Goal: Task Accomplishment & Management: Use online tool/utility

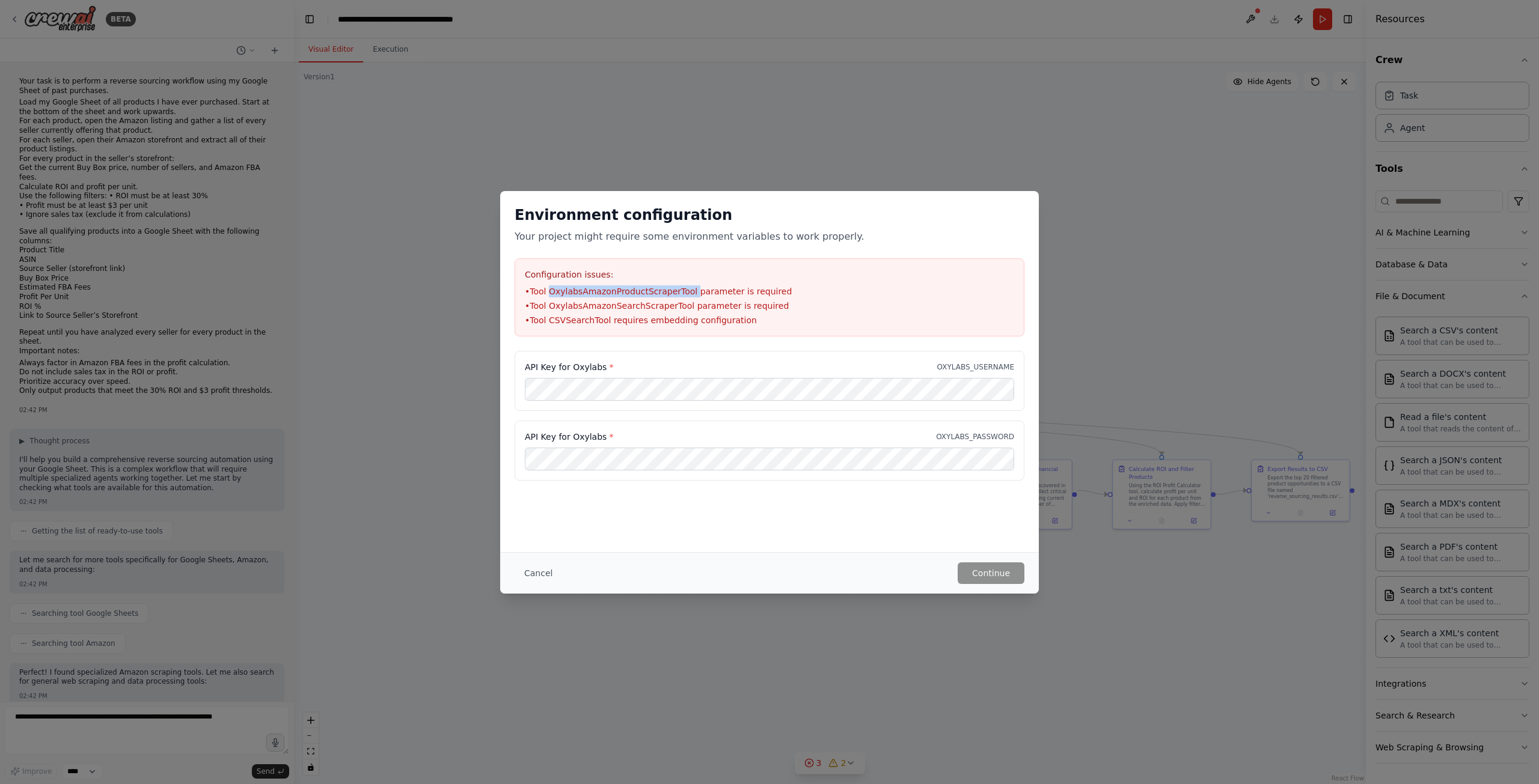
scroll to position [25, 0]
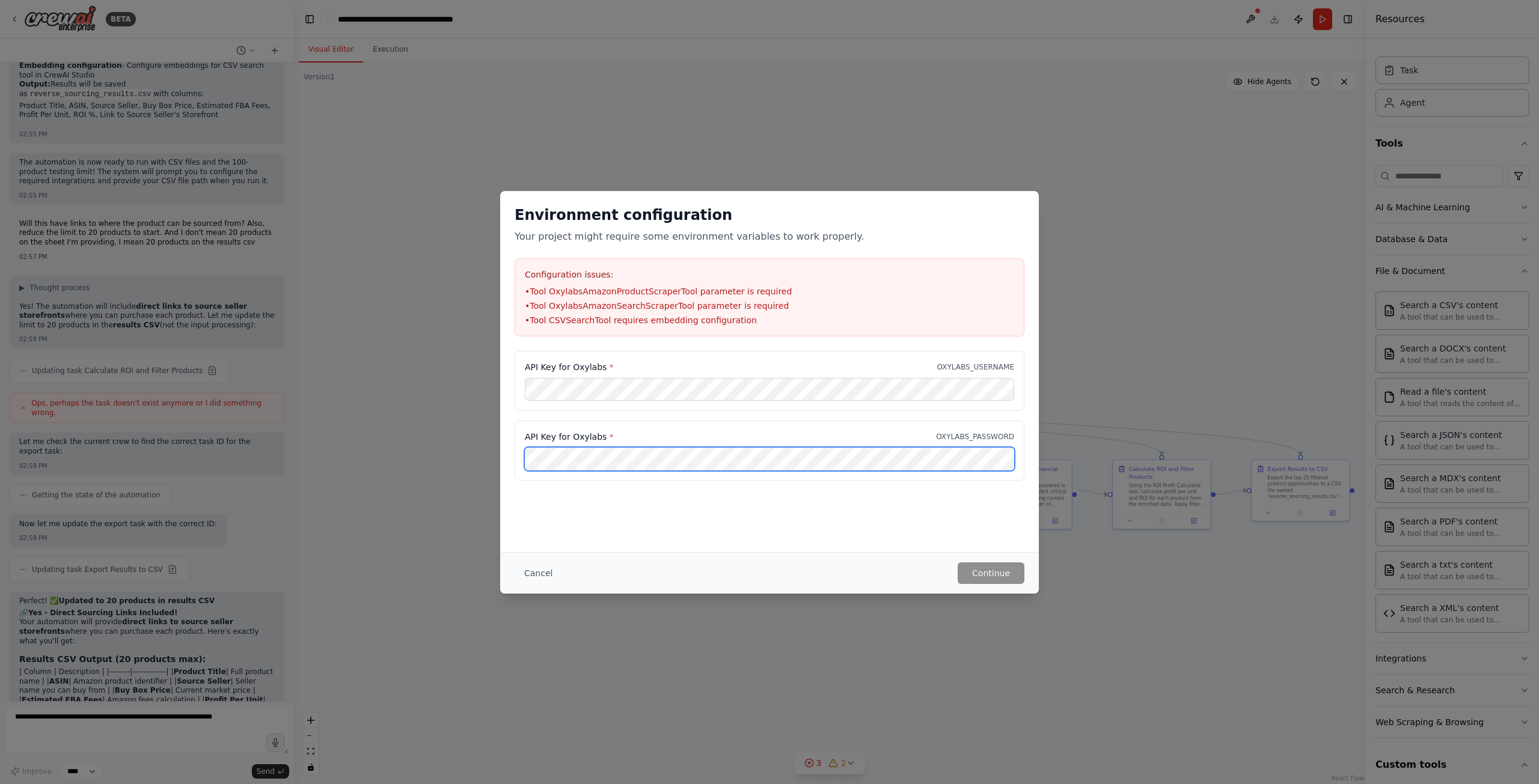
click at [269, 474] on div "Environment configuration Your project might require some environment variables…" at bounding box center [770, 392] width 1539 height 784
click at [672, 371] on div "API Key for Oxylabs * OXYLABS_USERNAME" at bounding box center [770, 367] width 489 height 12
click at [1016, 574] on button "Continue" at bounding box center [991, 573] width 66 height 22
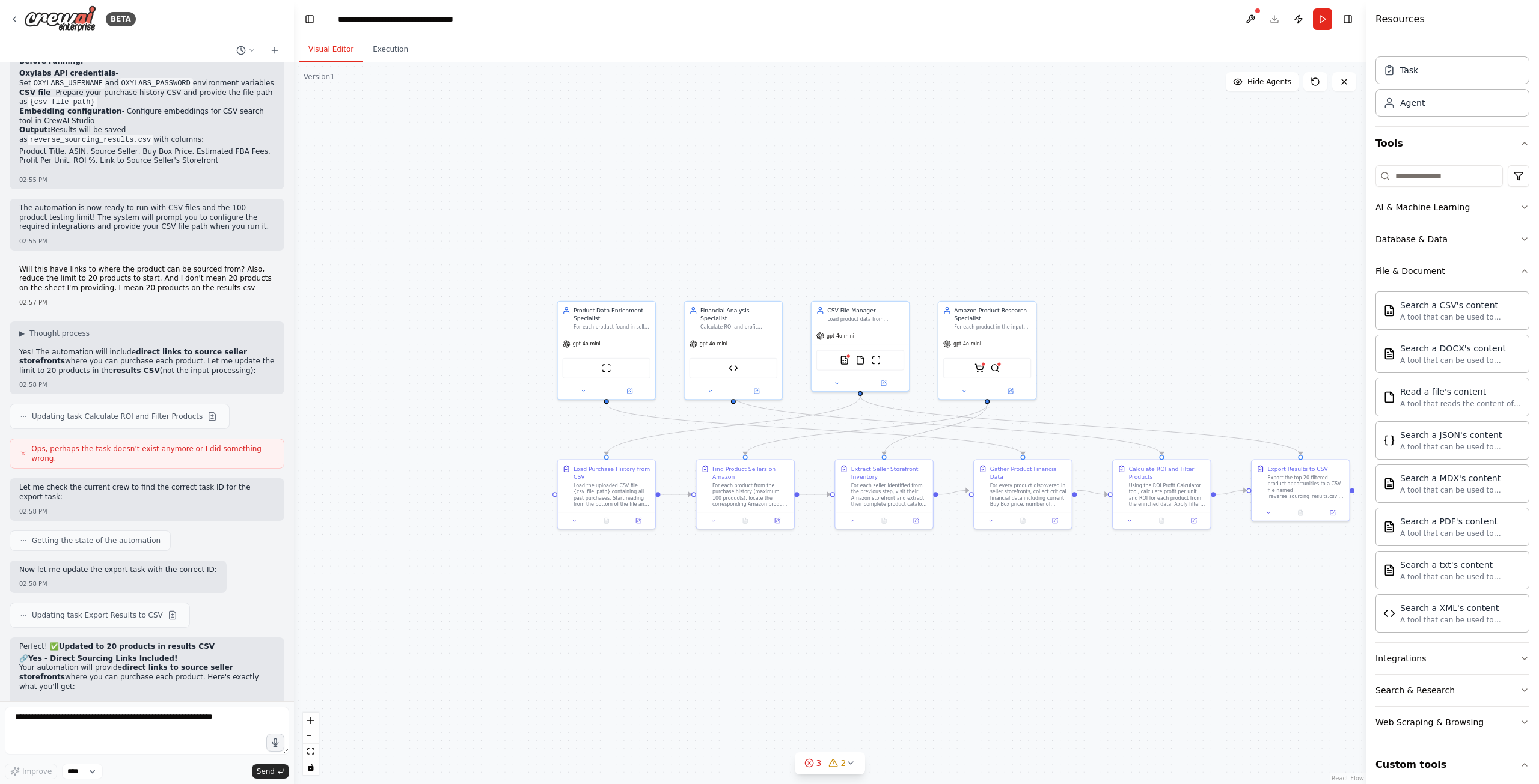
scroll to position [6766, 0]
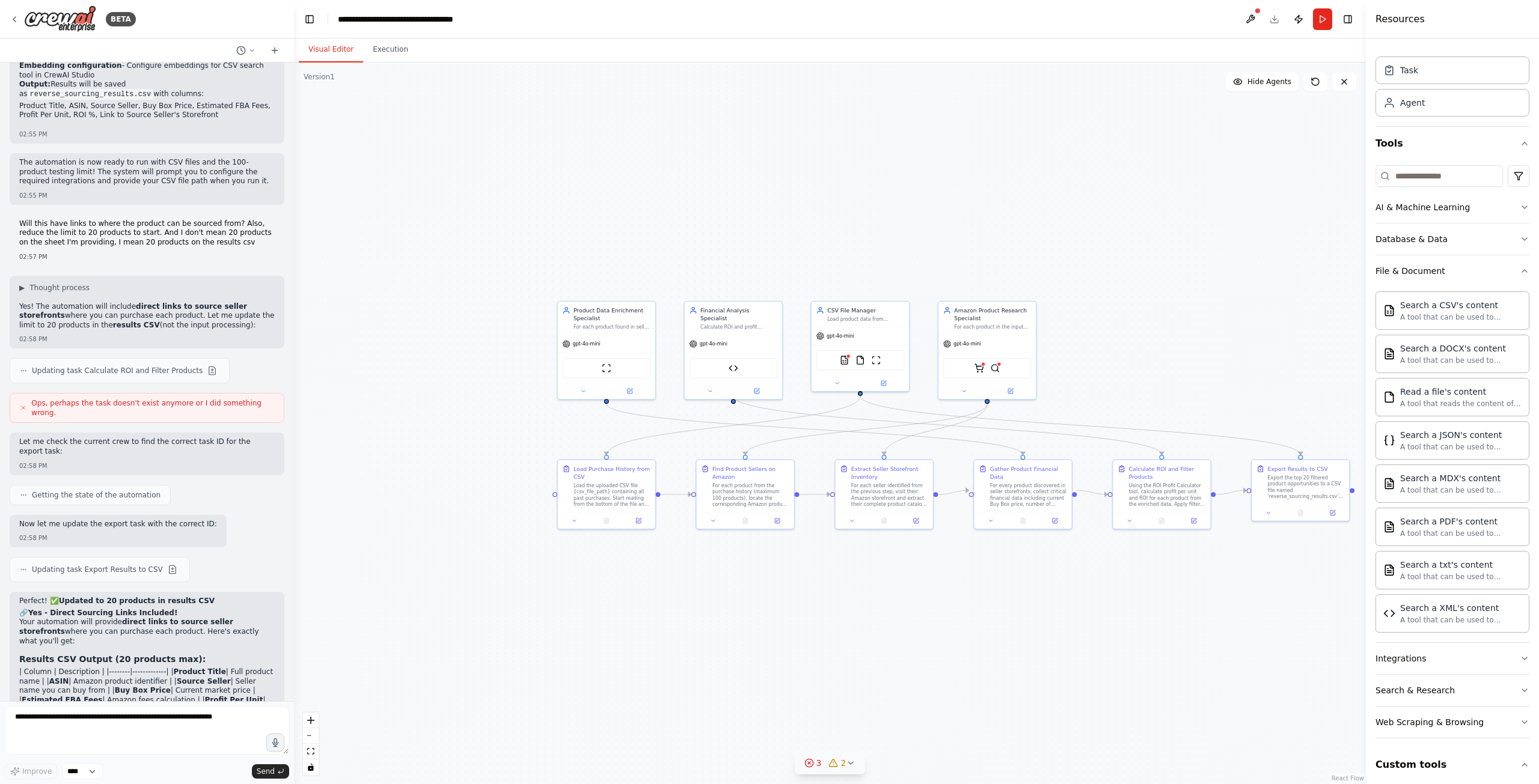
click at [815, 760] on div "3" at bounding box center [813, 763] width 17 height 12
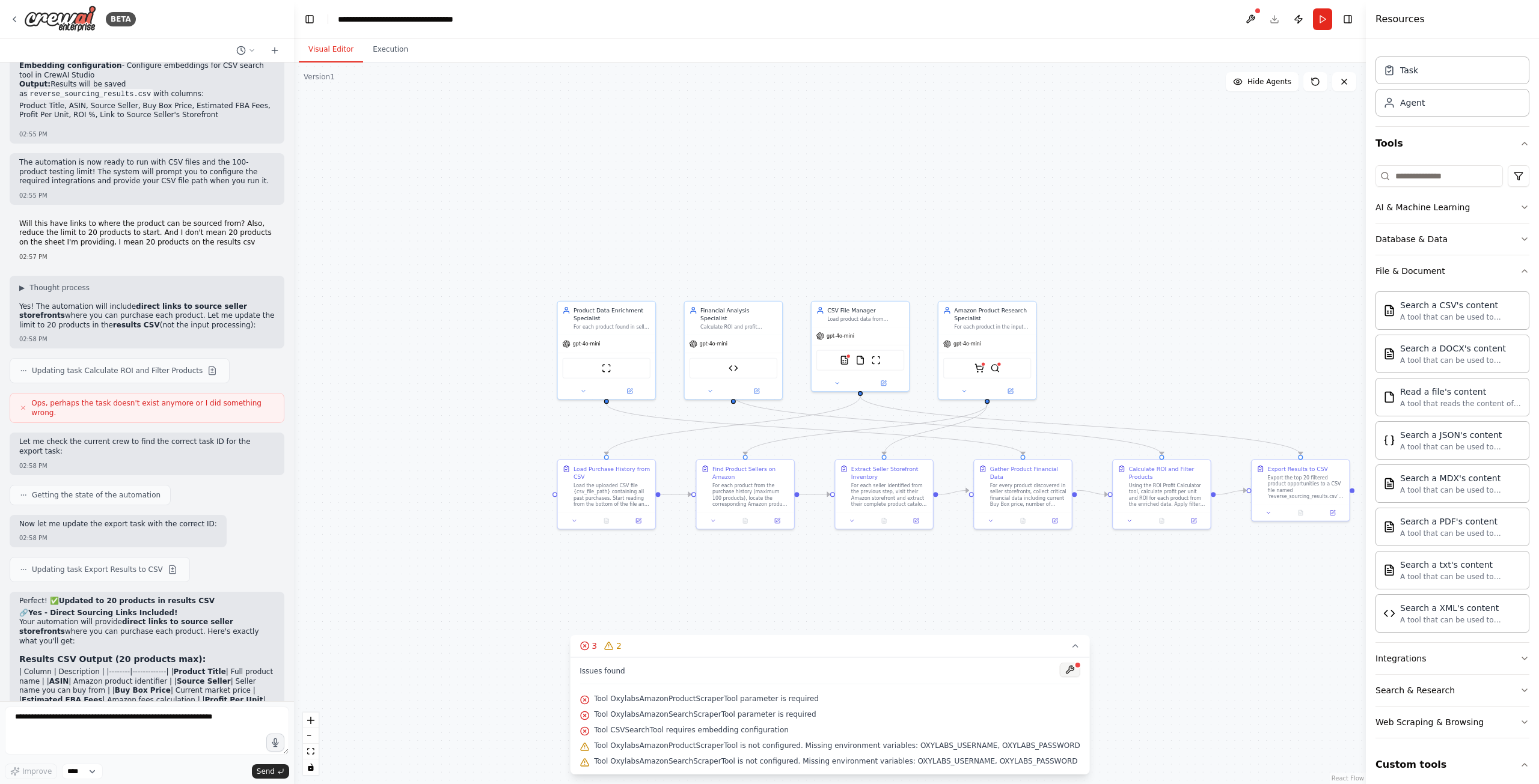
click at [1060, 673] on button at bounding box center [1070, 670] width 20 height 15
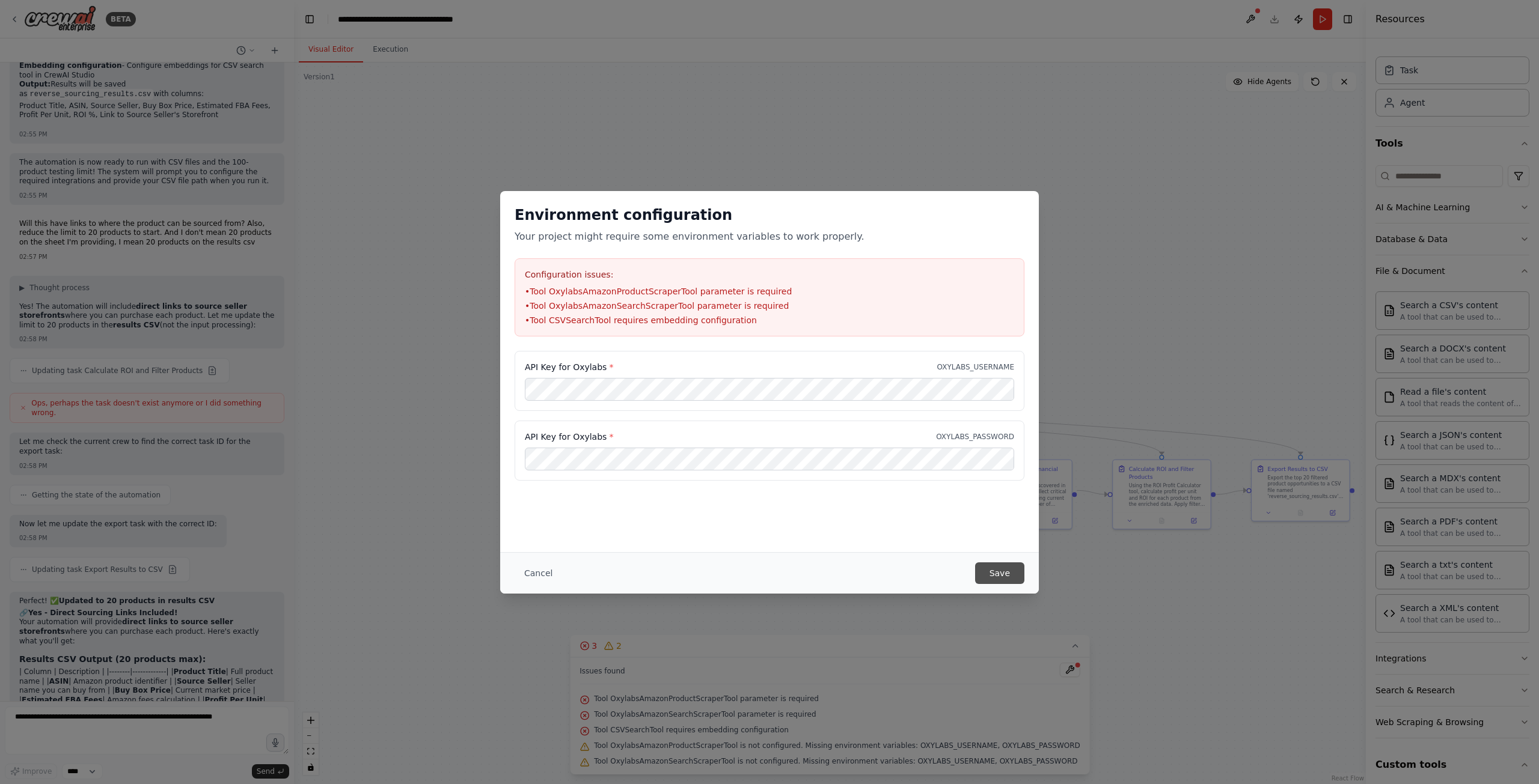
click at [1016, 578] on button "Save" at bounding box center [1000, 573] width 50 height 22
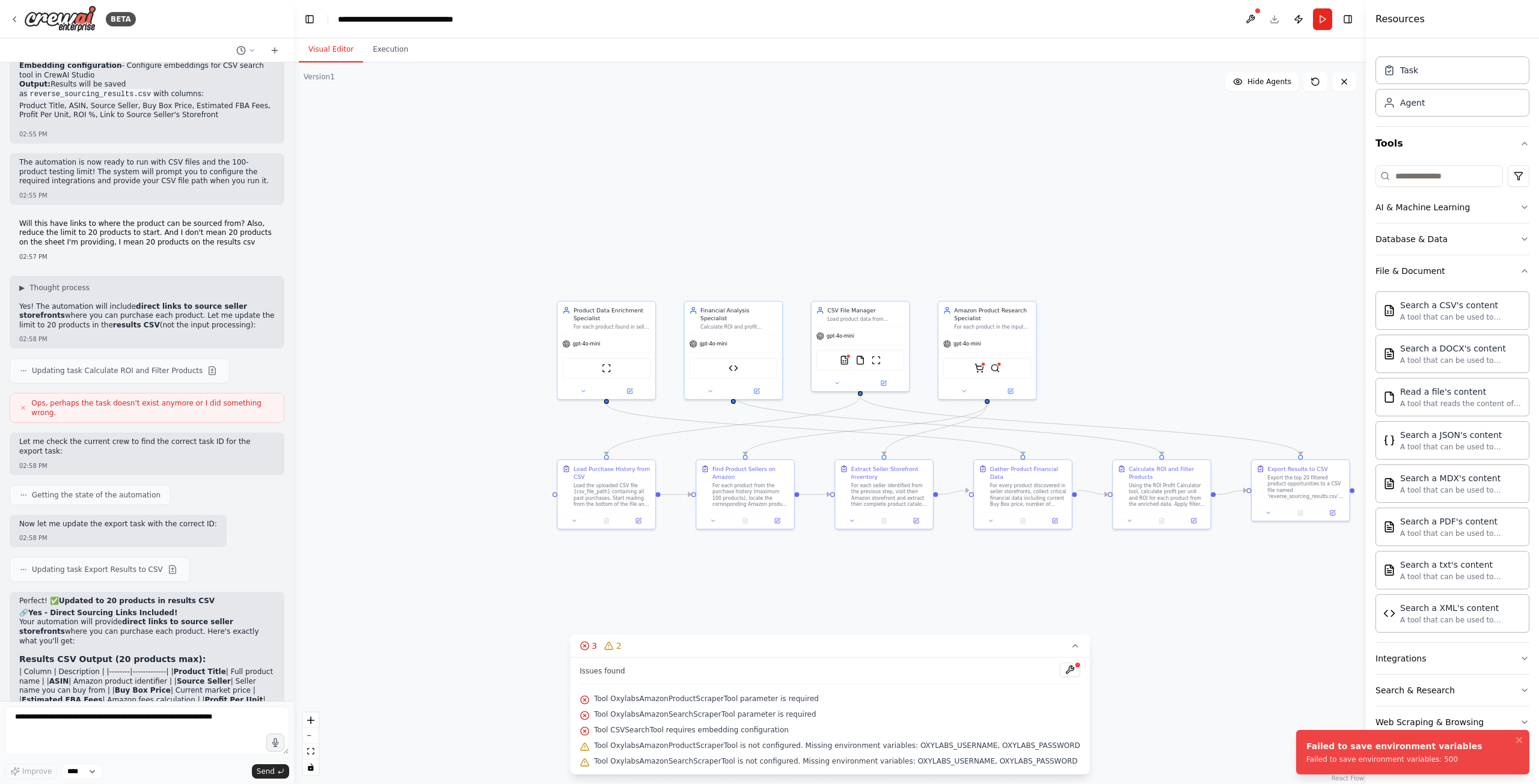
click at [1360, 758] on div "Failed to save environment variables: 500" at bounding box center [1394, 759] width 176 height 10
click at [1250, 18] on button at bounding box center [1250, 19] width 19 height 22
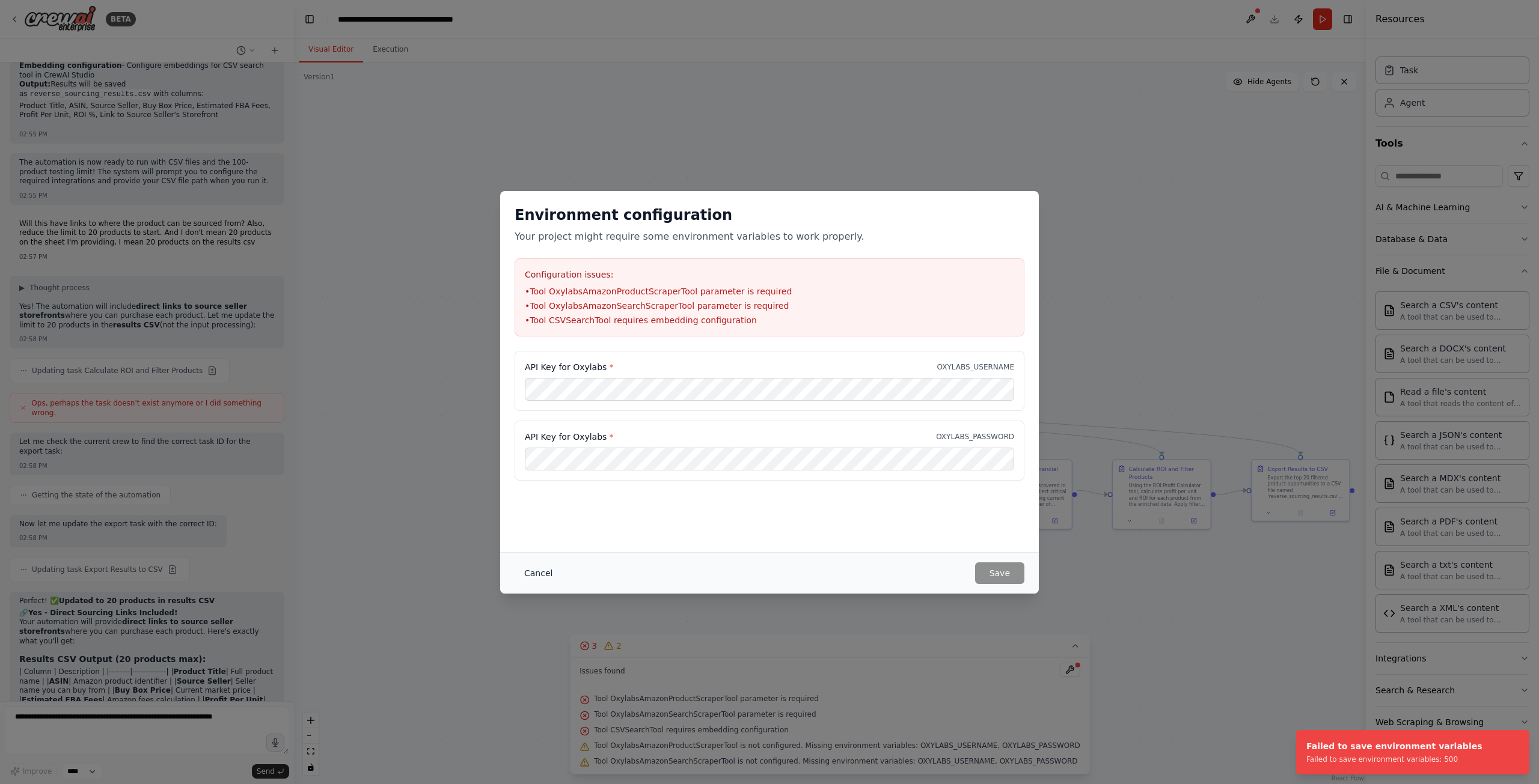
click at [536, 569] on button "Cancel" at bounding box center [538, 573] width 47 height 22
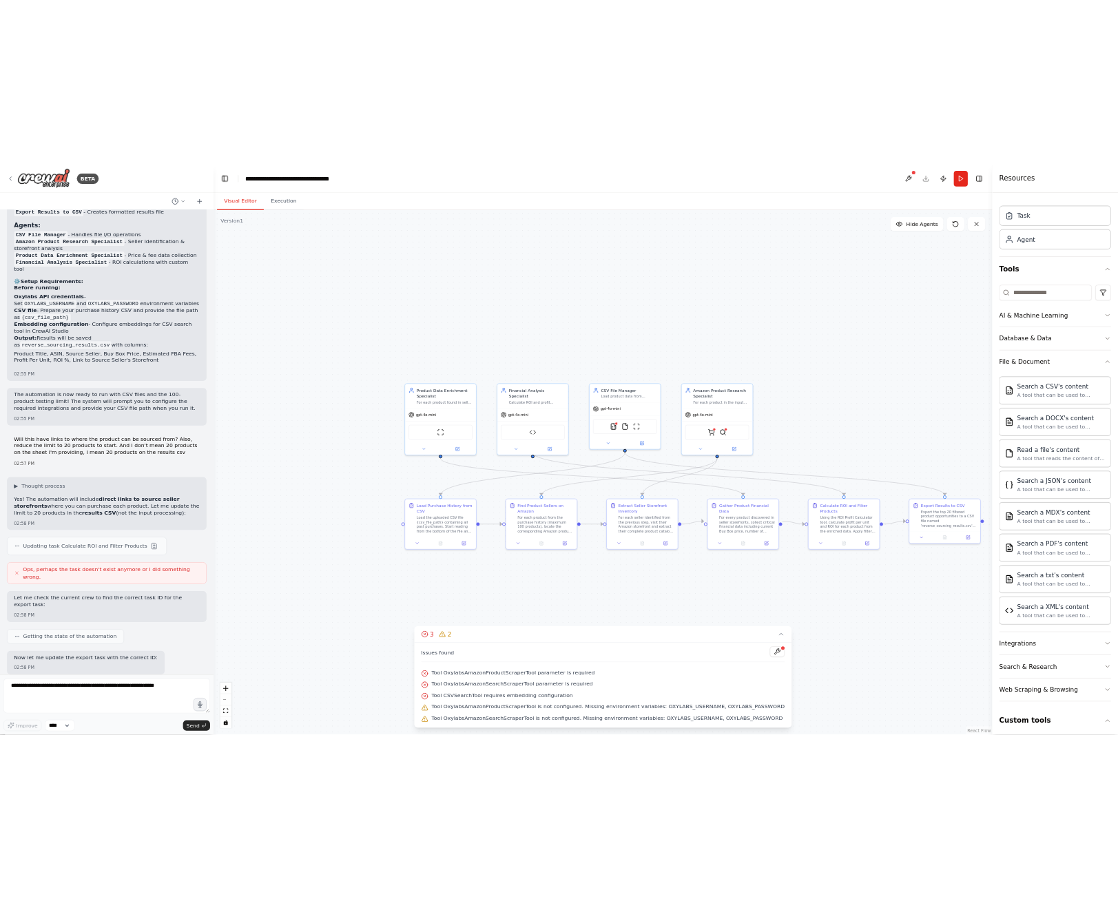
scroll to position [7482, 0]
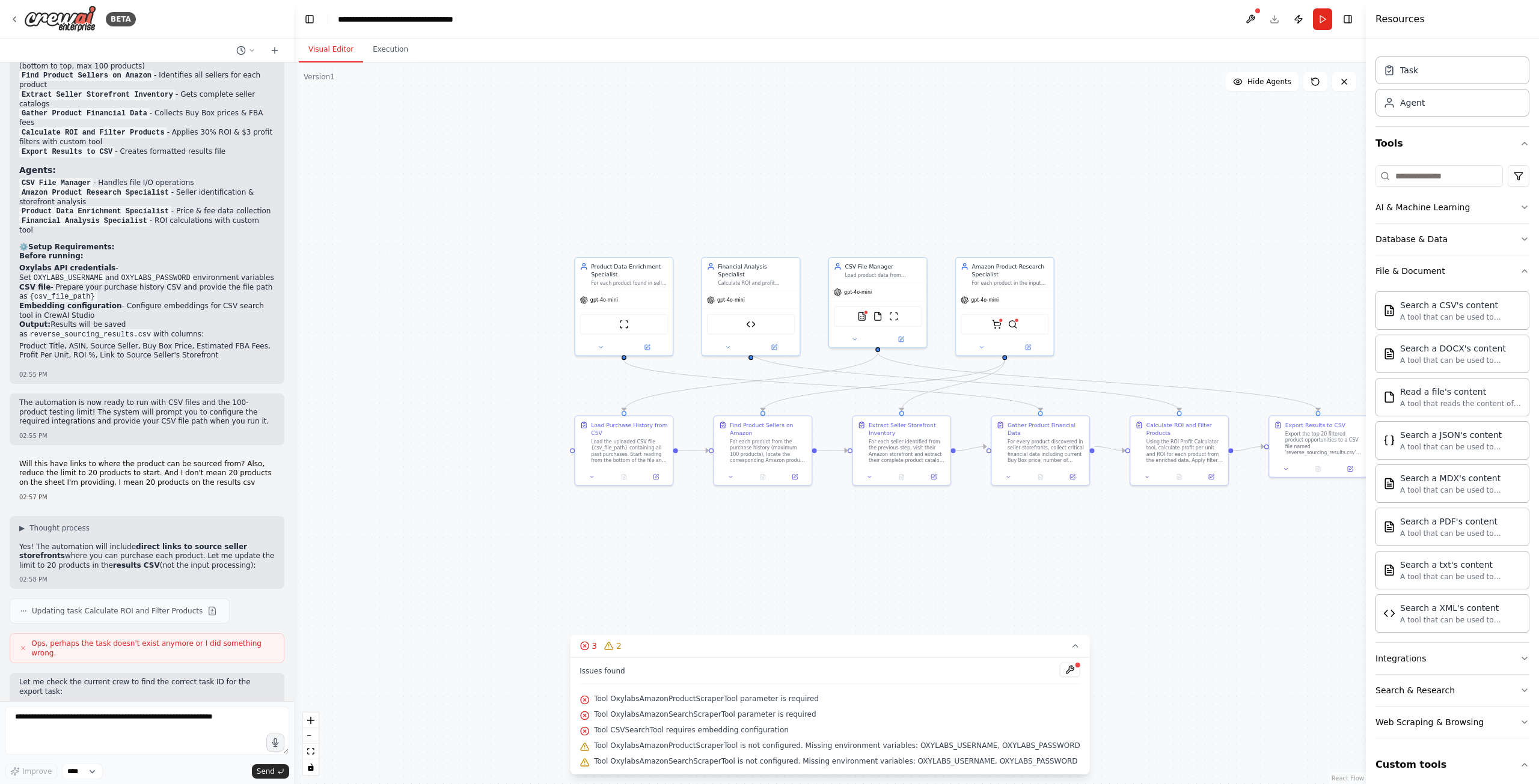
click at [490, 450] on div ".deletable-edge-delete-btn { width: 20px; height: 20px; border: 0px solid #ffff…" at bounding box center [830, 424] width 1072 height 722
click at [920, 482] on div "Extract Seller Storefront Inventory For each seller identified from the previou…" at bounding box center [901, 451] width 99 height 71
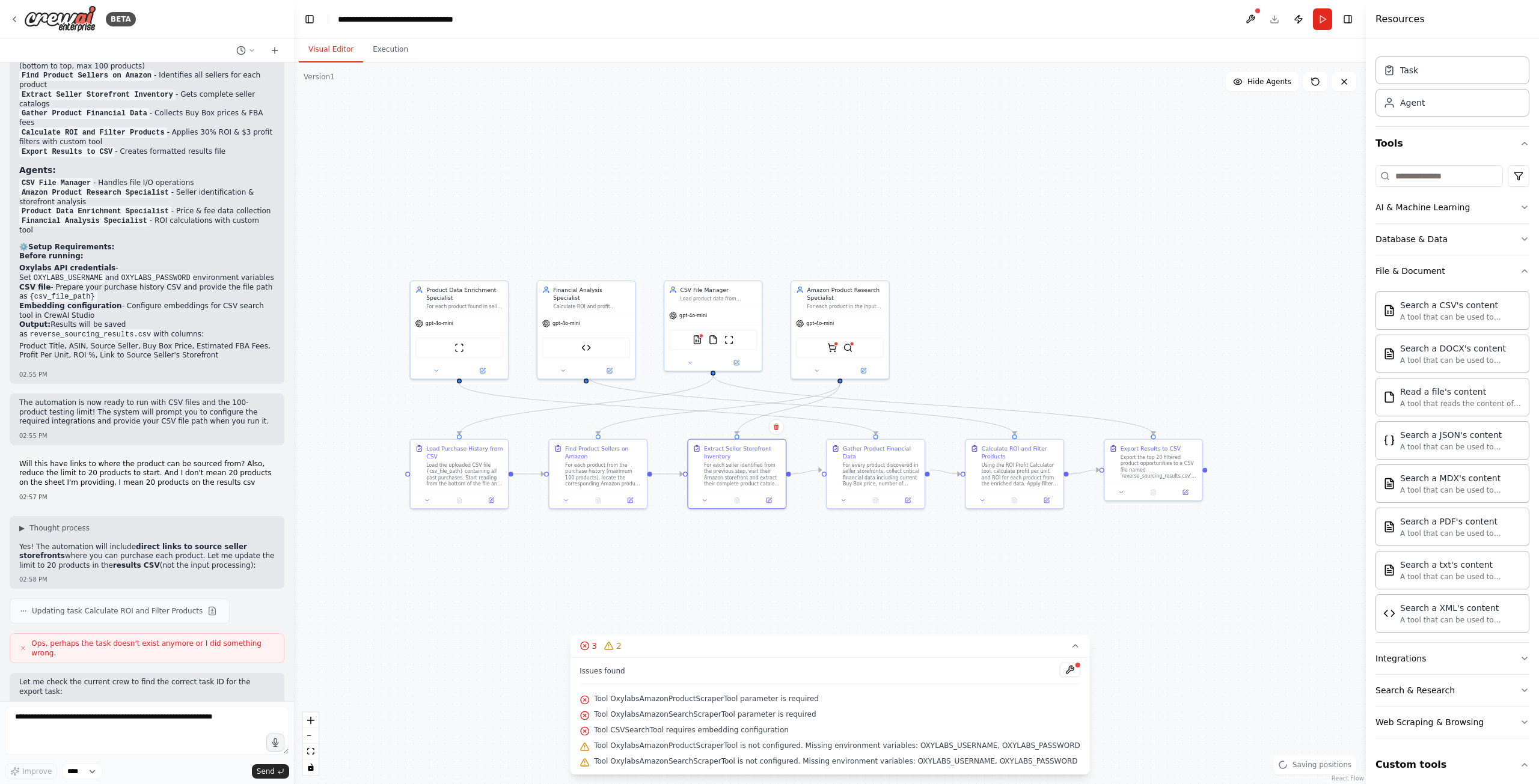
drag, startPoint x: 997, startPoint y: 541, endPoint x: 833, endPoint y: 563, distance: 165.5
click at [833, 563] on div ".deletable-edge-delete-btn { width: 20px; height: 20px; border: 0px solid #ffff…" at bounding box center [830, 424] width 1072 height 722
click at [1433, 100] on div "Agent" at bounding box center [1453, 102] width 154 height 28
click at [1427, 69] on div "Task" at bounding box center [1453, 70] width 154 height 28
click at [1350, 21] on button "Toggle Right Sidebar" at bounding box center [1347, 18] width 17 height 17
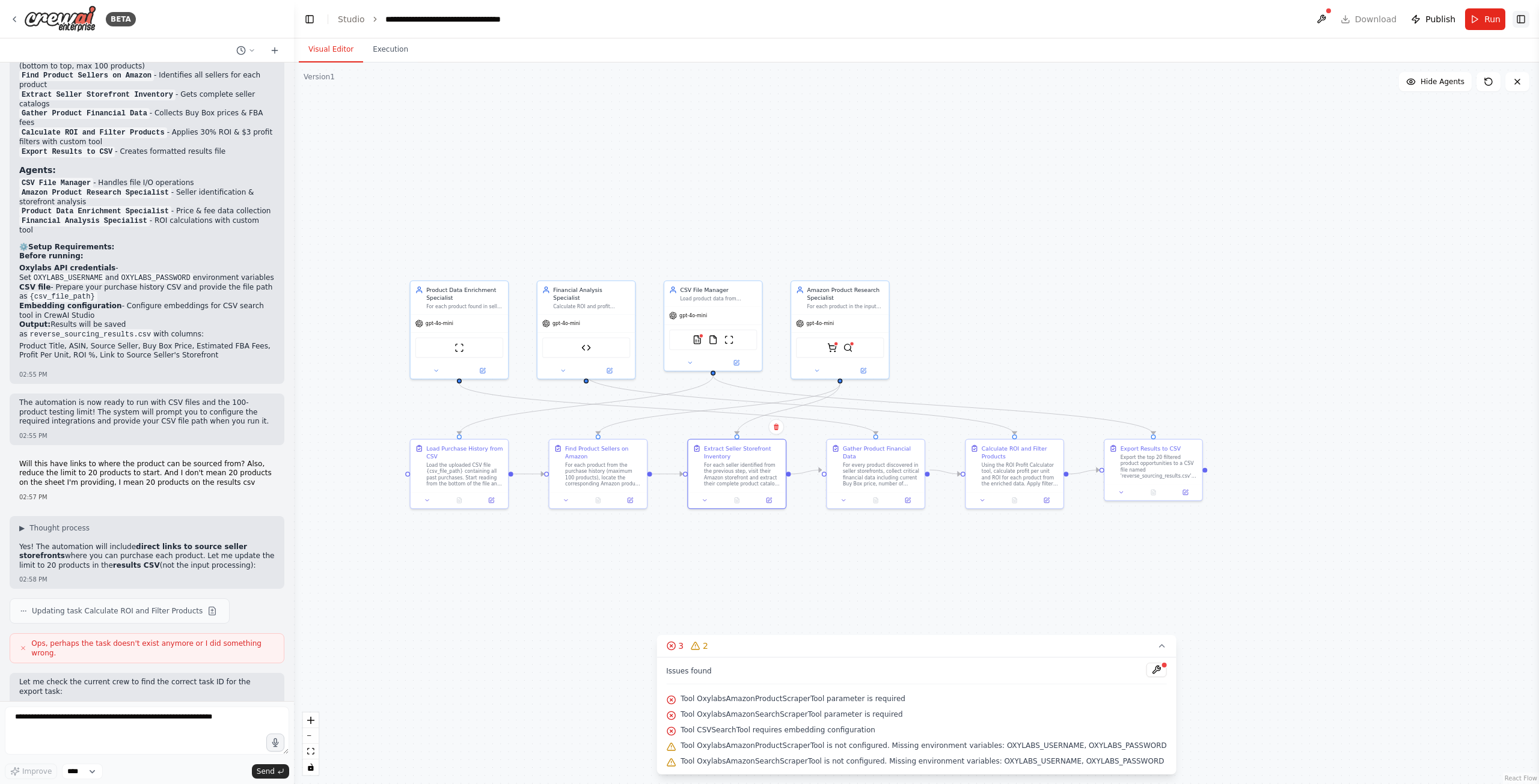
click at [1522, 17] on button "Toggle Right Sidebar" at bounding box center [1521, 18] width 17 height 17
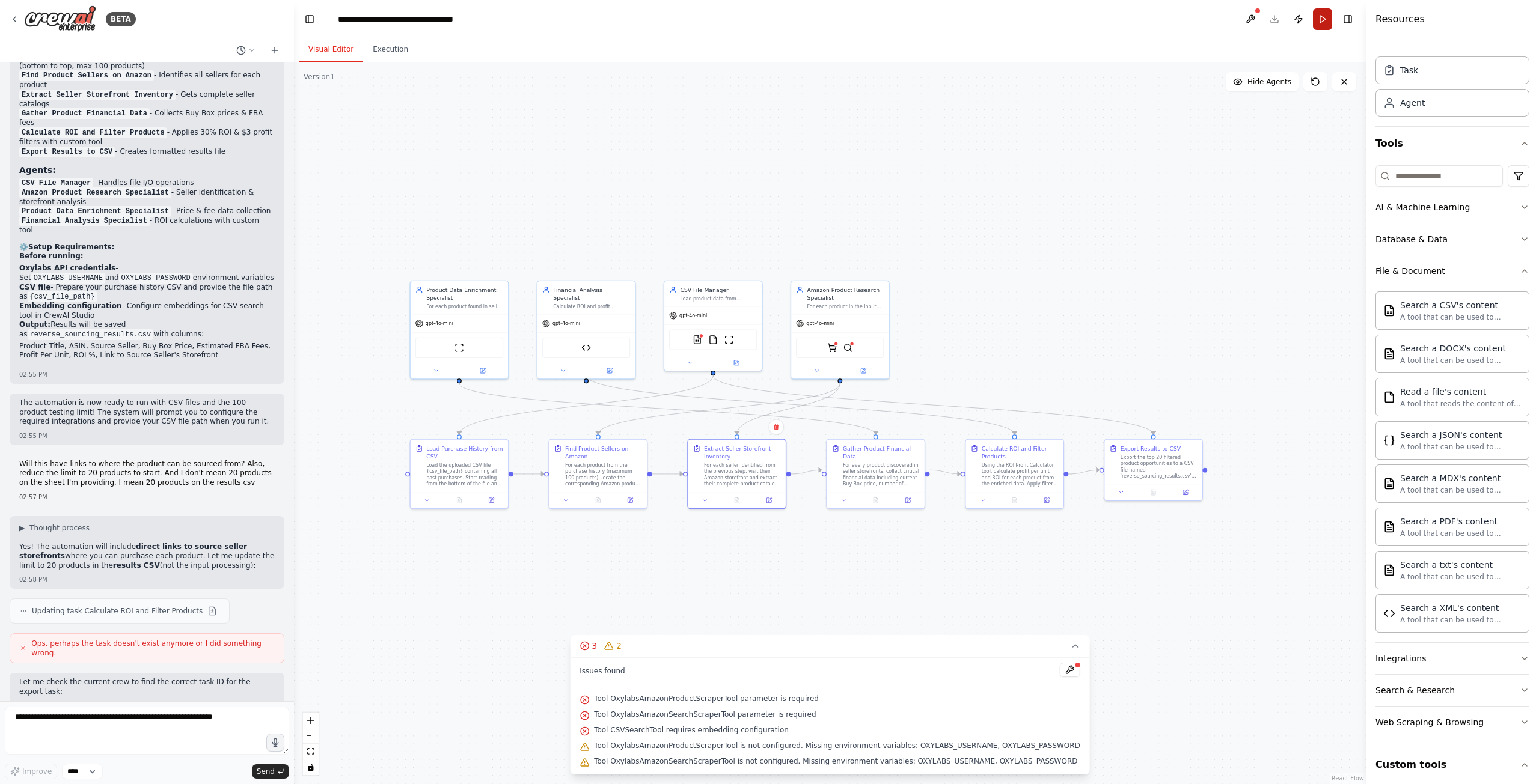
click at [1324, 23] on button "Run" at bounding box center [1323, 19] width 19 height 22
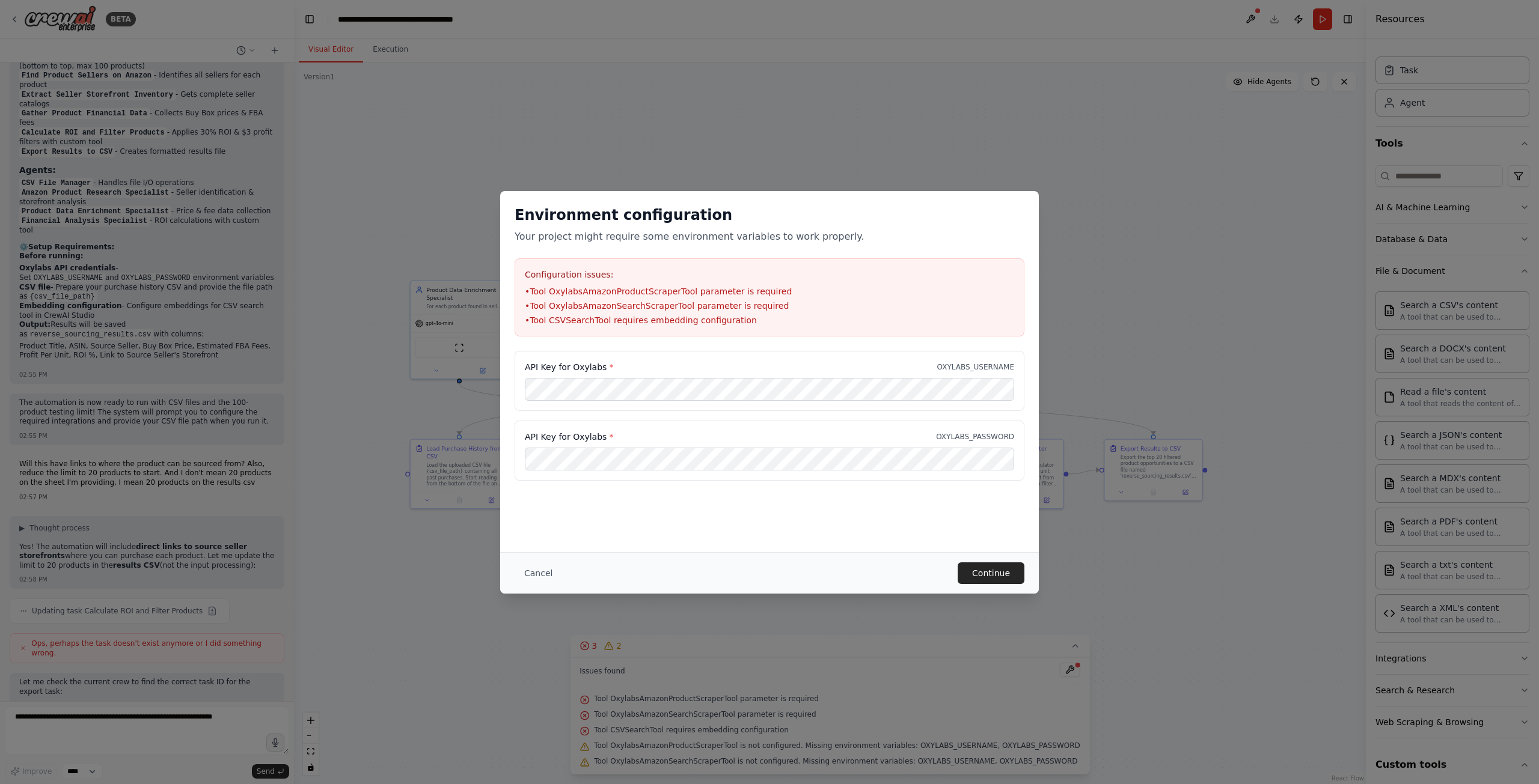
click at [828, 515] on div "Environment configuration Your project might require some environment variables…" at bounding box center [769, 372] width 538 height 361
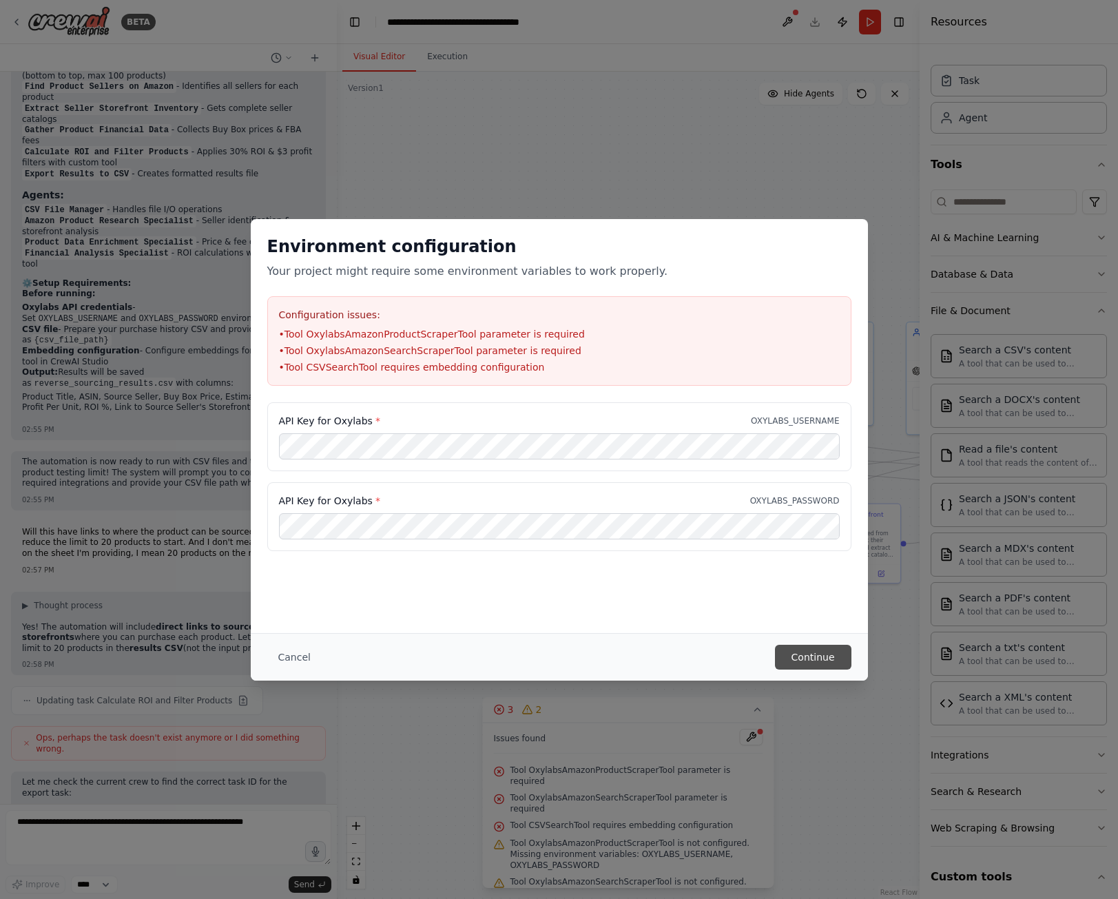
click at [841, 652] on button "Continue" at bounding box center [813, 657] width 76 height 25
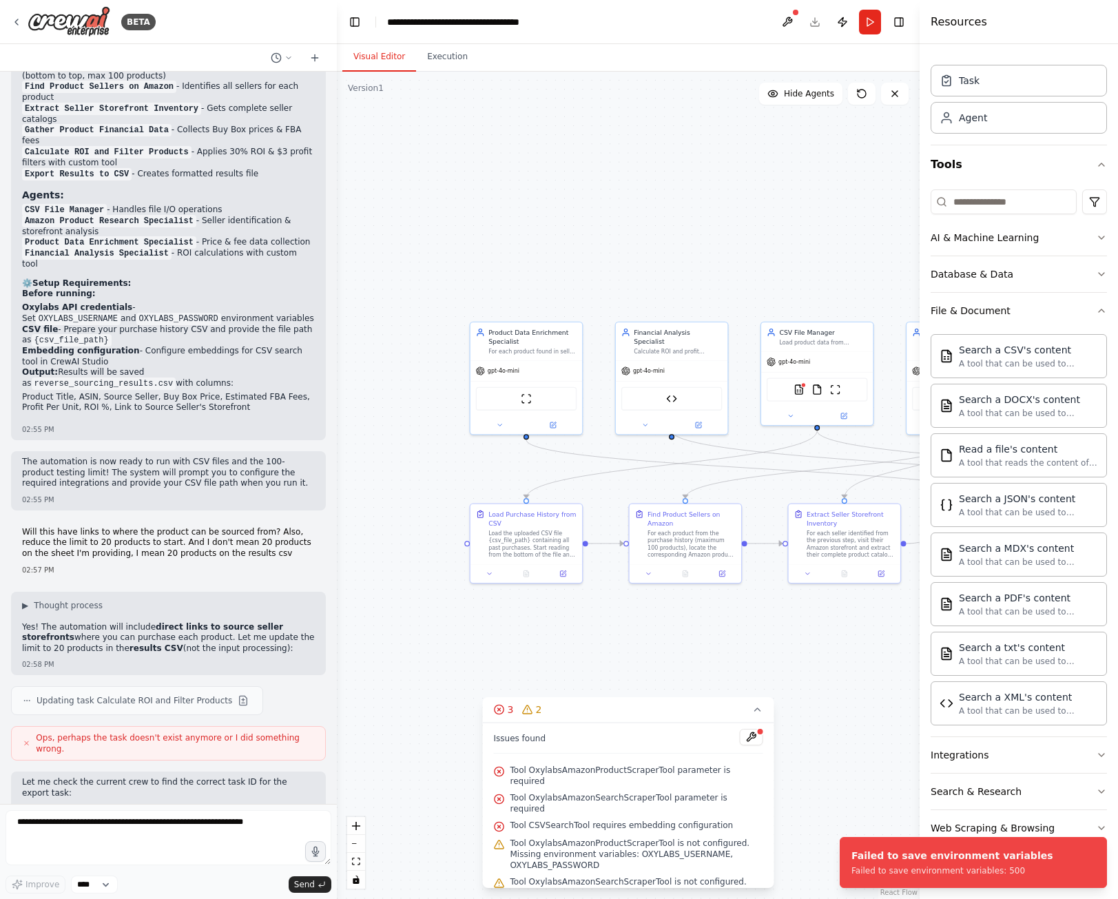
click at [427, 122] on div ".deletable-edge-delete-btn { width: 20px; height: 20px; border: 0px solid #ffff…" at bounding box center [628, 486] width 583 height 828
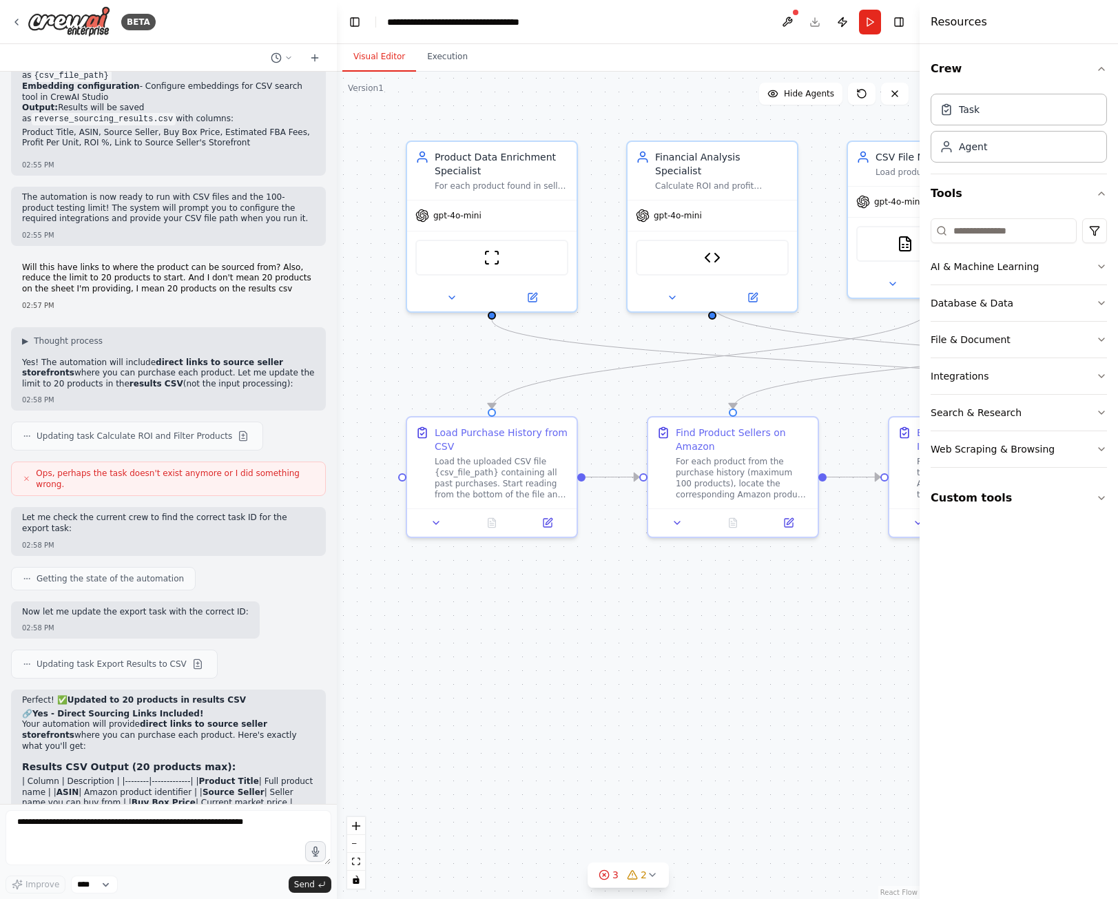
scroll to position [7758, 0]
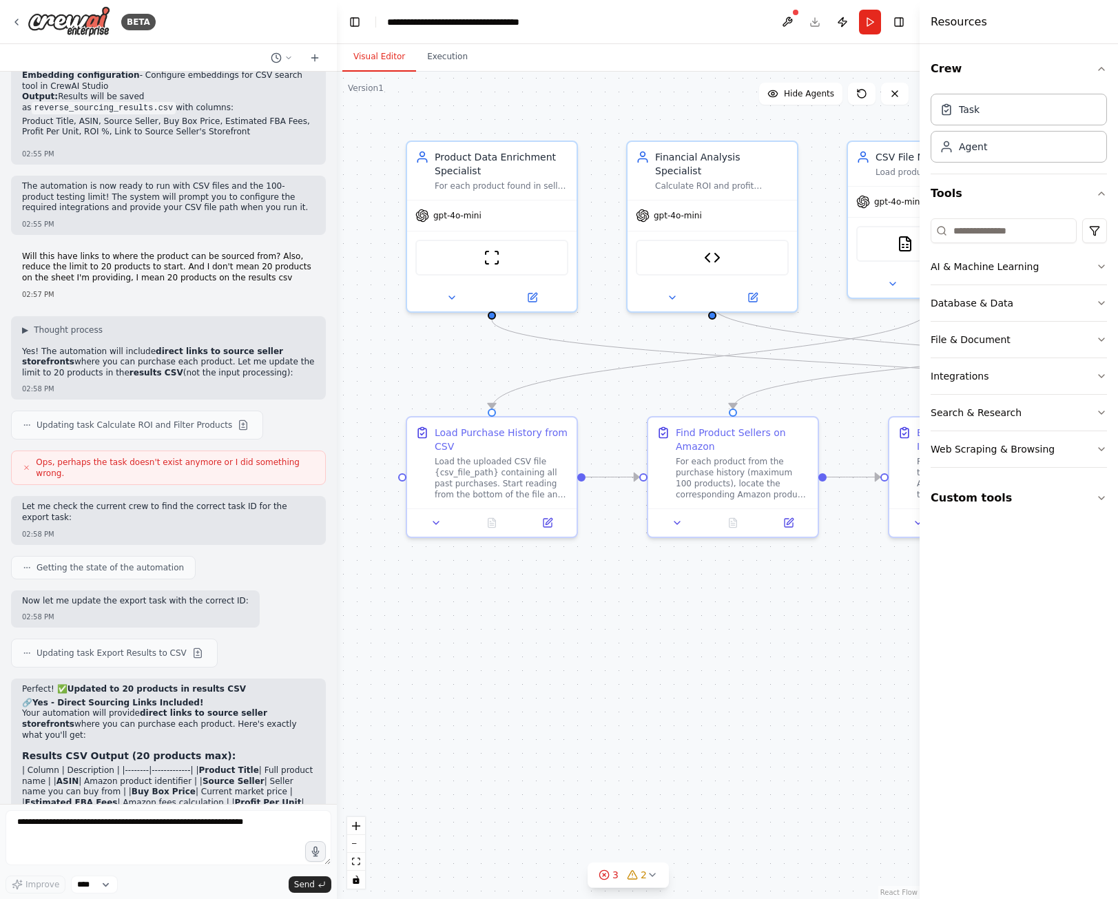
click at [871, 23] on button "Run" at bounding box center [870, 22] width 22 height 25
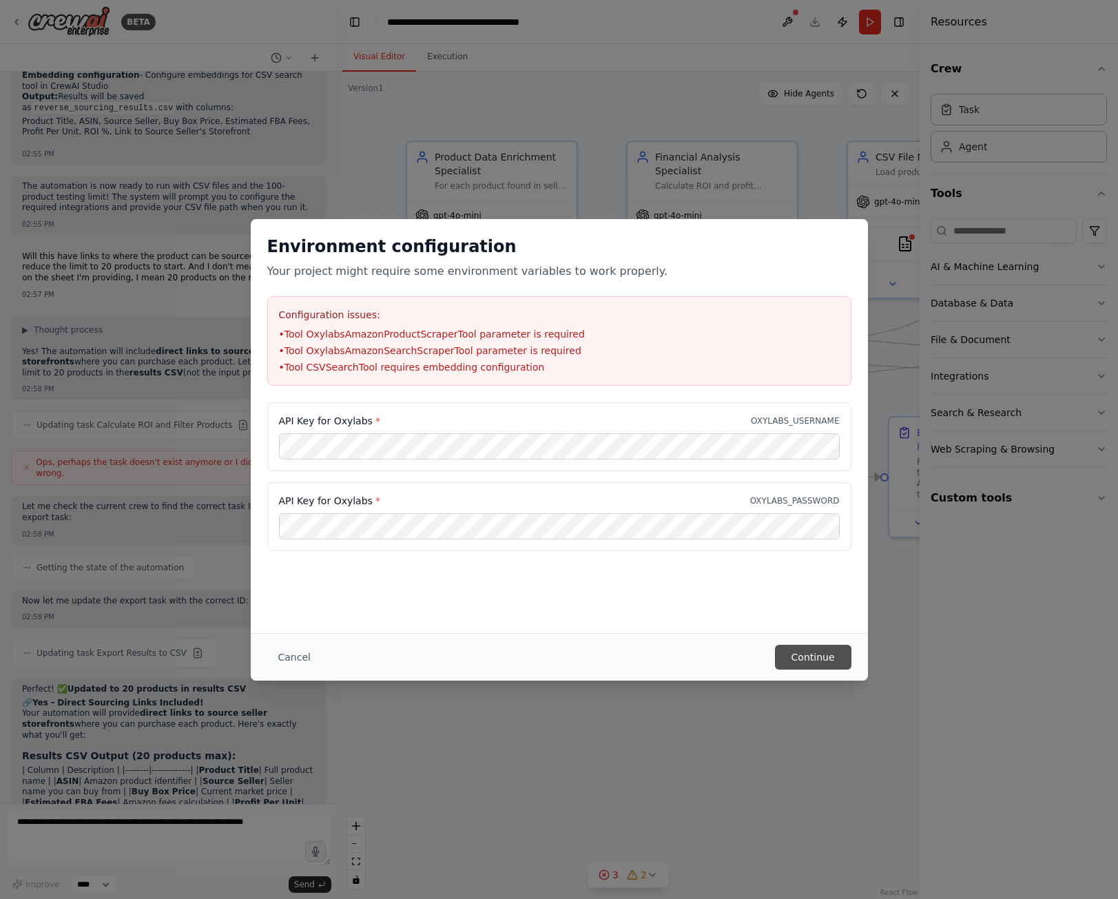
click at [844, 662] on button "Continue" at bounding box center [813, 657] width 76 height 25
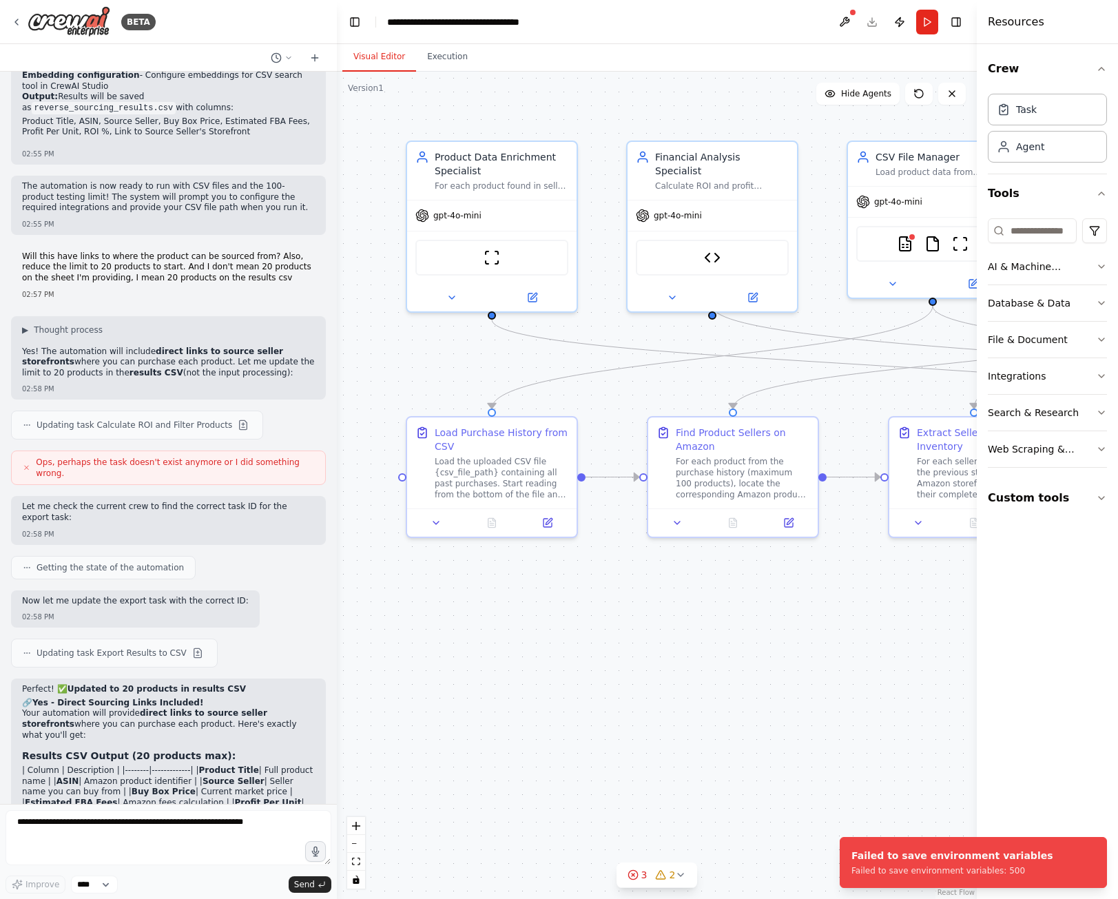
drag, startPoint x: 920, startPoint y: 92, endPoint x: 963, endPoint y: 106, distance: 45.1
click at [977, 106] on div at bounding box center [980, 449] width 6 height 899
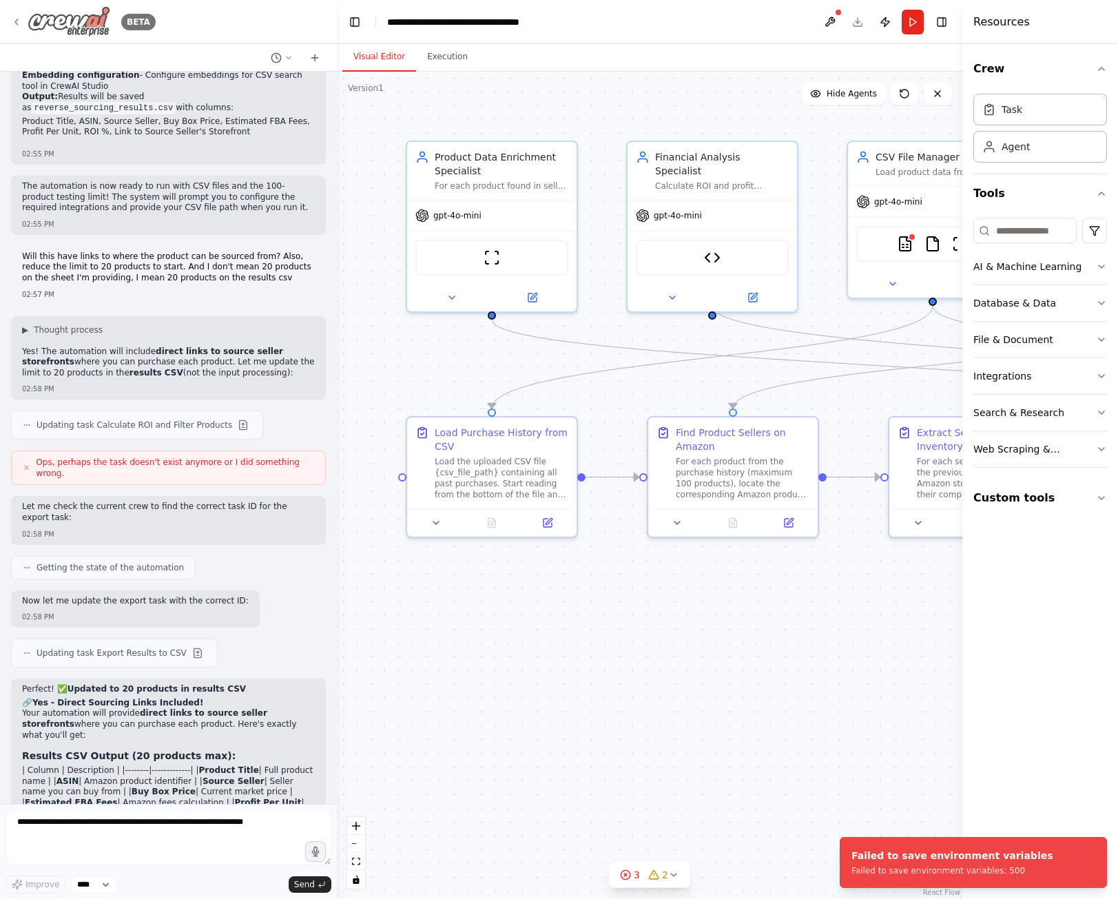
click at [18, 21] on icon at bounding box center [16, 22] width 11 height 11
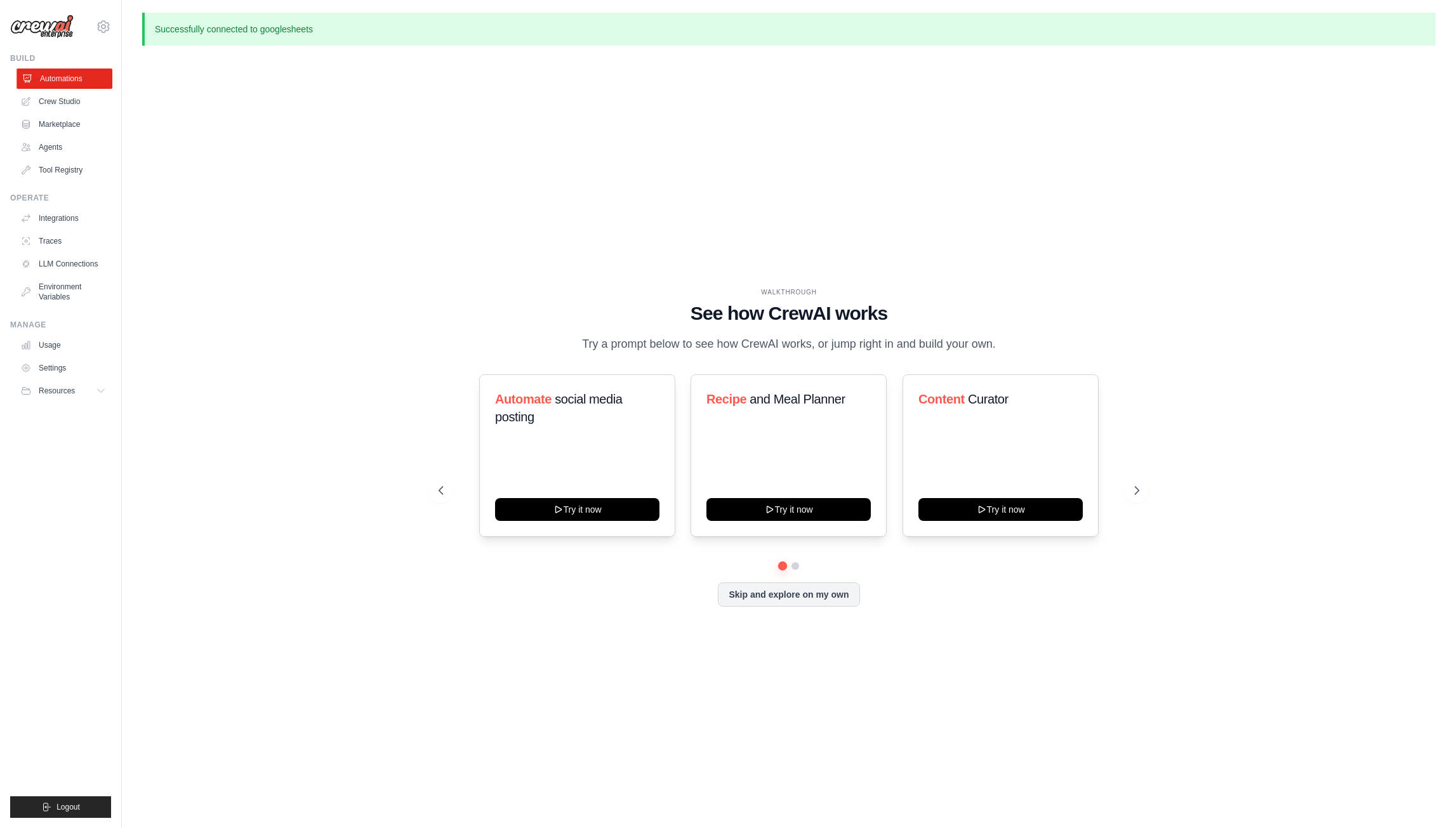
click at [67, 76] on link "Automations" at bounding box center [64, 78] width 96 height 20
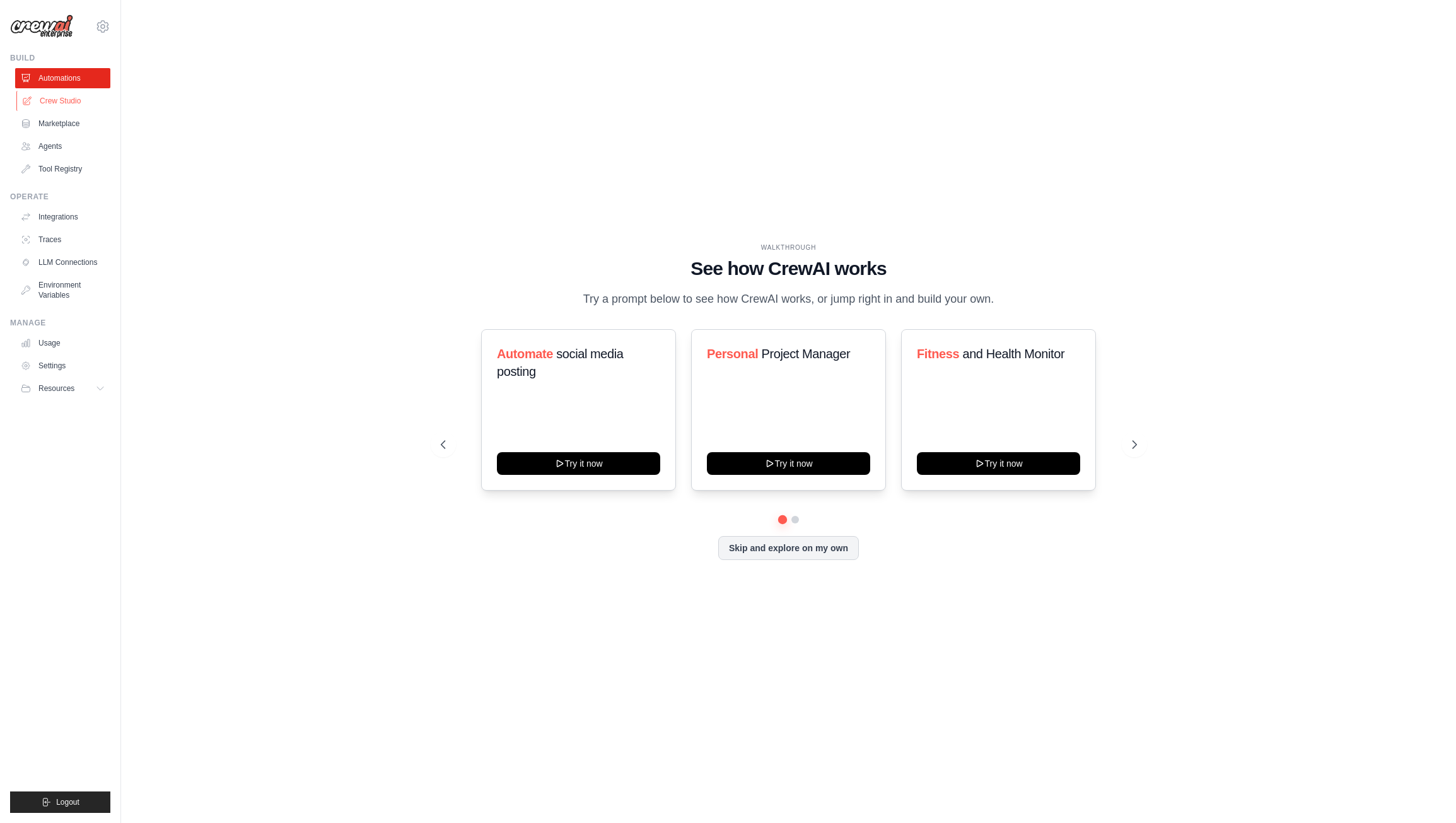
click at [64, 97] on link "Crew Studio" at bounding box center [64, 101] width 95 height 20
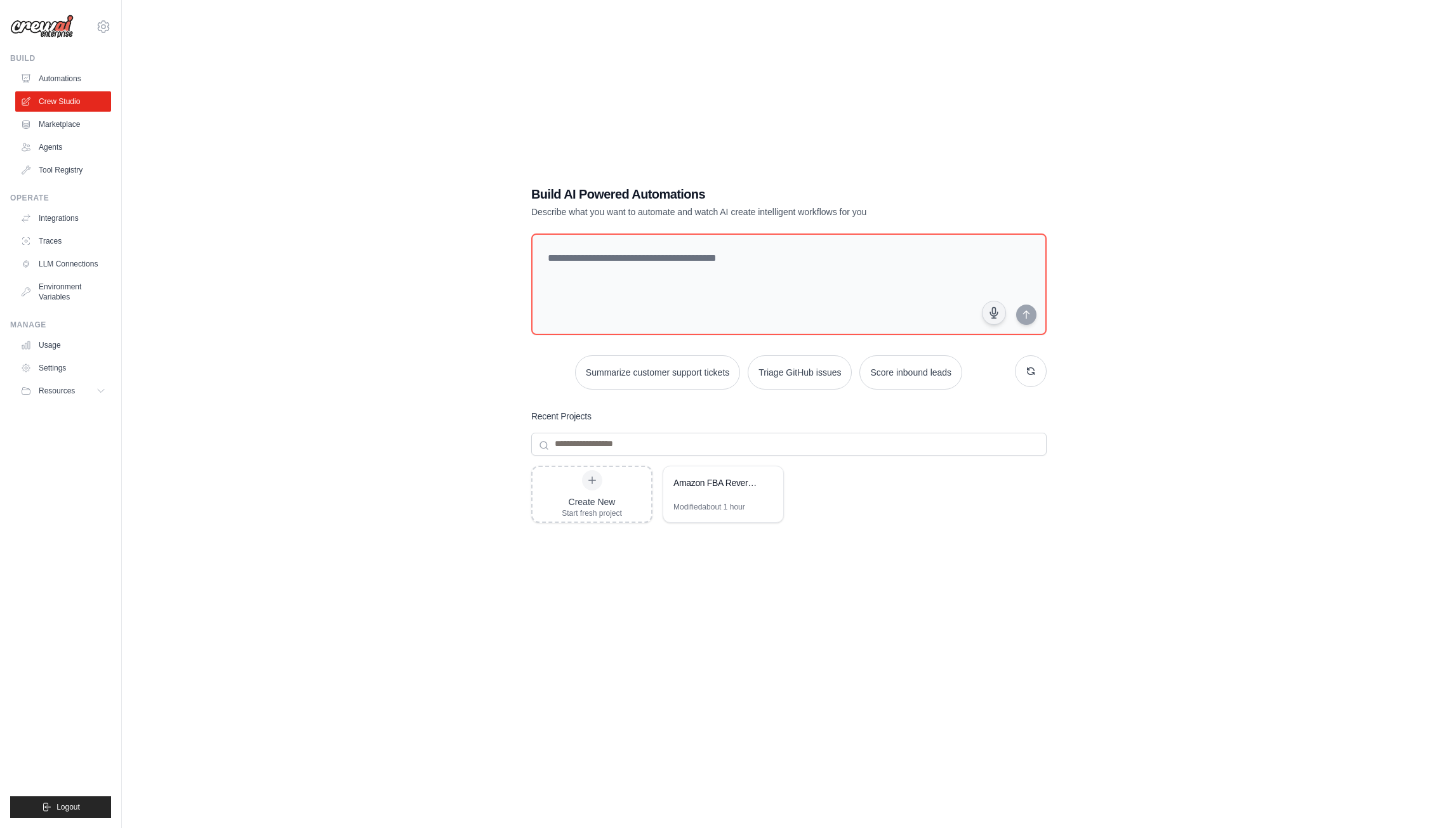
click at [64, 128] on link "Marketplace" at bounding box center [64, 124] width 96 height 20
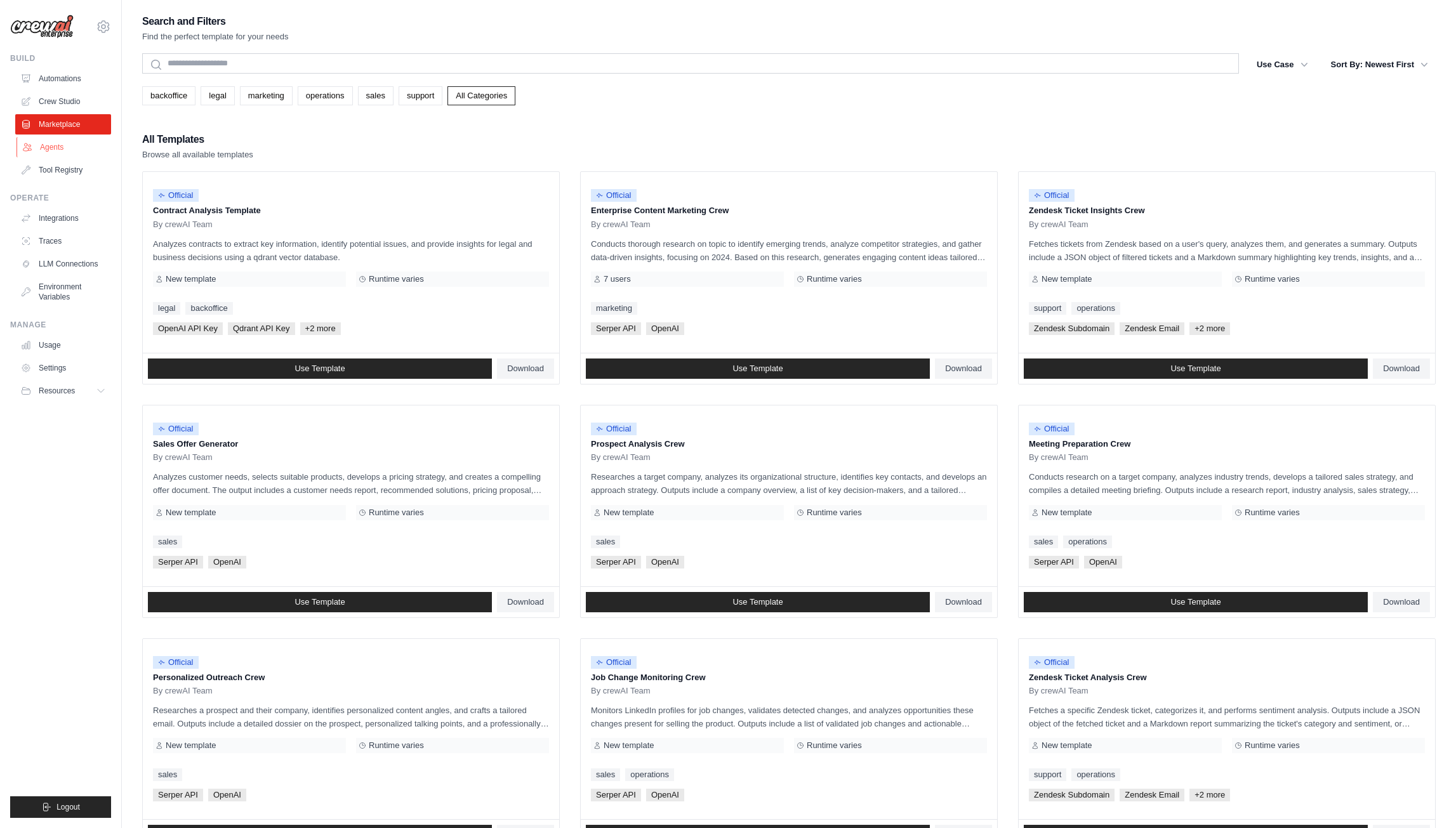
click at [71, 156] on link "Agents" at bounding box center [64, 147] width 96 height 20
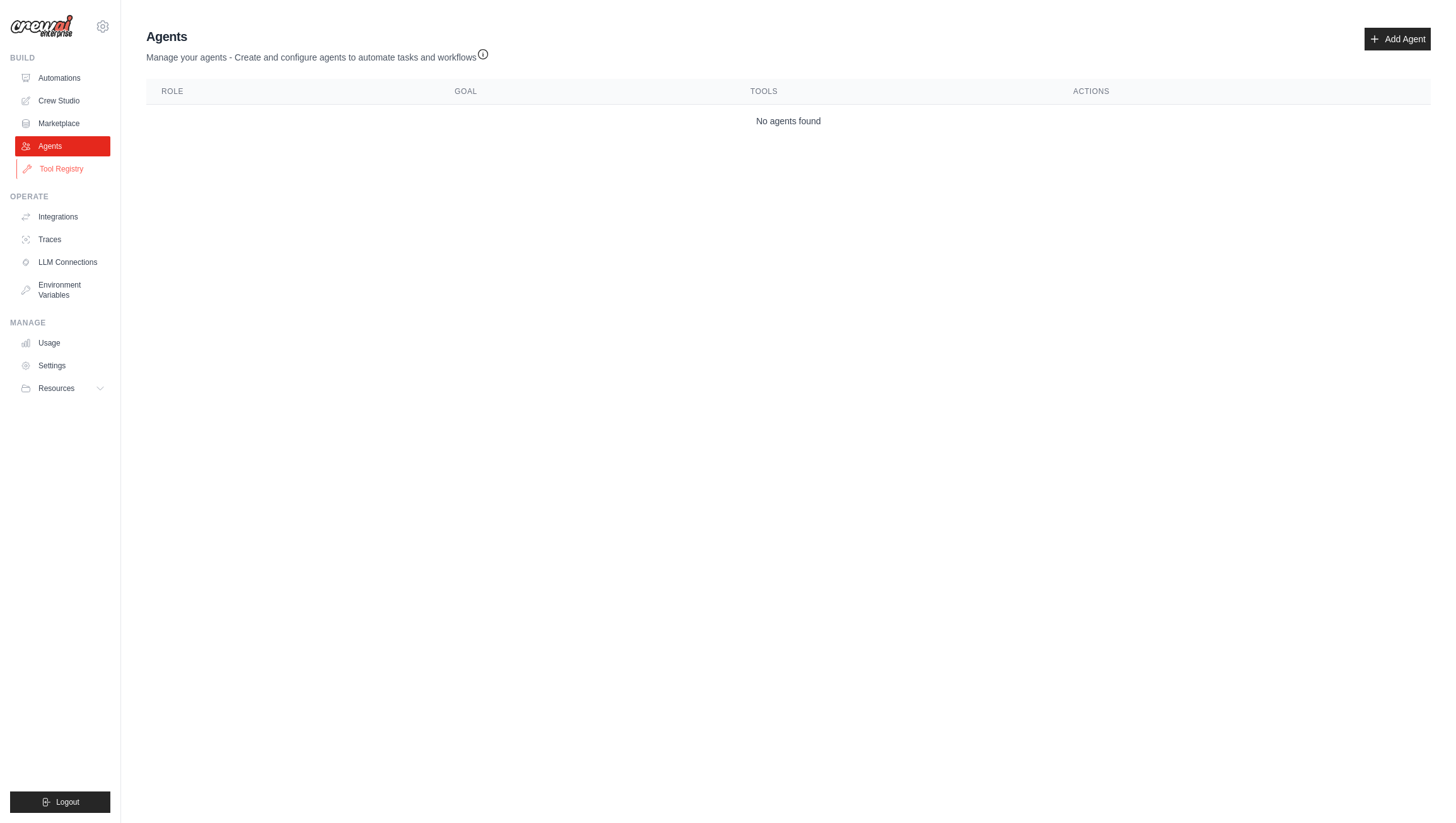
click at [77, 173] on link "Tool Registry" at bounding box center [64, 169] width 95 height 20
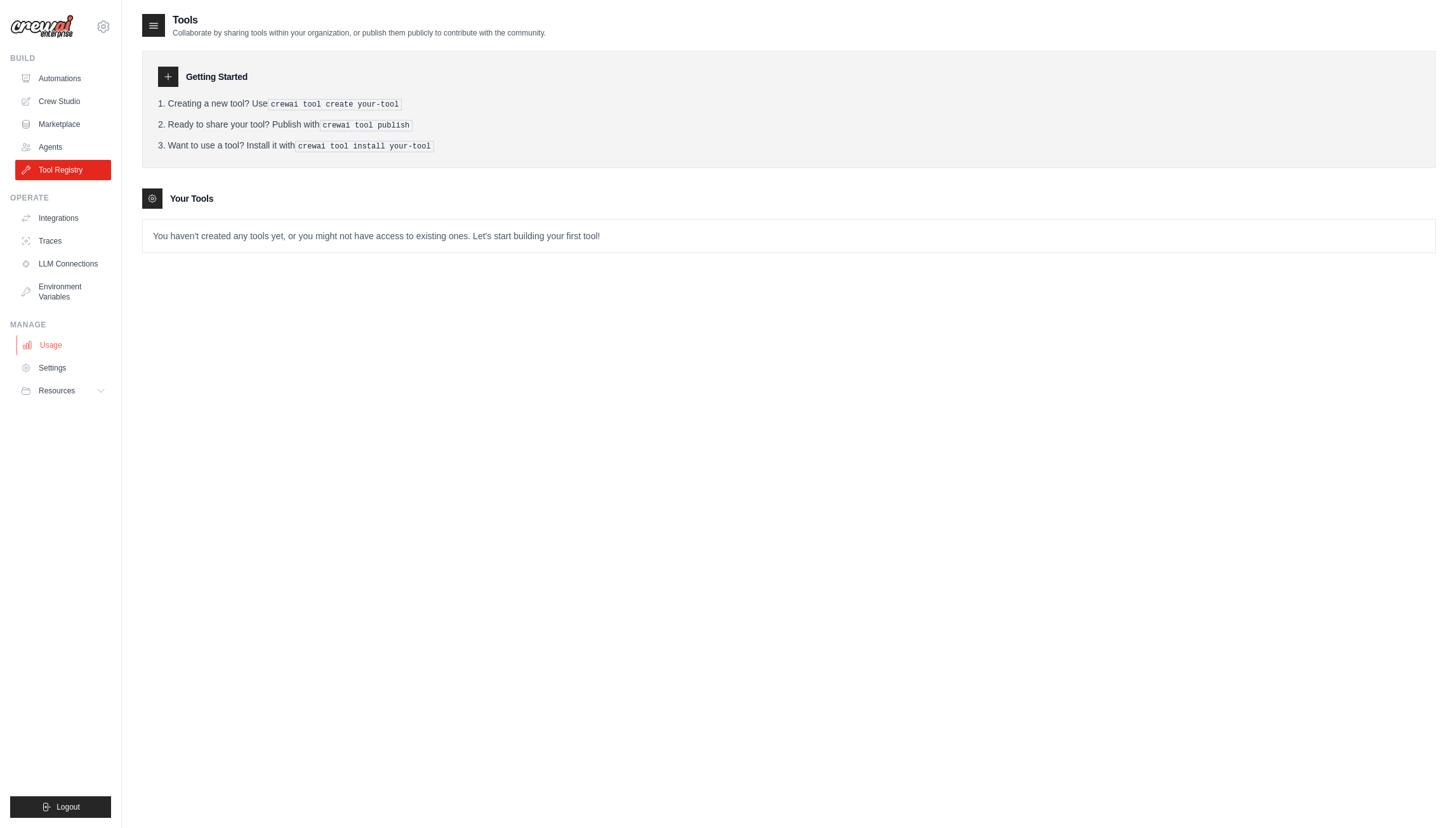
click at [95, 341] on link "Usage" at bounding box center [64, 345] width 96 height 20
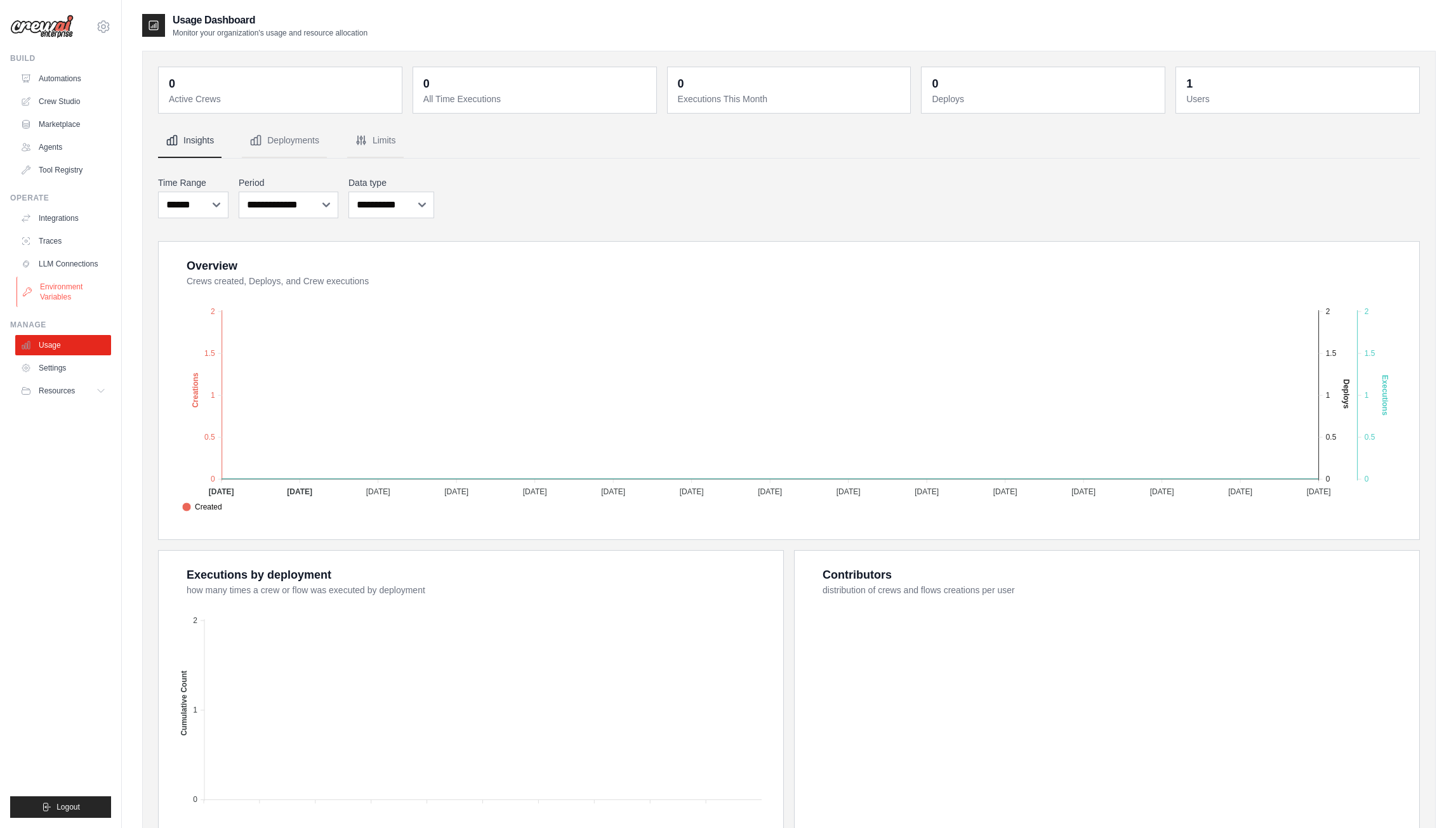
click at [73, 304] on link "Environment Variables" at bounding box center [64, 291] width 96 height 30
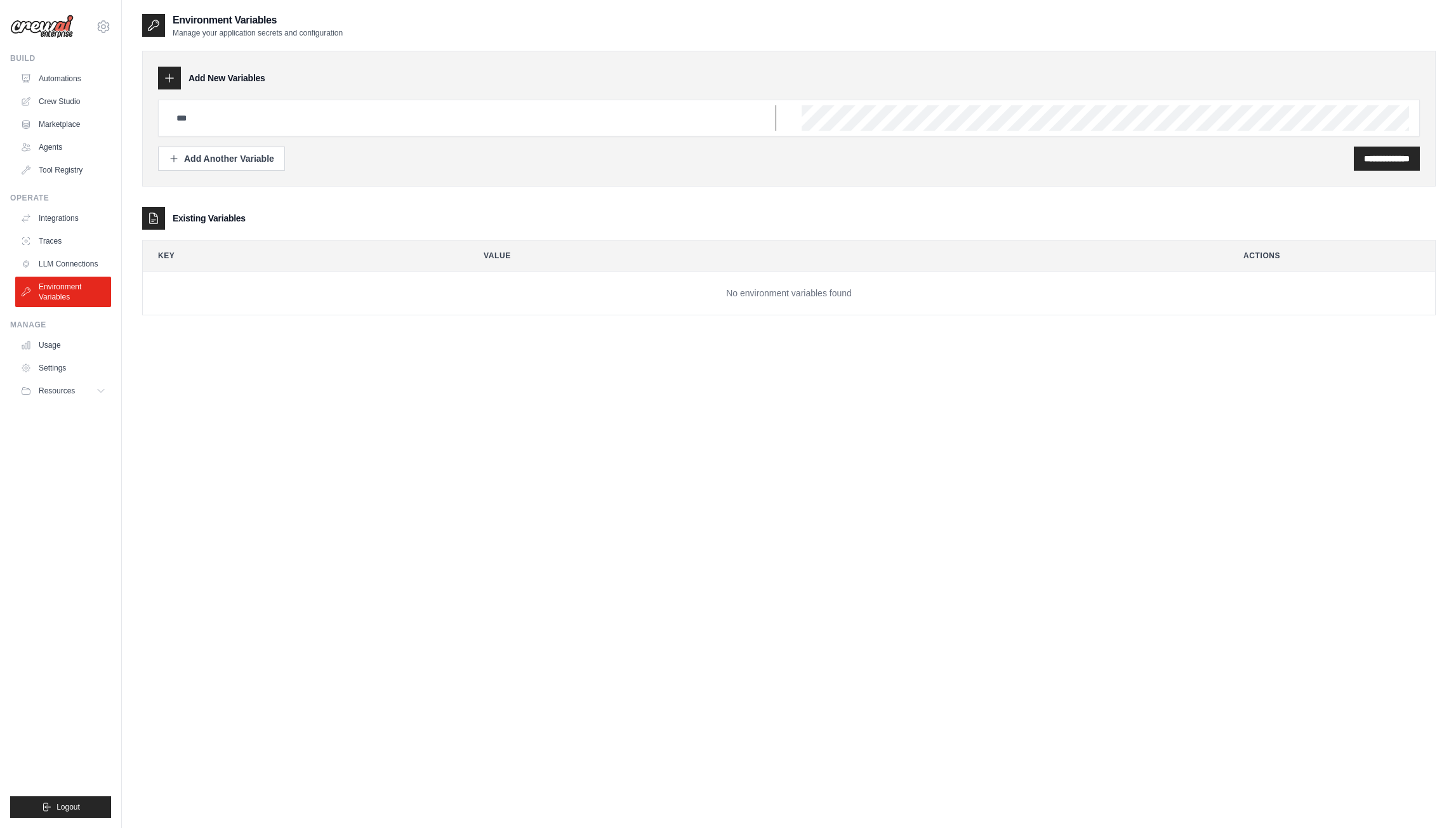
click at [313, 113] on input "text" at bounding box center [472, 118] width 607 height 26
paste input "**********"
type input "**********"
click at [102, 391] on icon at bounding box center [101, 391] width 10 height 10
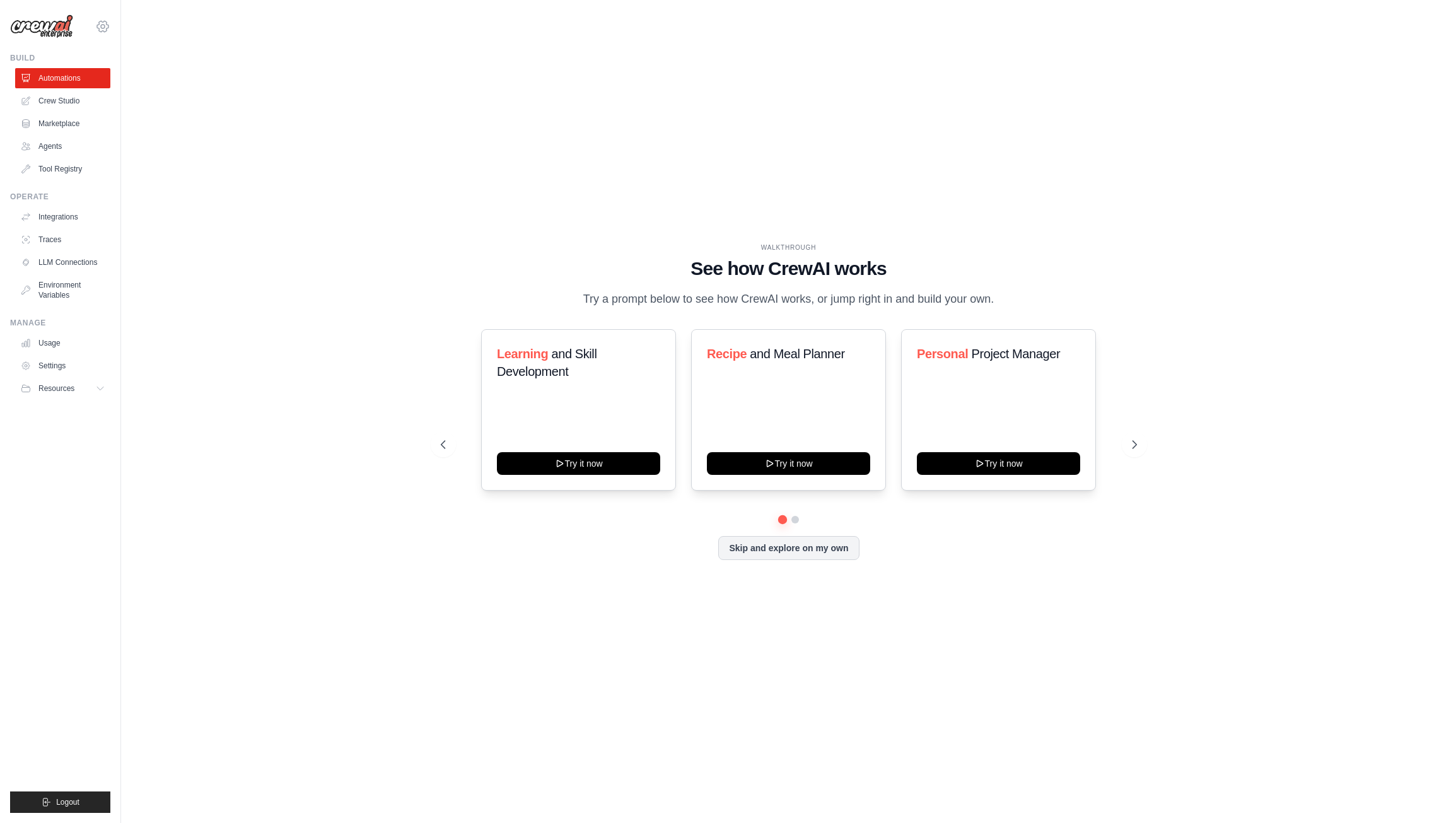
click at [98, 21] on icon at bounding box center [102, 27] width 16 height 16
click at [272, 269] on div "WALKTHROUGH See how [PERSON_NAME] works Try a prompt below to see how [PERSON_N…" at bounding box center [788, 412] width 1295 height 798
click at [803, 545] on button "Skip and explore on my own" at bounding box center [789, 547] width 141 height 24
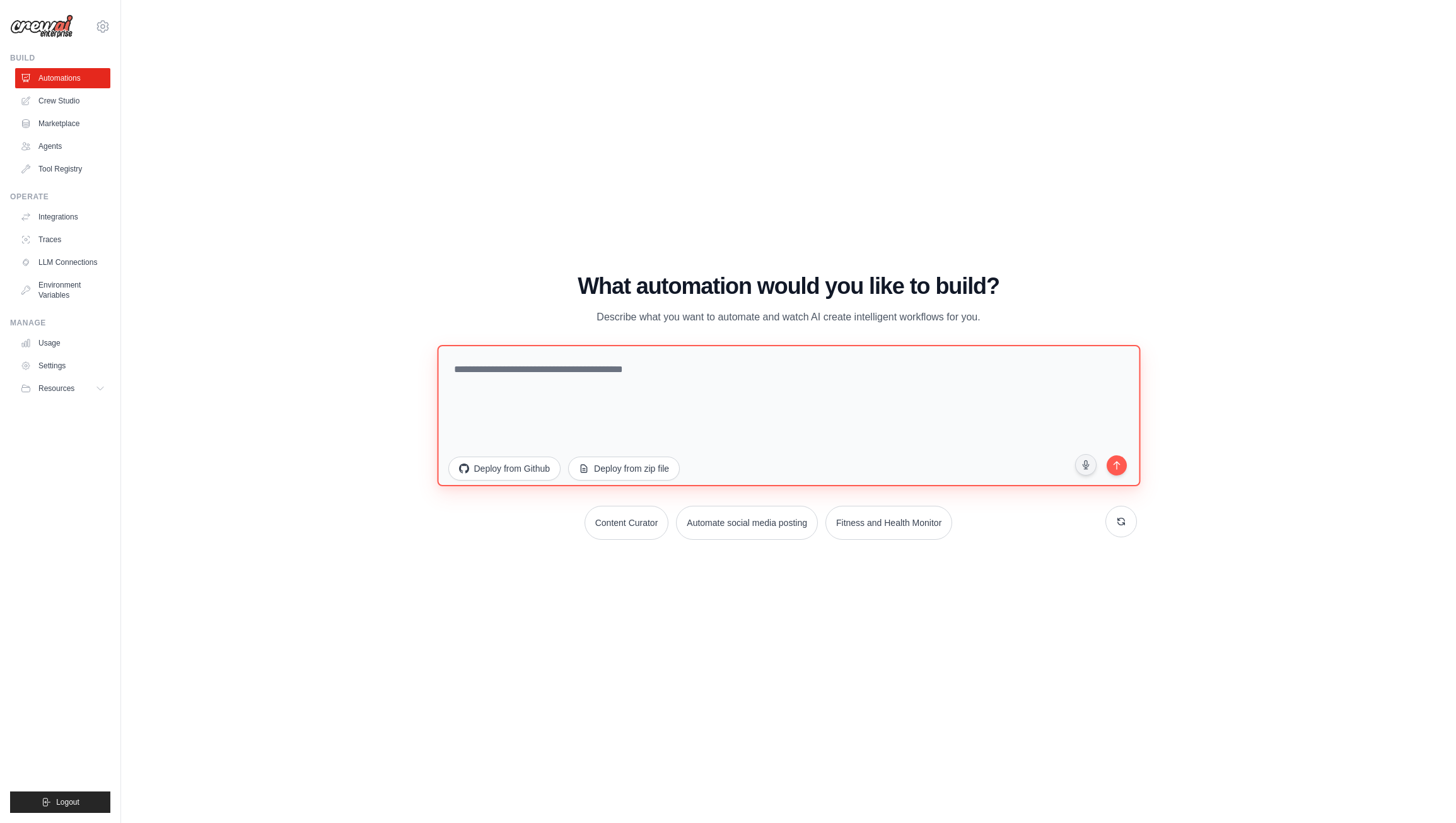
click at [587, 412] on textarea at bounding box center [789, 415] width 703 height 141
paste textarea "**********"
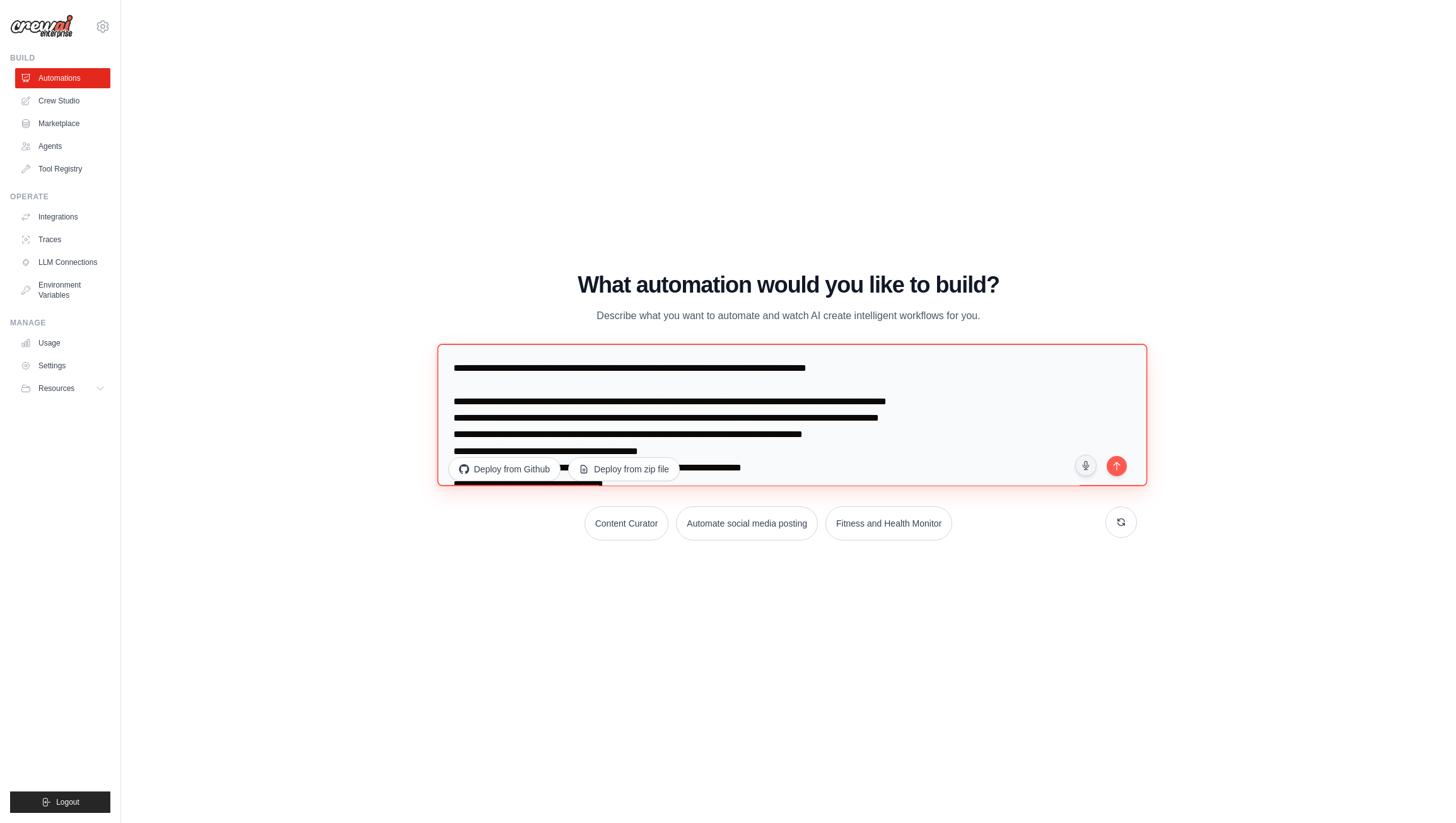
drag, startPoint x: 729, startPoint y: 369, endPoint x: 795, endPoint y: 365, distance: 66.1
click at [795, 365] on textarea at bounding box center [793, 416] width 710 height 143
click at [567, 403] on textarea at bounding box center [793, 416] width 710 height 143
drag, startPoint x: 567, startPoint y: 403, endPoint x: 523, endPoint y: 401, distance: 44.0
click at [523, 401] on textarea at bounding box center [793, 416] width 710 height 143
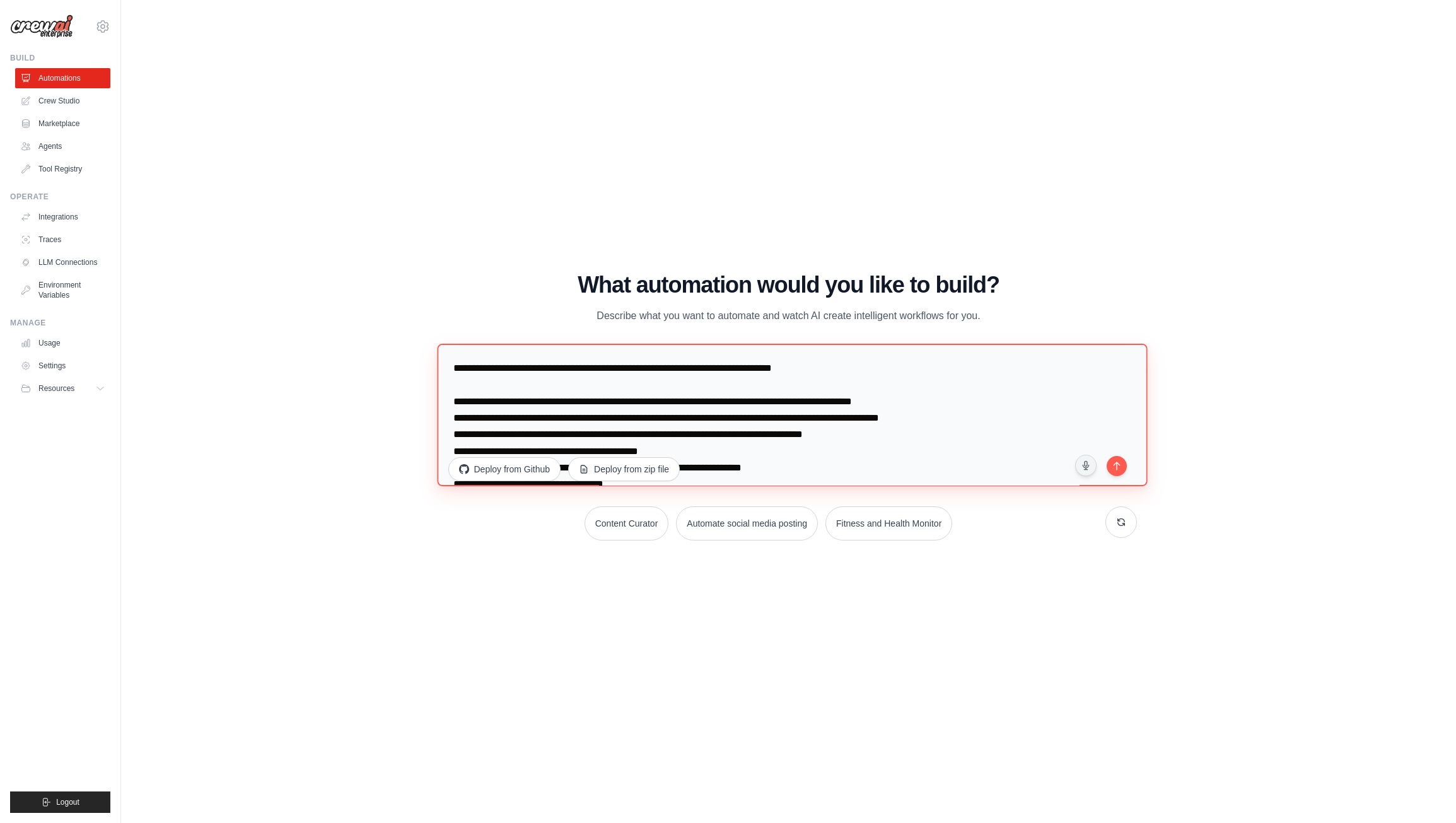
scroll to position [190, 0]
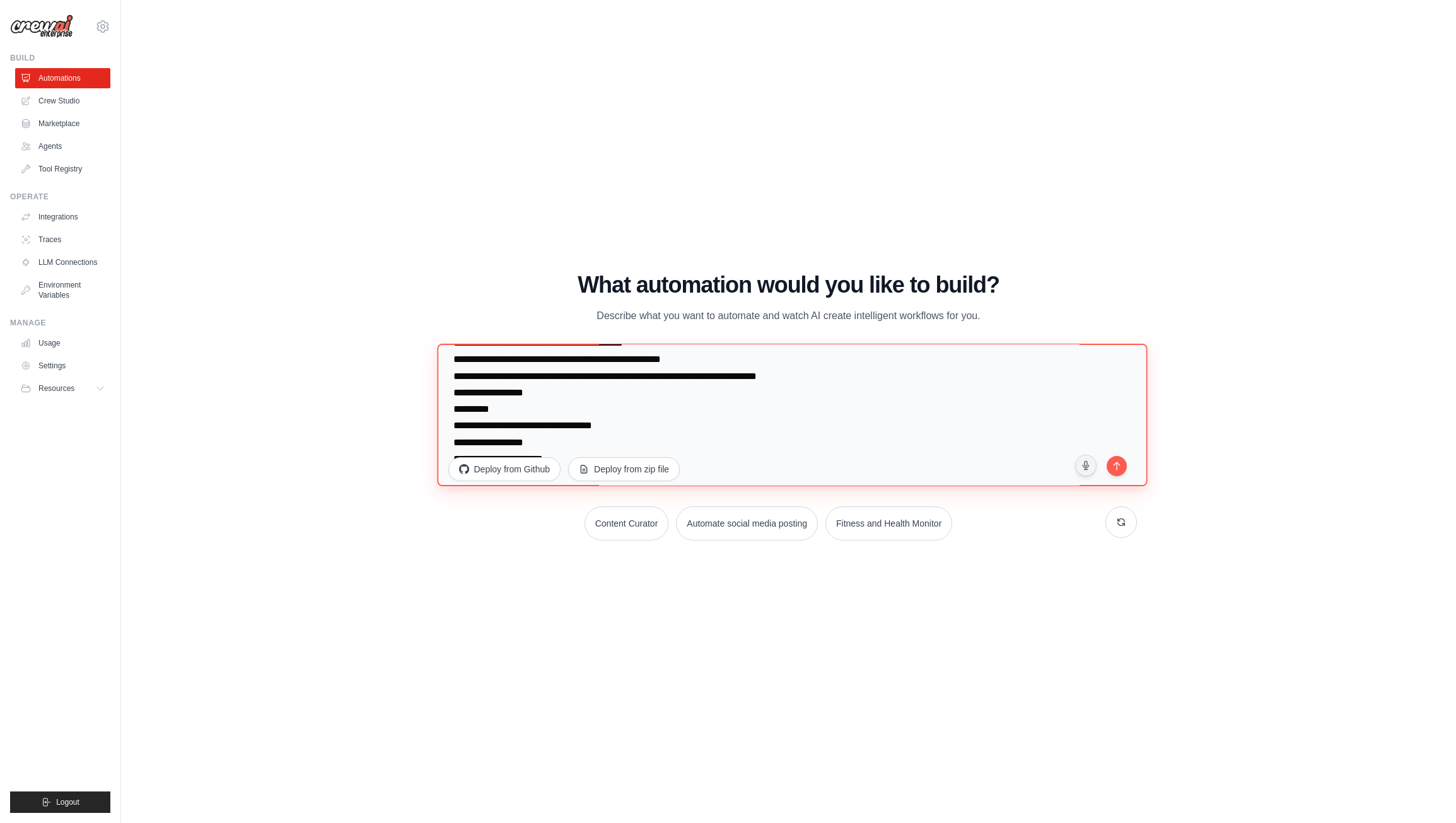
drag, startPoint x: 682, startPoint y: 379, endPoint x: 620, endPoint y: 385, distance: 62.3
click at [620, 385] on textarea at bounding box center [793, 416] width 710 height 143
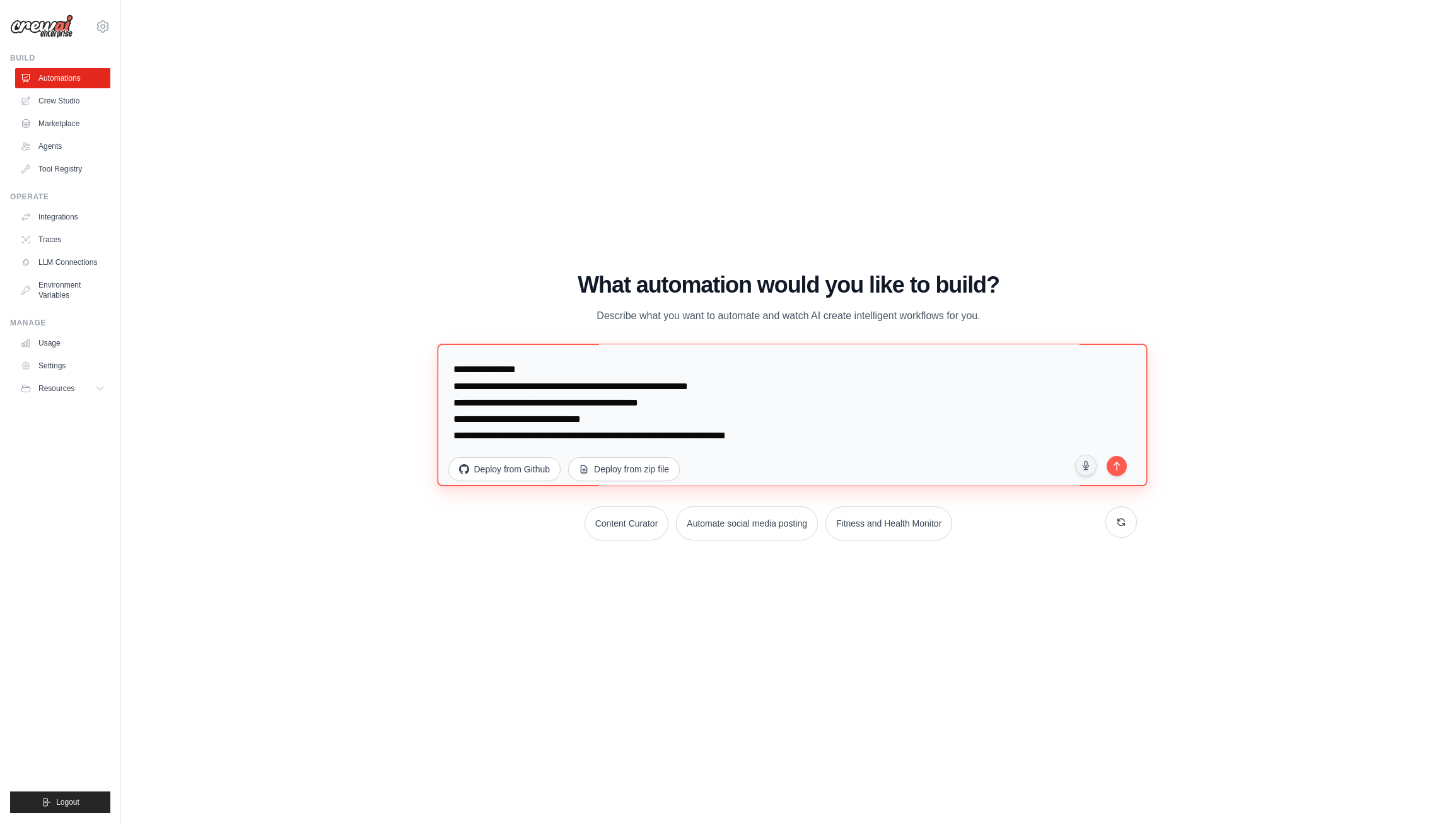
scroll to position [394, 0]
click at [806, 438] on textarea at bounding box center [793, 416] width 710 height 143
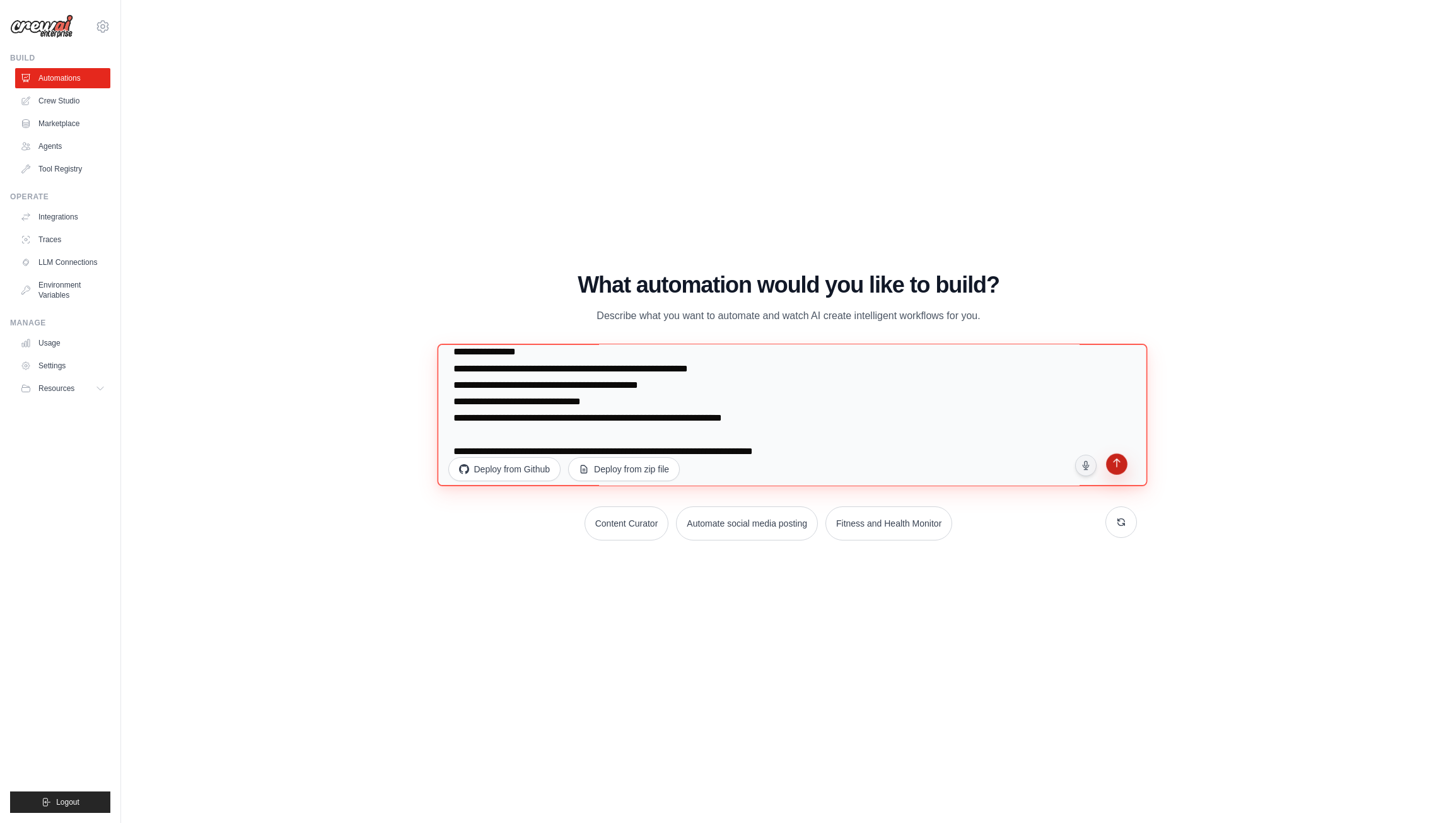
type textarea "**********"
click at [1115, 466] on icon "submit" at bounding box center [1116, 464] width 12 height 12
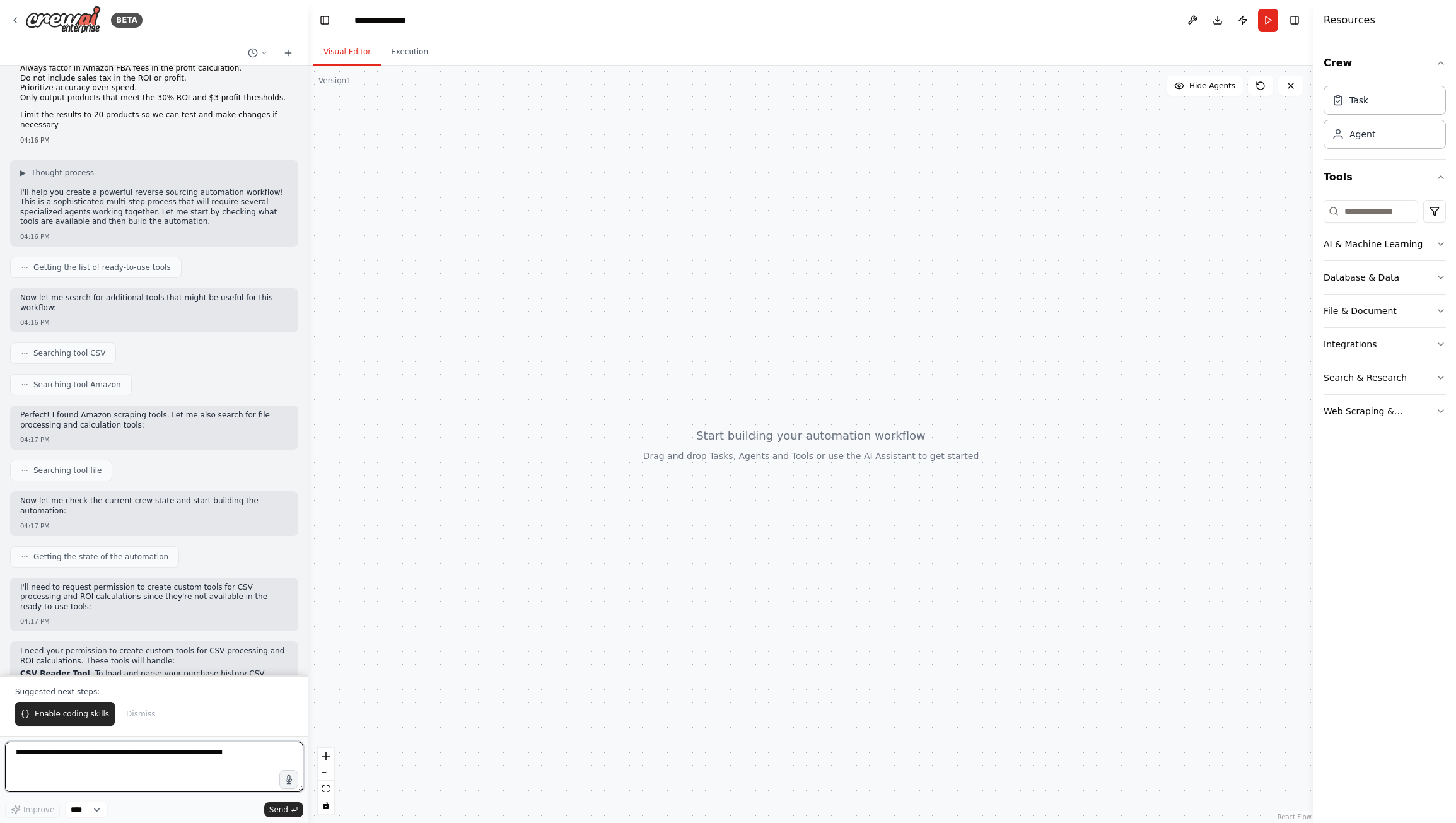
scroll to position [316, 0]
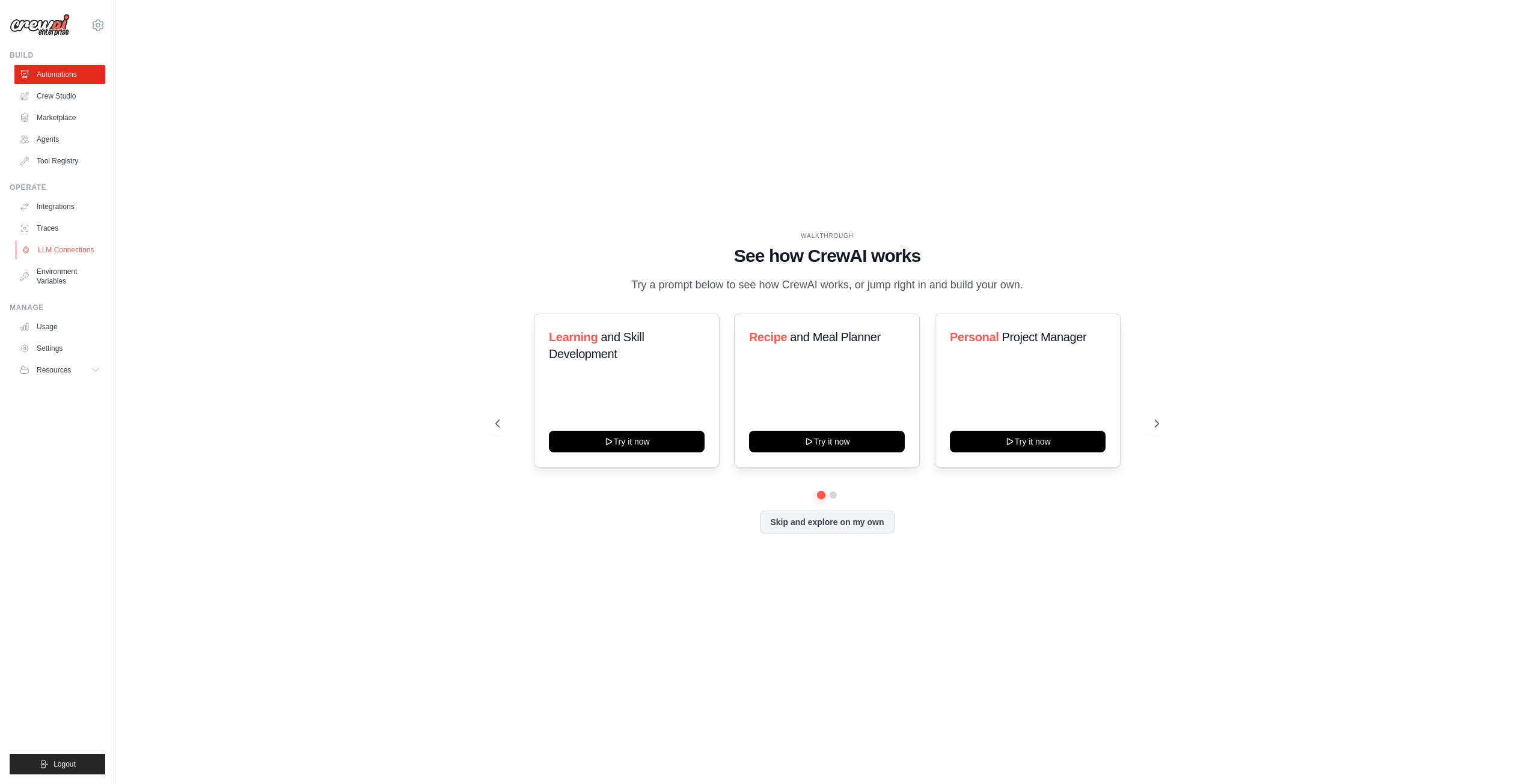
click at [92, 254] on link "LLM Connections" at bounding box center [61, 250] width 91 height 19
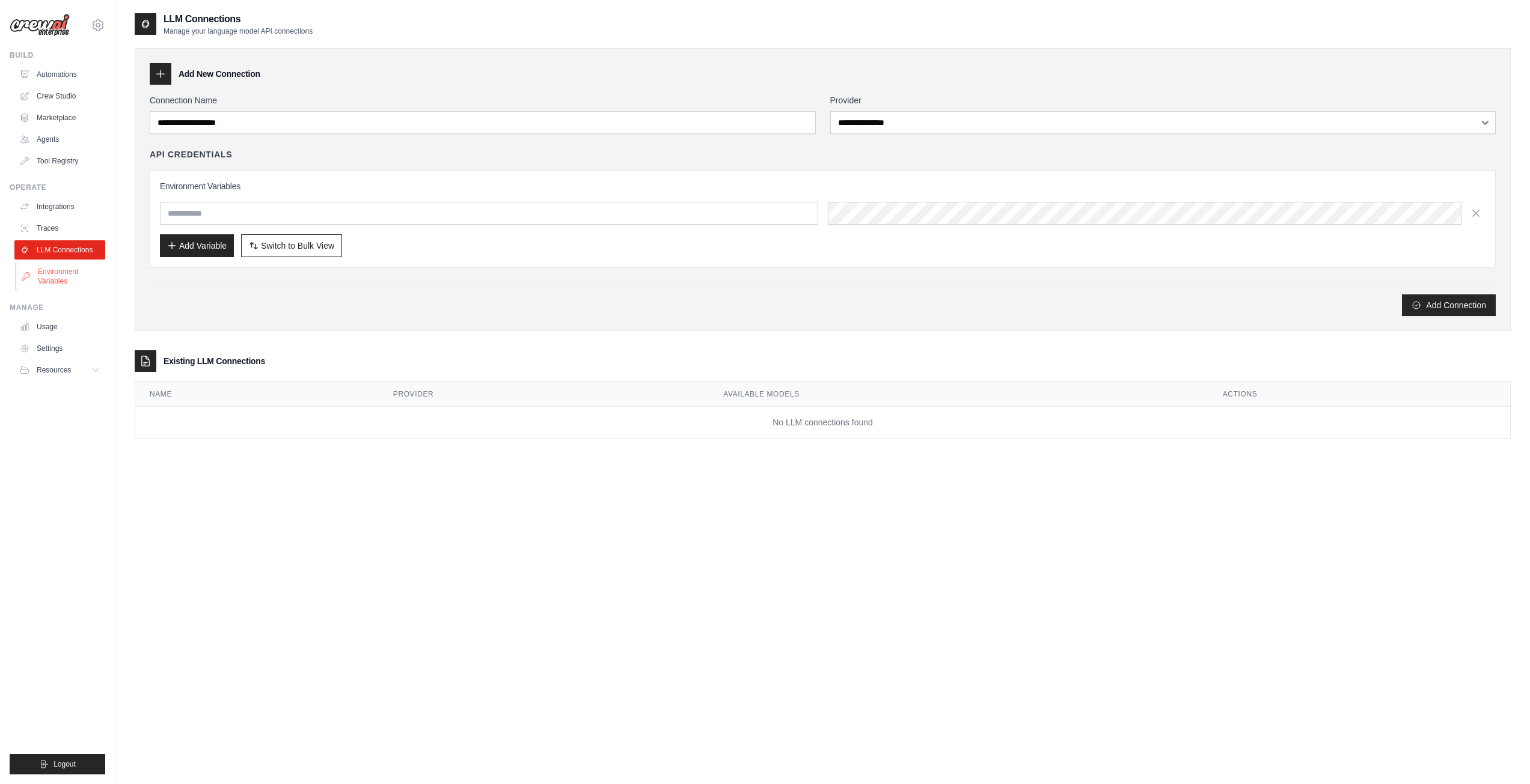
click at [72, 277] on link "Environment Variables" at bounding box center [61, 276] width 91 height 29
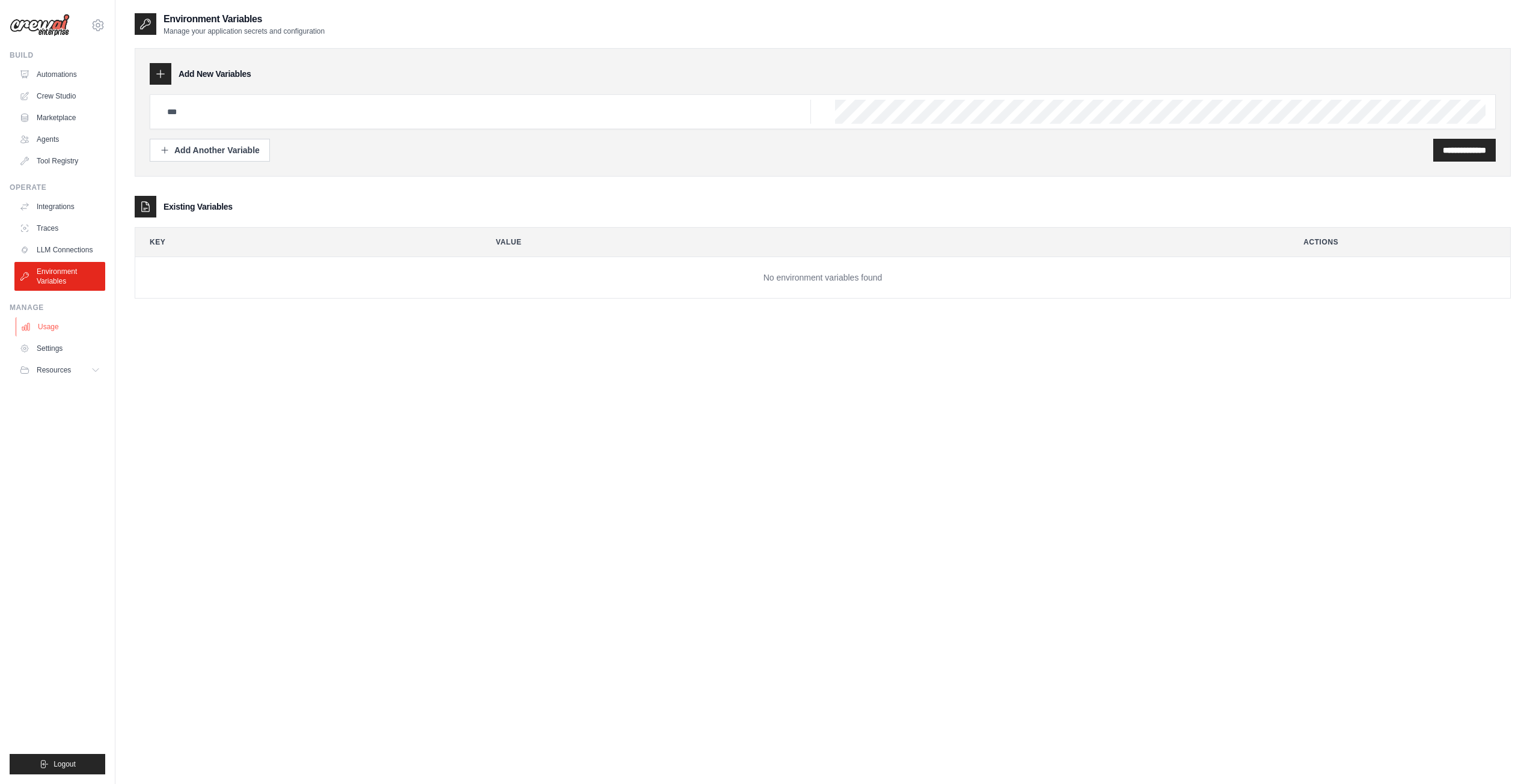
click at [62, 325] on link "Usage" at bounding box center [61, 327] width 91 height 19
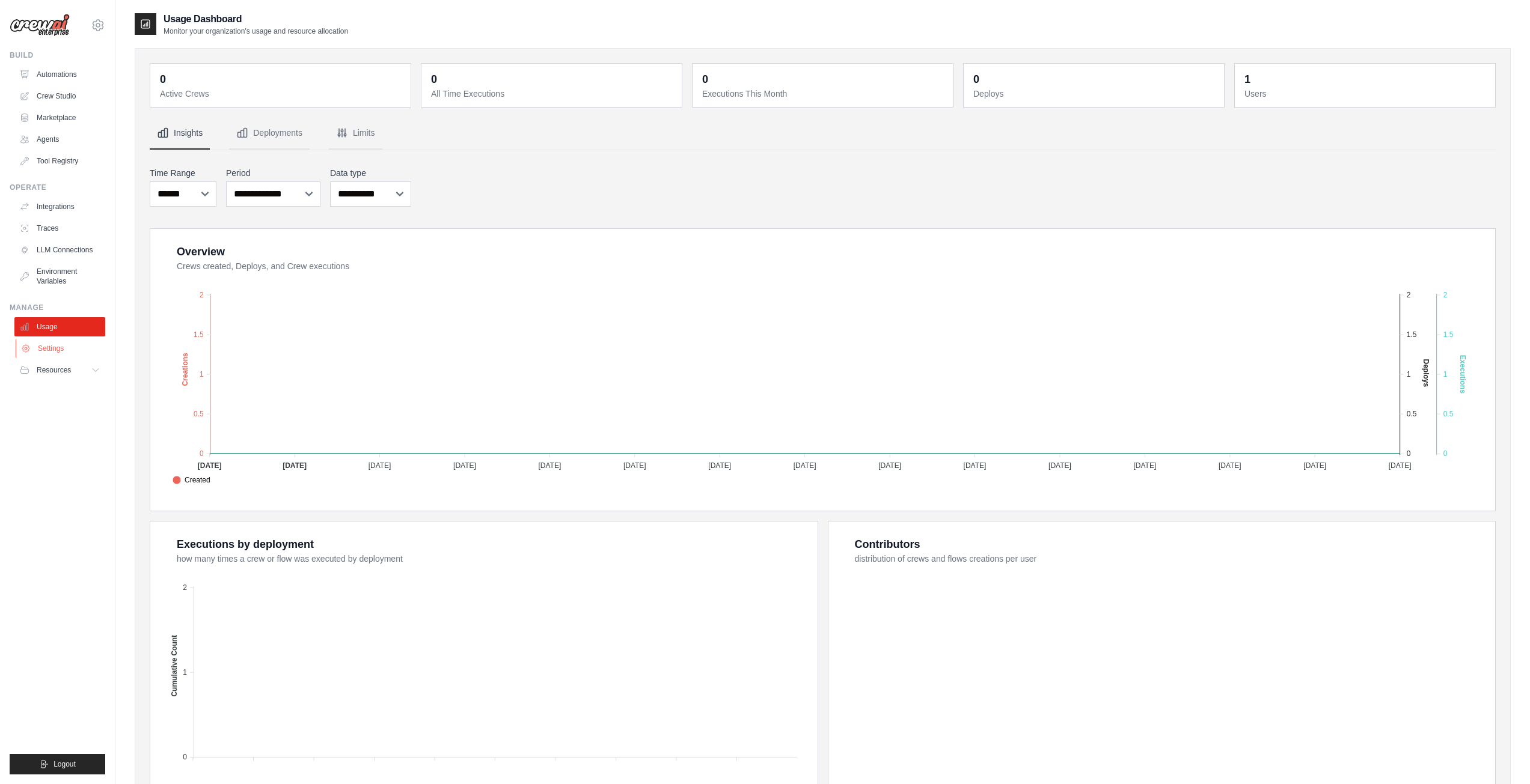
click at [66, 352] on link "Settings" at bounding box center [61, 349] width 91 height 19
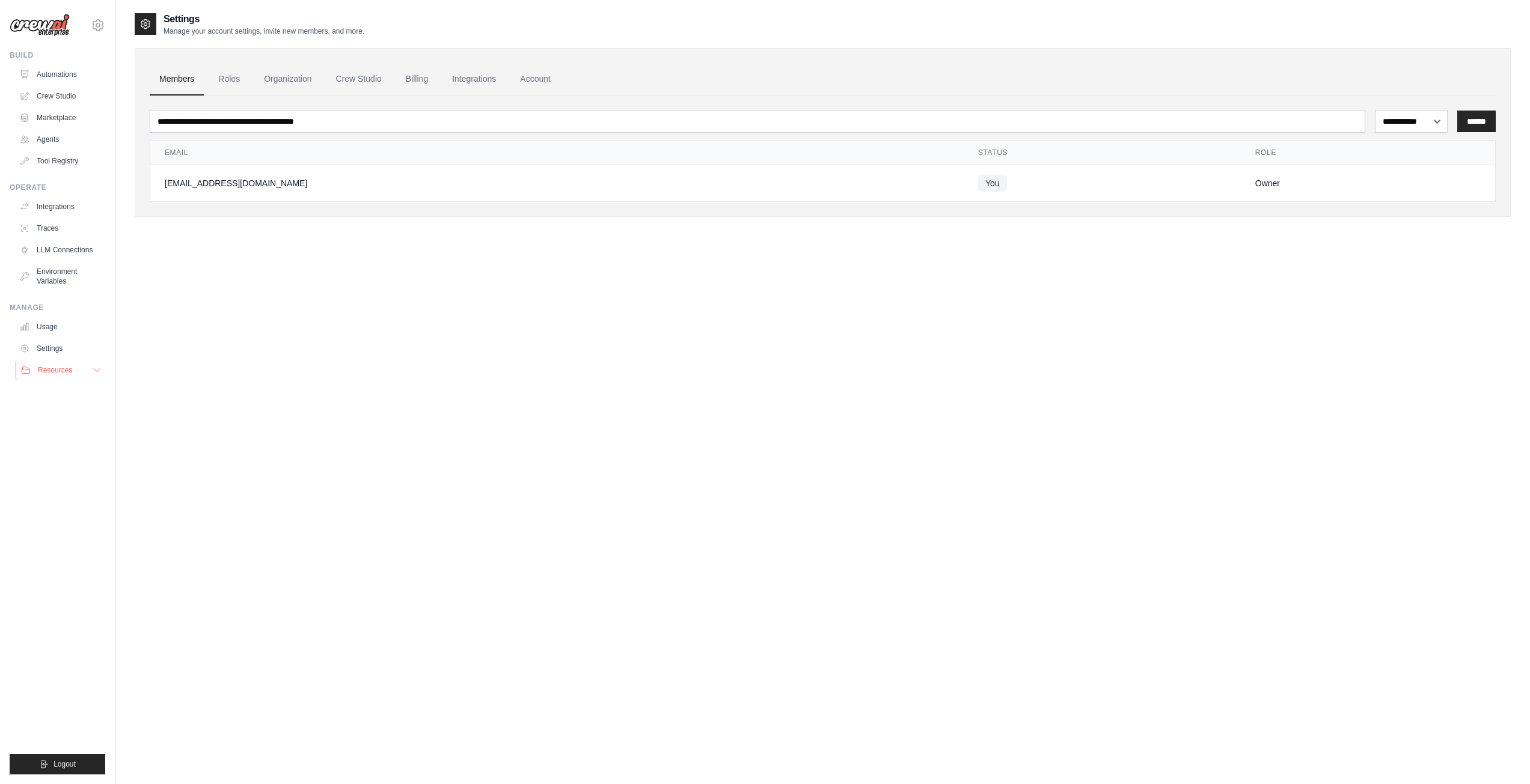
click at [76, 368] on button "Resources" at bounding box center [61, 370] width 91 height 19
click at [57, 72] on link "Automations" at bounding box center [61, 74] width 91 height 19
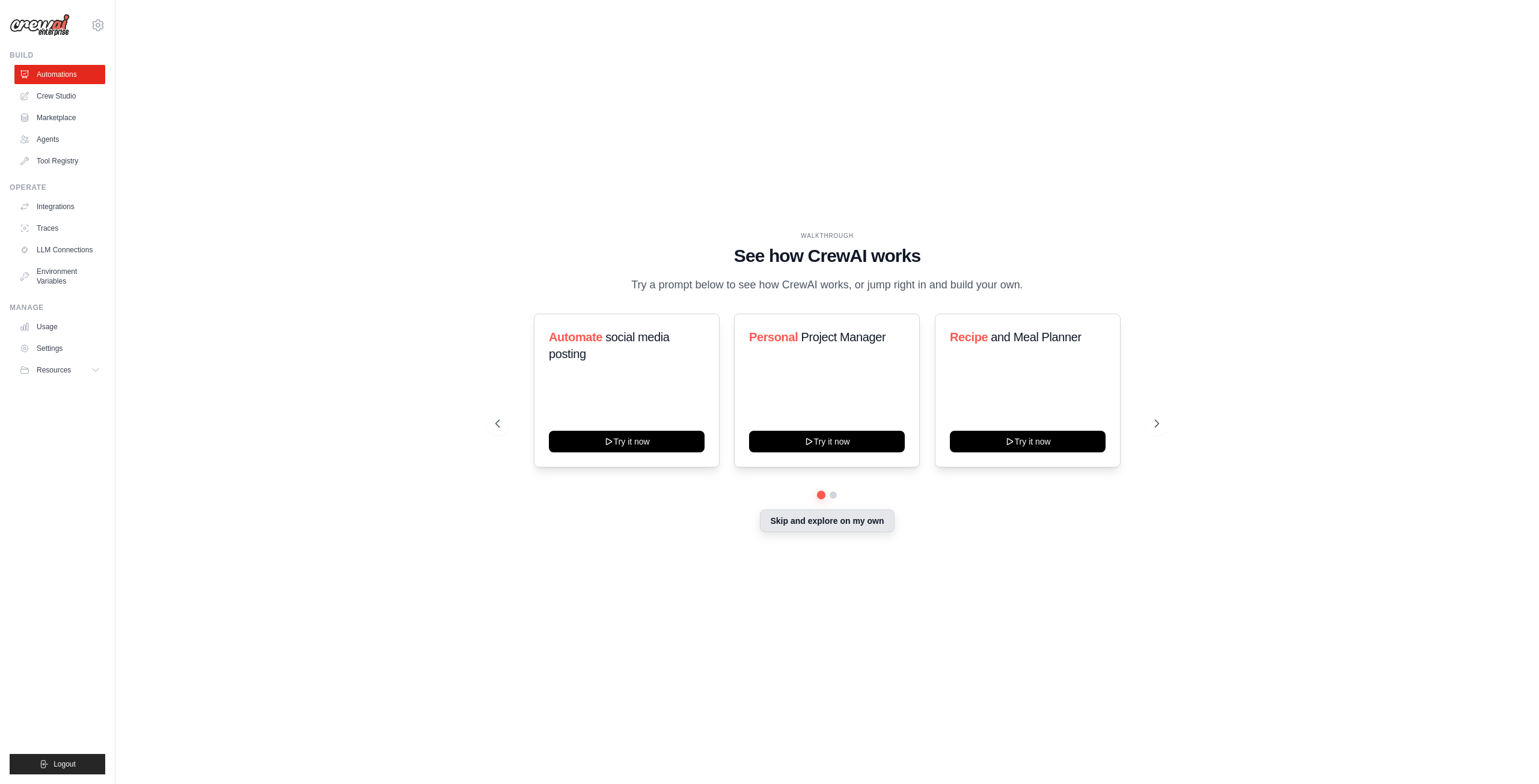
click at [842, 527] on button "Skip and explore on my own" at bounding box center [827, 521] width 134 height 23
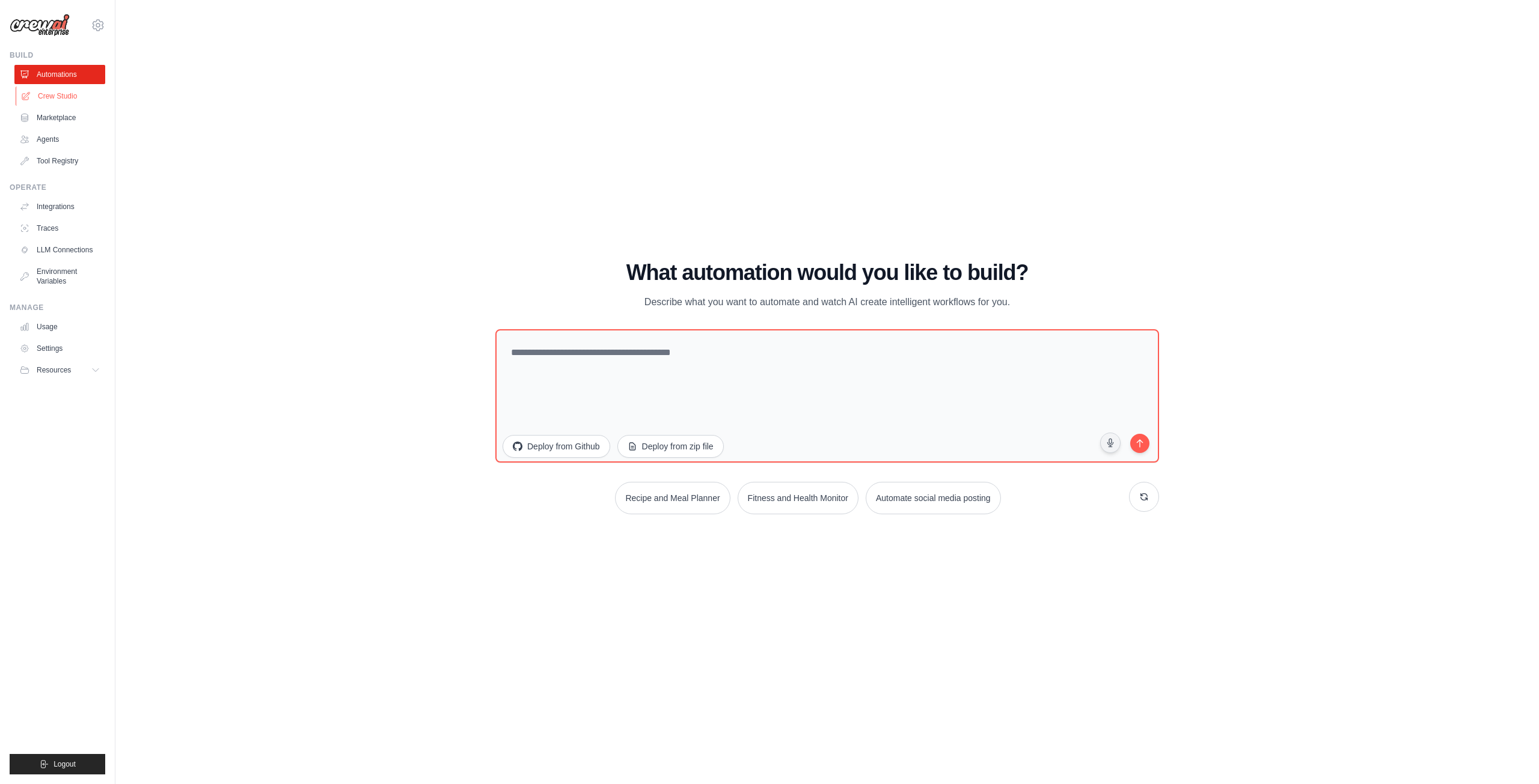
click at [59, 101] on link "Crew Studio" at bounding box center [61, 96] width 91 height 19
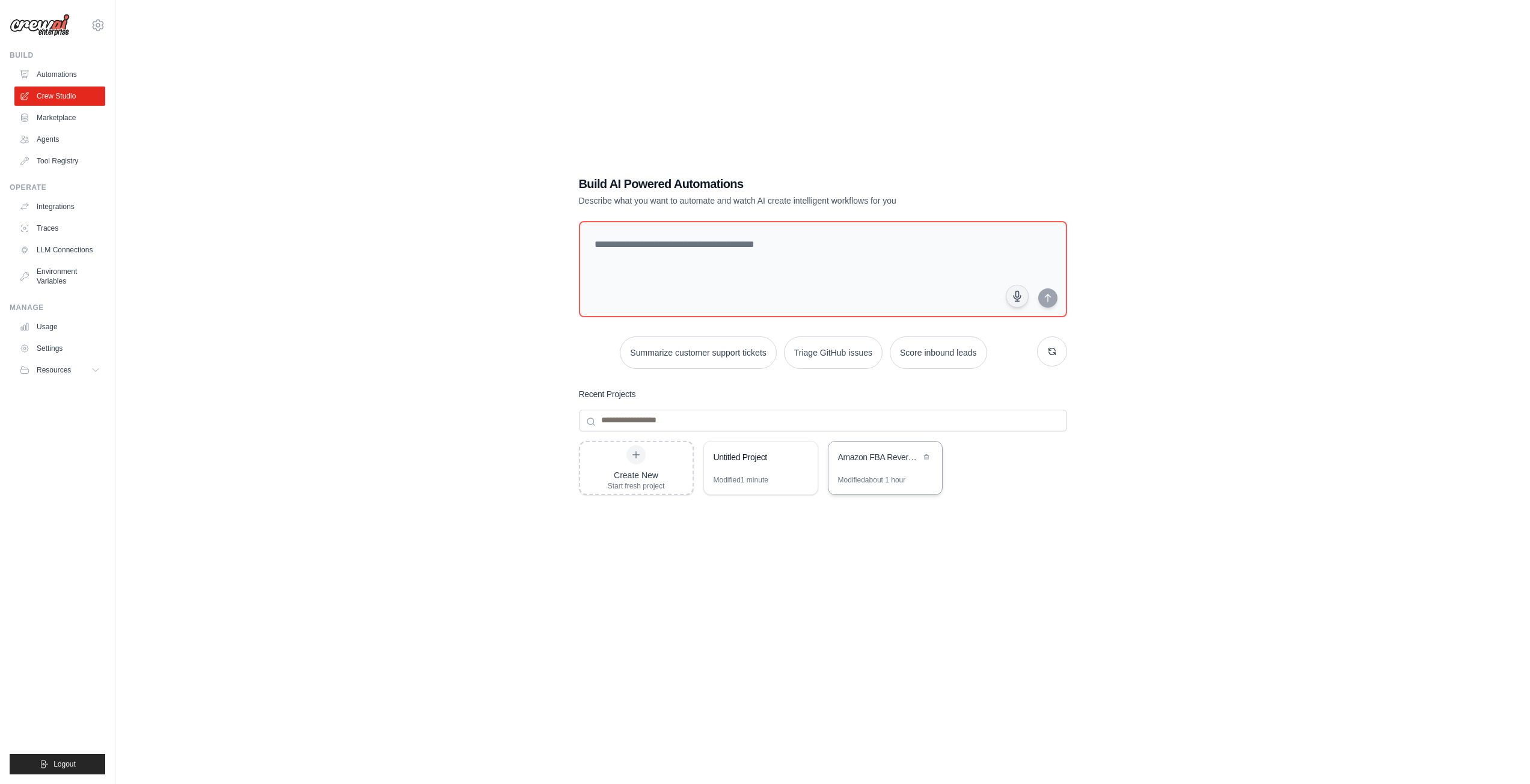
click at [900, 474] on div "Amazon FBA Reverse Sourcing Automation" at bounding box center [885, 458] width 113 height 34
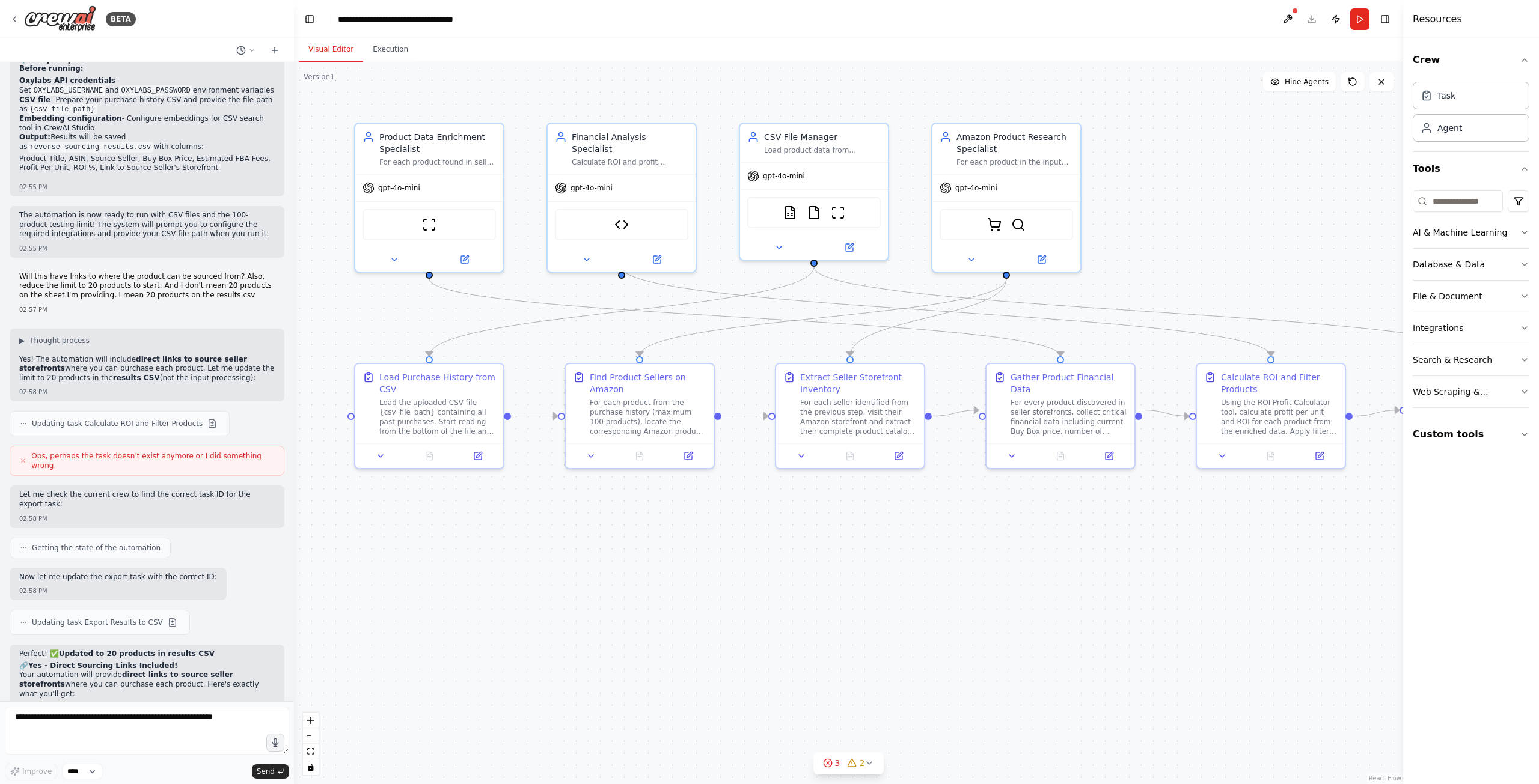
scroll to position [6756, 0]
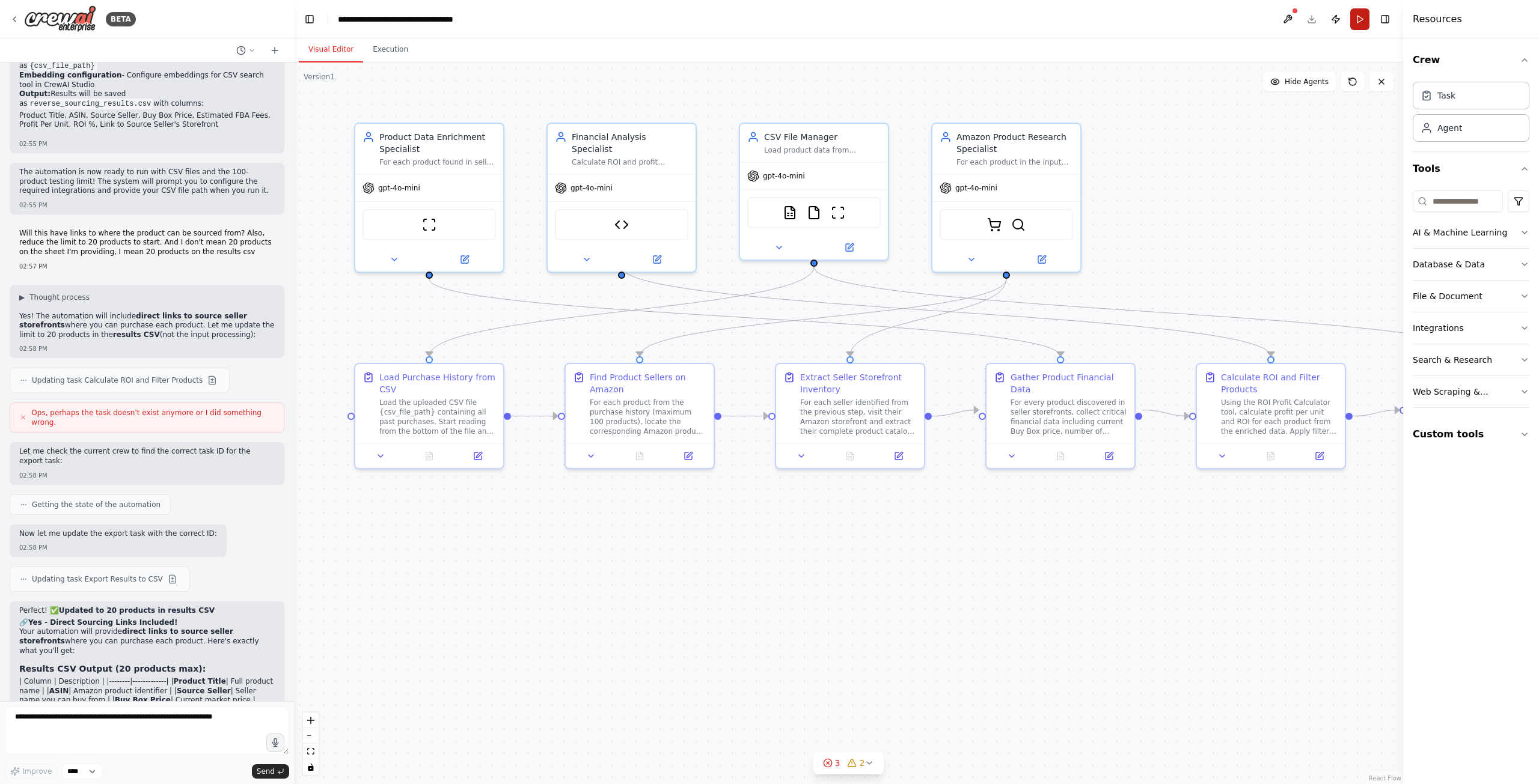
click at [1365, 20] on button "Run" at bounding box center [1360, 19] width 19 height 22
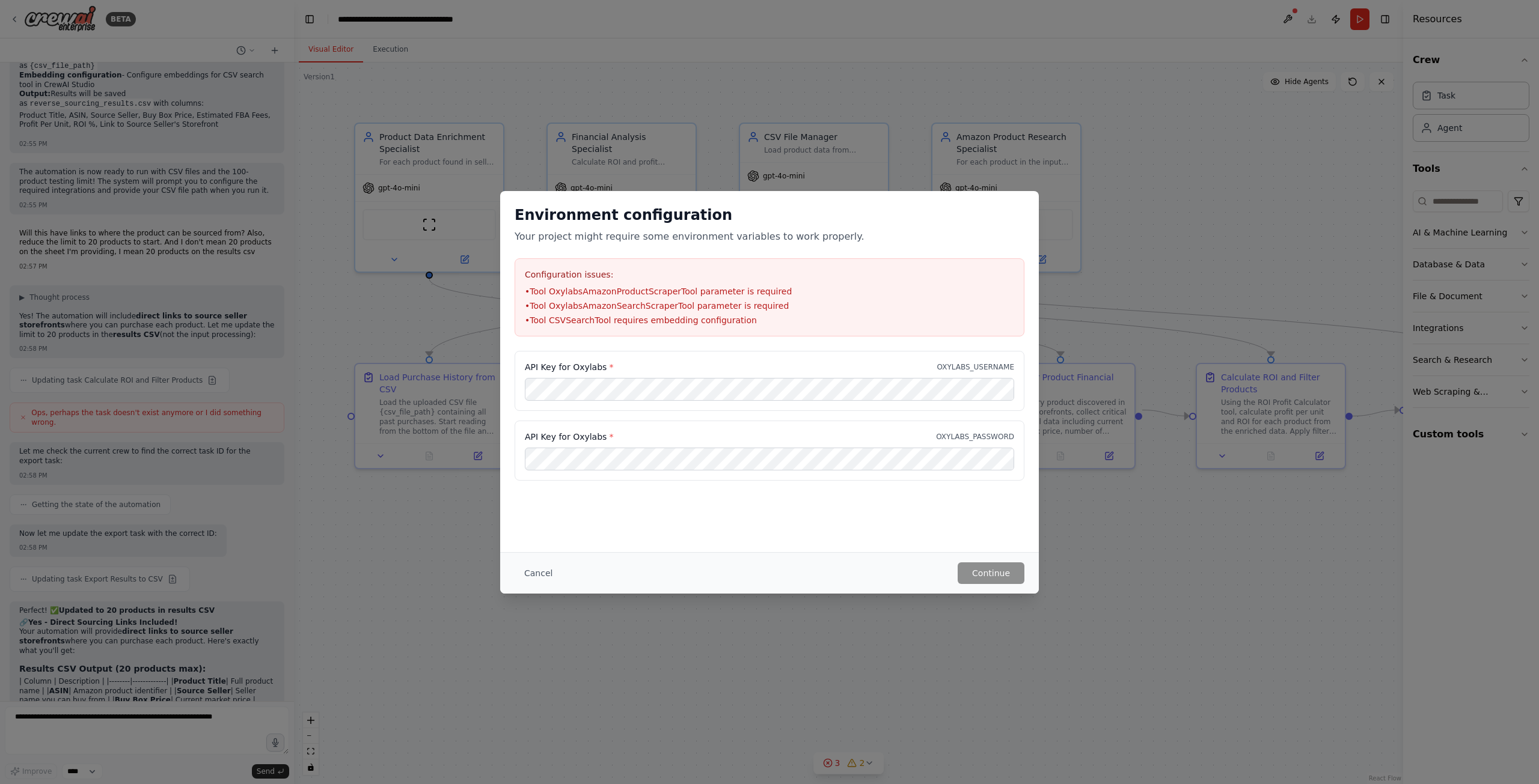
click at [991, 365] on p "OXYLABS_USERNAME" at bounding box center [975, 367] width 77 height 10
copy p "OXYLABS_USERNAME"
click at [444, 99] on div "Environment configuration Your project might require some environment variables…" at bounding box center [770, 392] width 1539 height 784
click div "Environment configuration Your project might require some environment variables…"
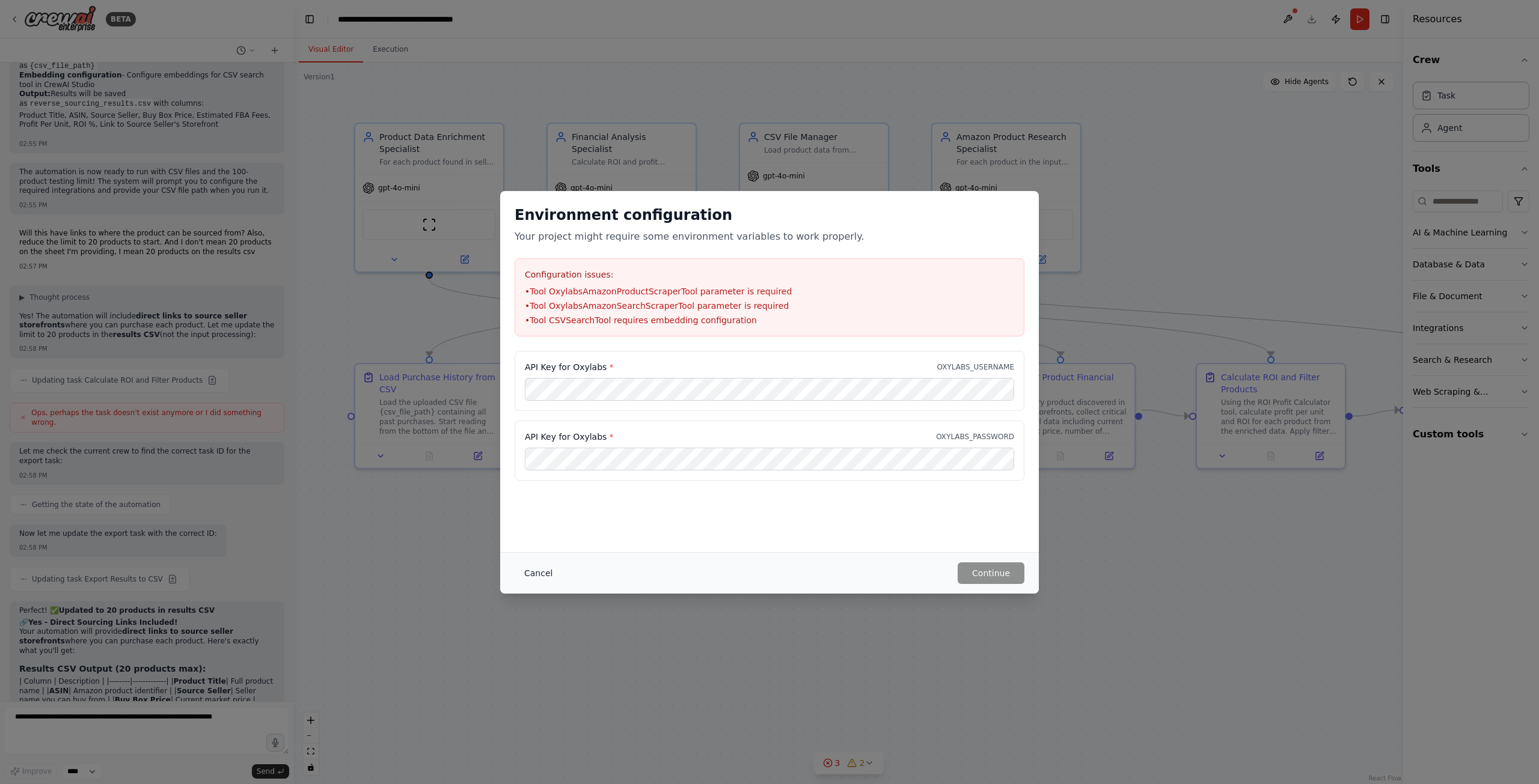
click button "Cancel"
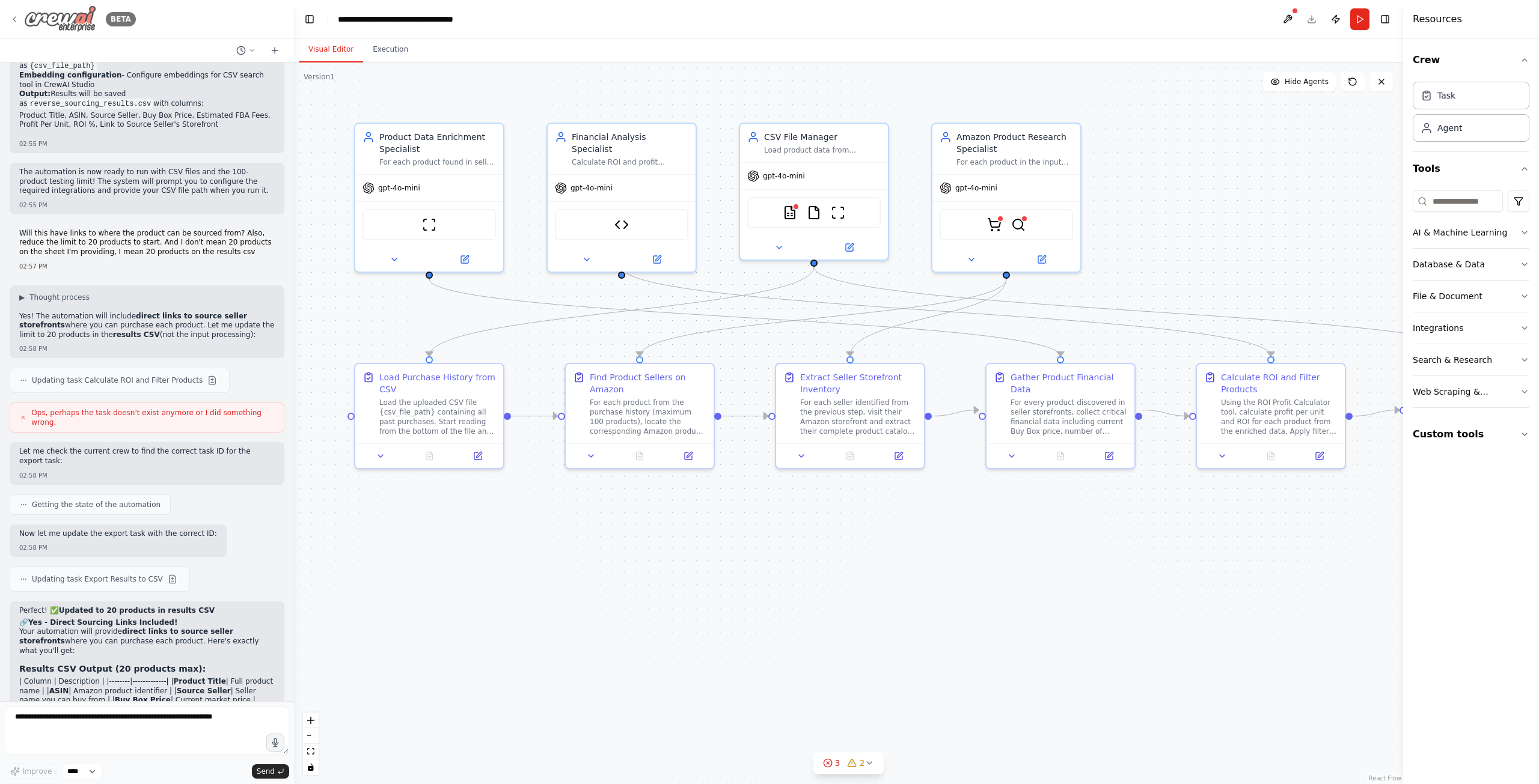
click icon
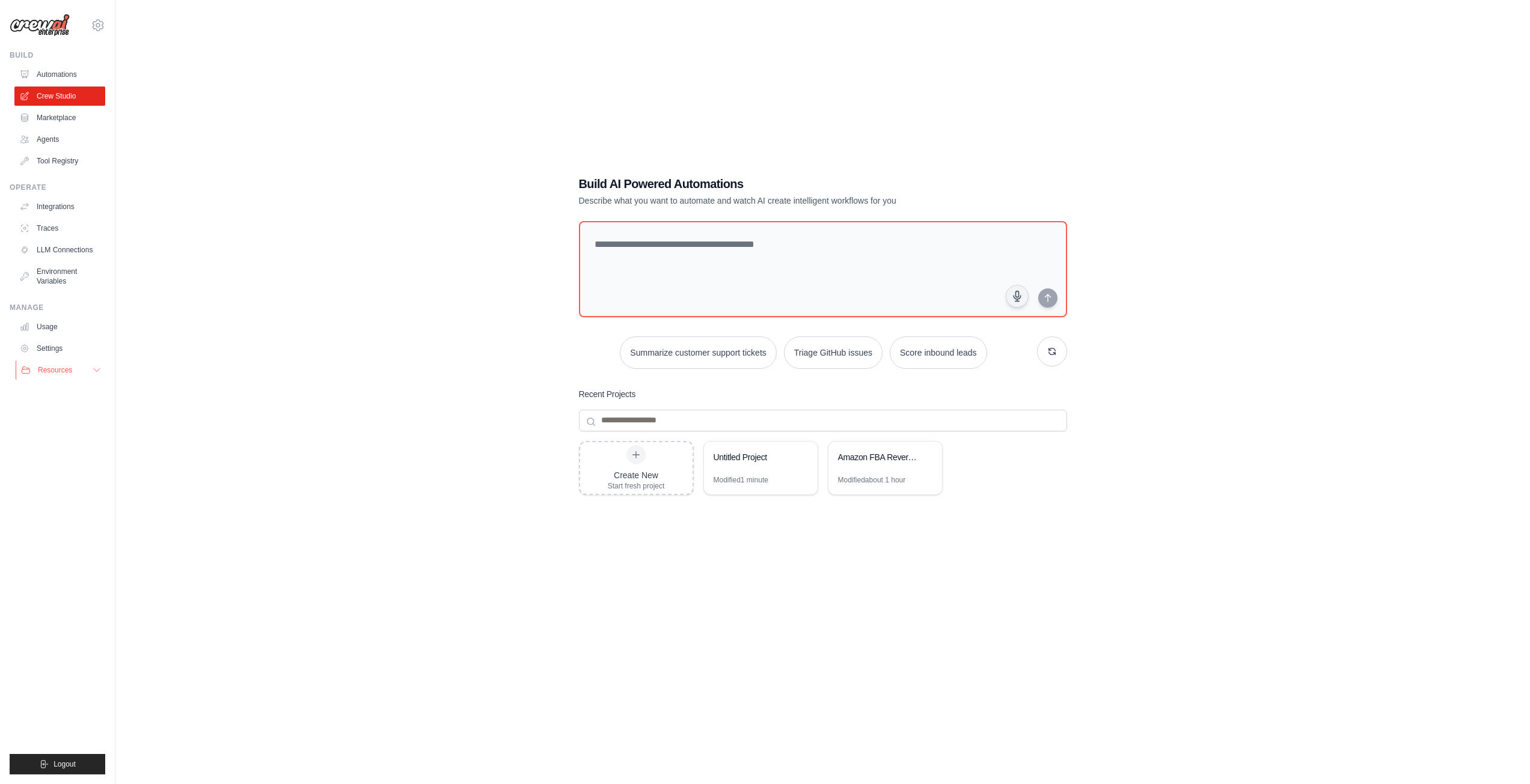
click at [57, 374] on span "Resources" at bounding box center [54, 370] width 34 height 10
click at [67, 277] on link "Environment Variables" at bounding box center [61, 276] width 91 height 29
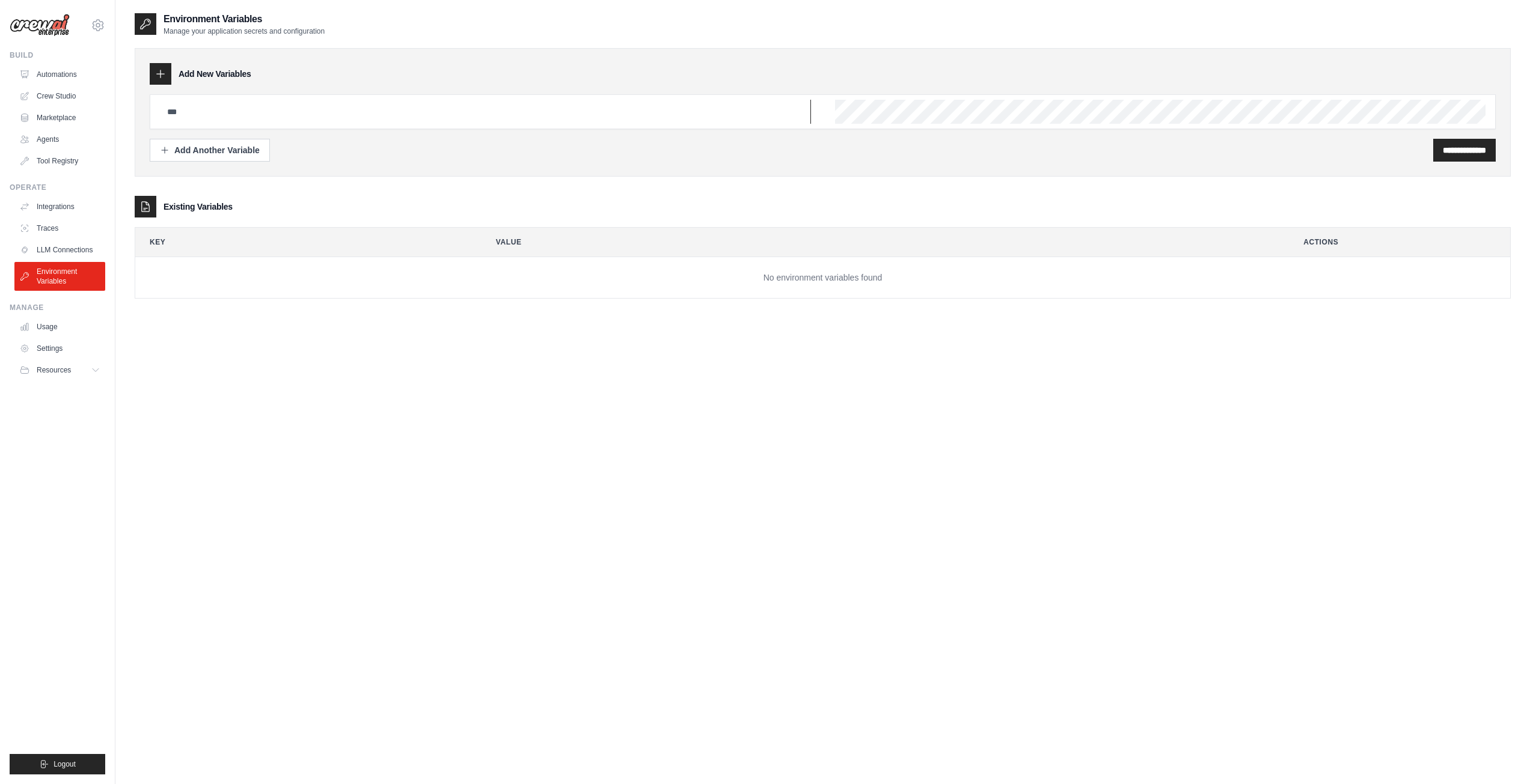
click at [235, 101] on input "text" at bounding box center [485, 112] width 651 height 24
paste input "**********"
type input "**********"
click at [250, 149] on div "Add Another Variable" at bounding box center [209, 150] width 99 height 12
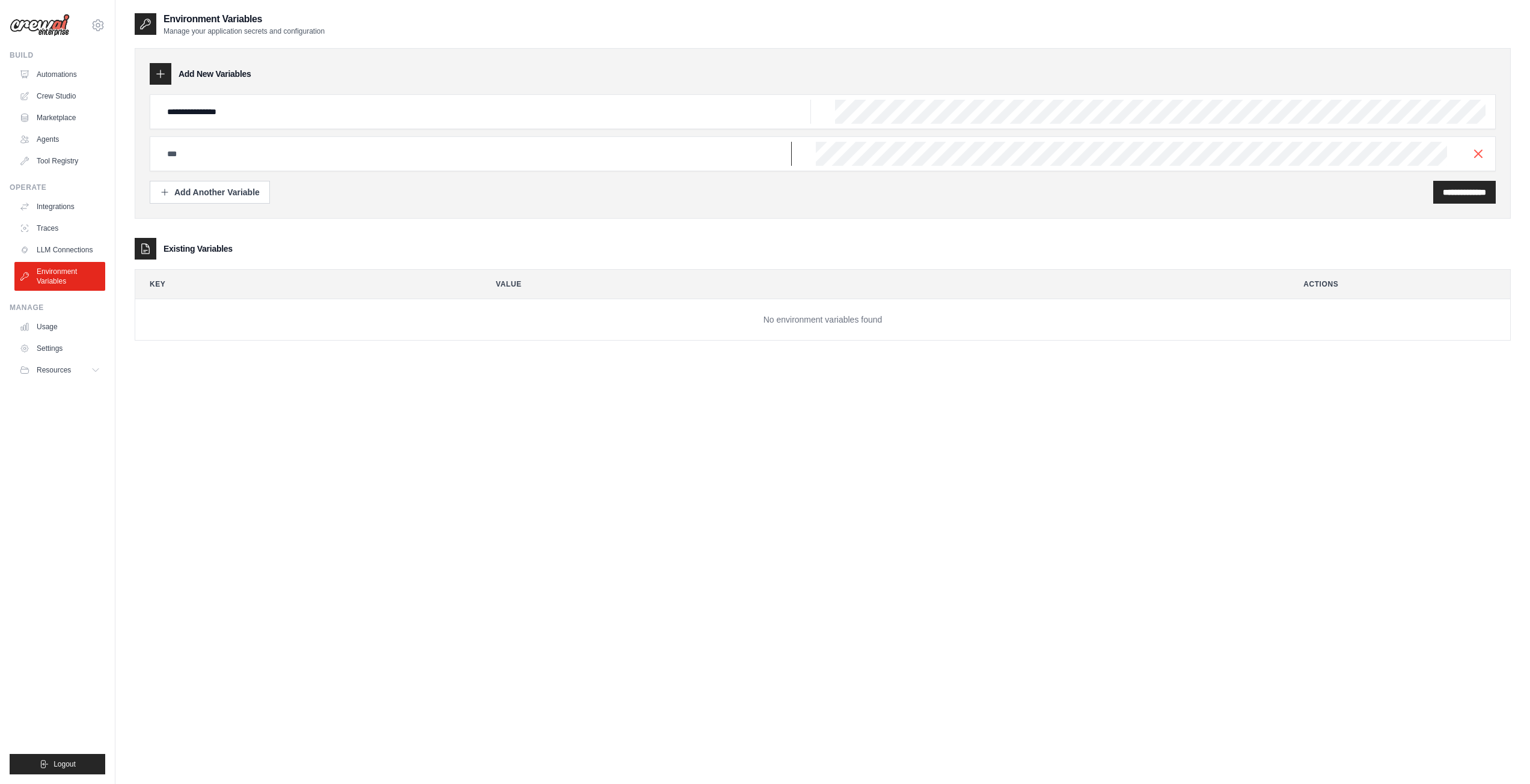
click at [250, 152] on input "text" at bounding box center [475, 154] width 632 height 24
paste input "**********"
type input "**********"
click at [1462, 194] on input "**********" at bounding box center [1465, 193] width 44 height 12
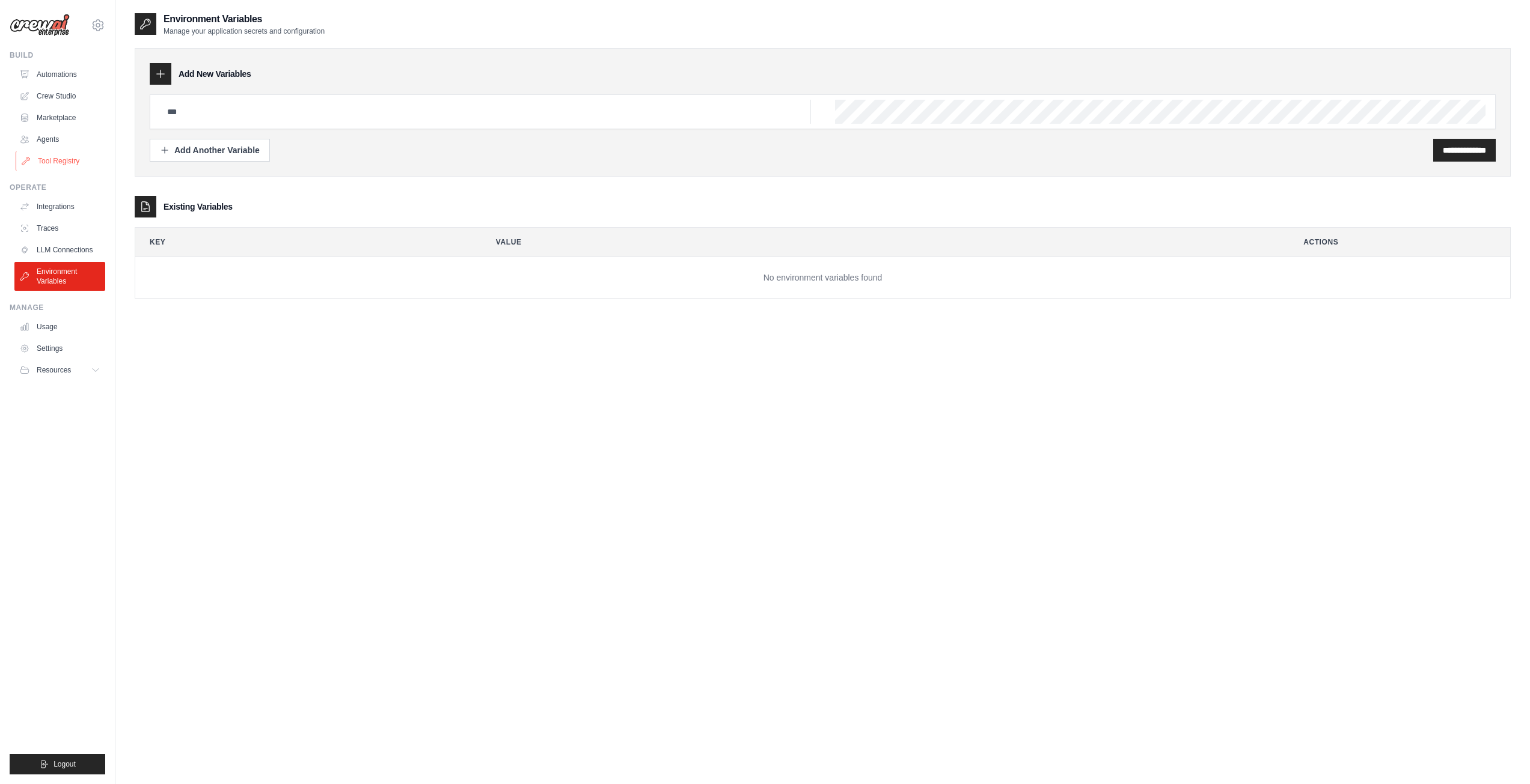
drag, startPoint x: 57, startPoint y: 201, endPoint x: 73, endPoint y: 165, distance: 39.4
click at [57, 201] on link "Integrations" at bounding box center [60, 207] width 91 height 19
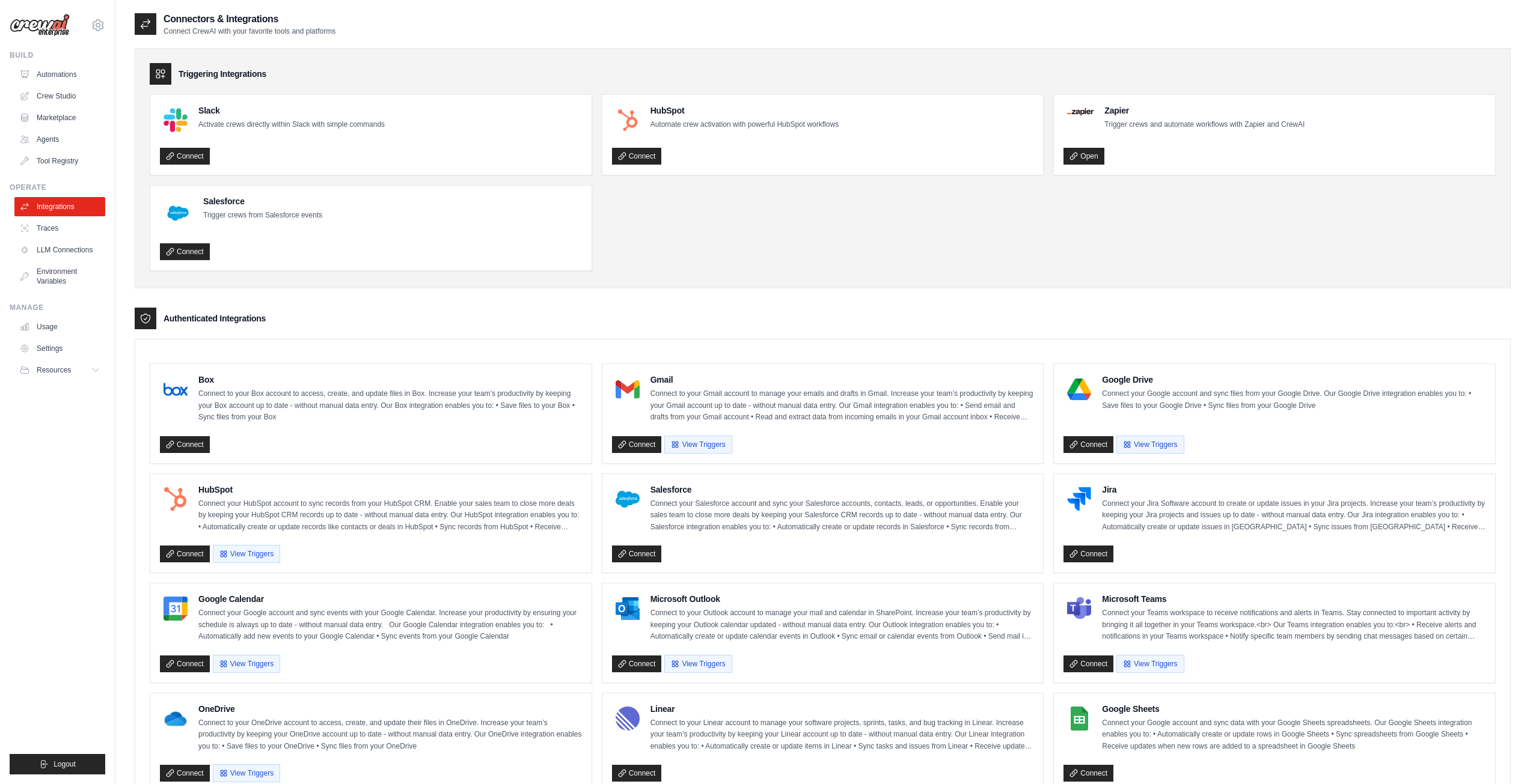
click at [53, 157] on link "Tool Registry" at bounding box center [60, 161] width 91 height 19
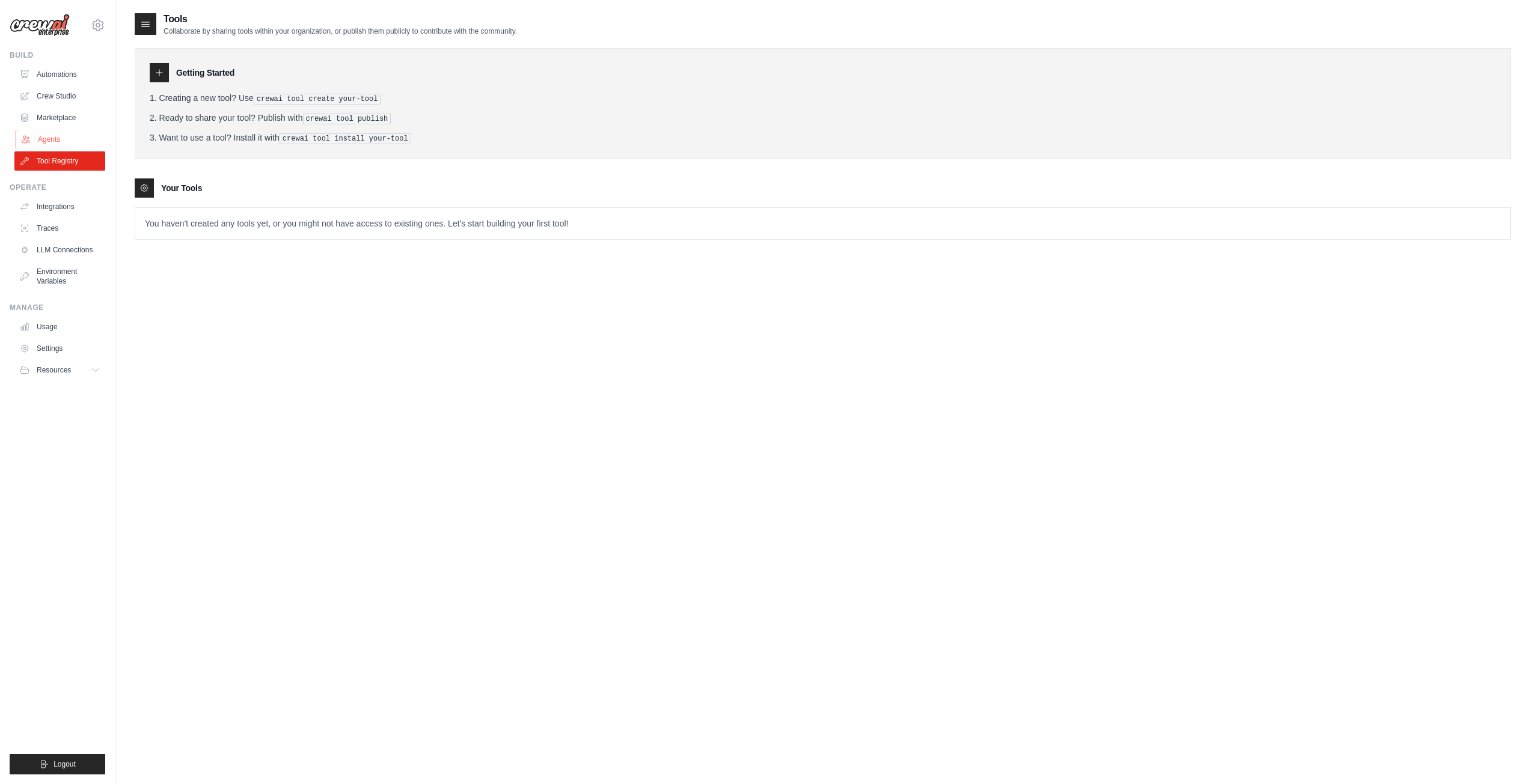
click at [88, 130] on link "Agents" at bounding box center [61, 140] width 91 height 19
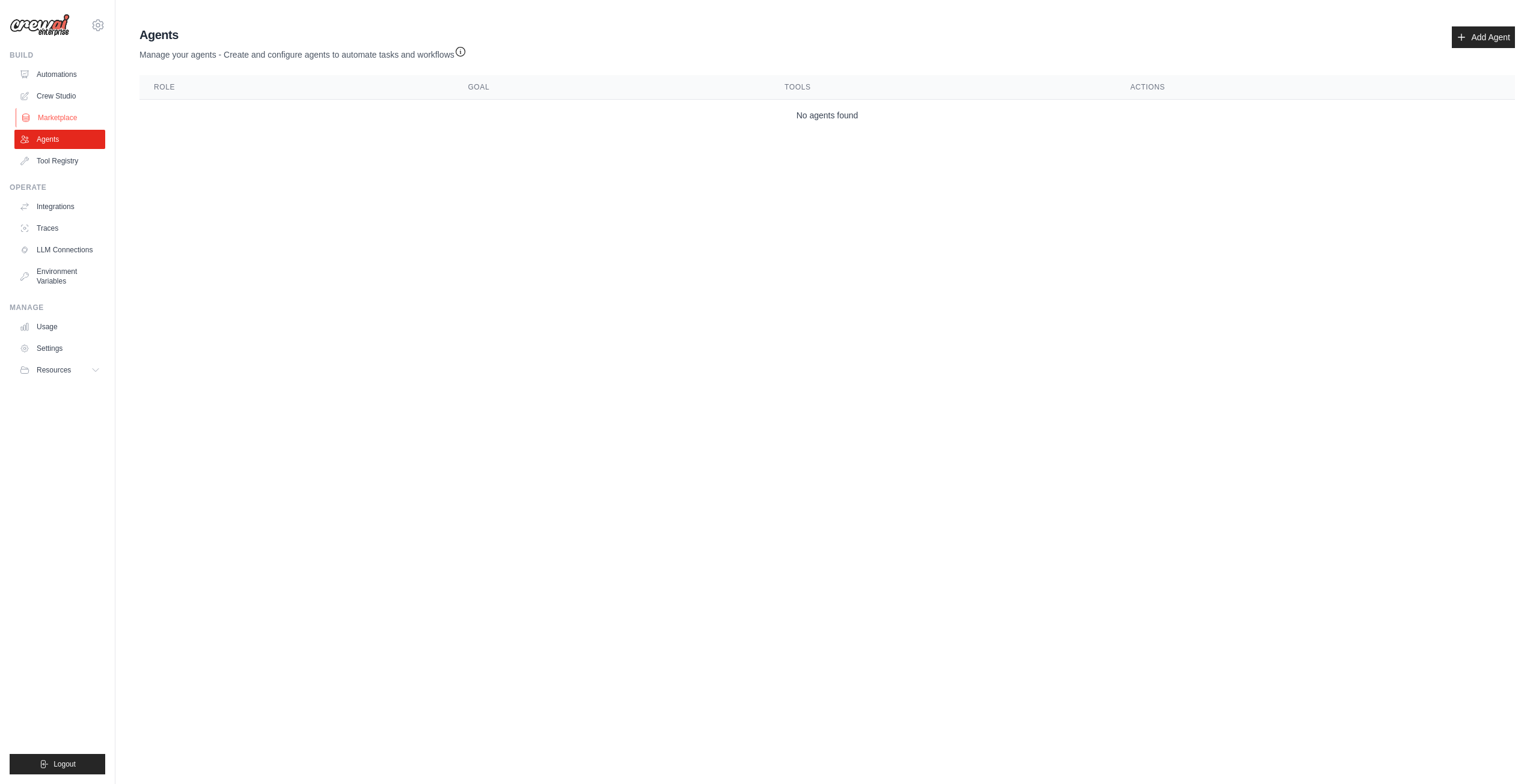
click at [86, 113] on link "Marketplace" at bounding box center [61, 118] width 91 height 19
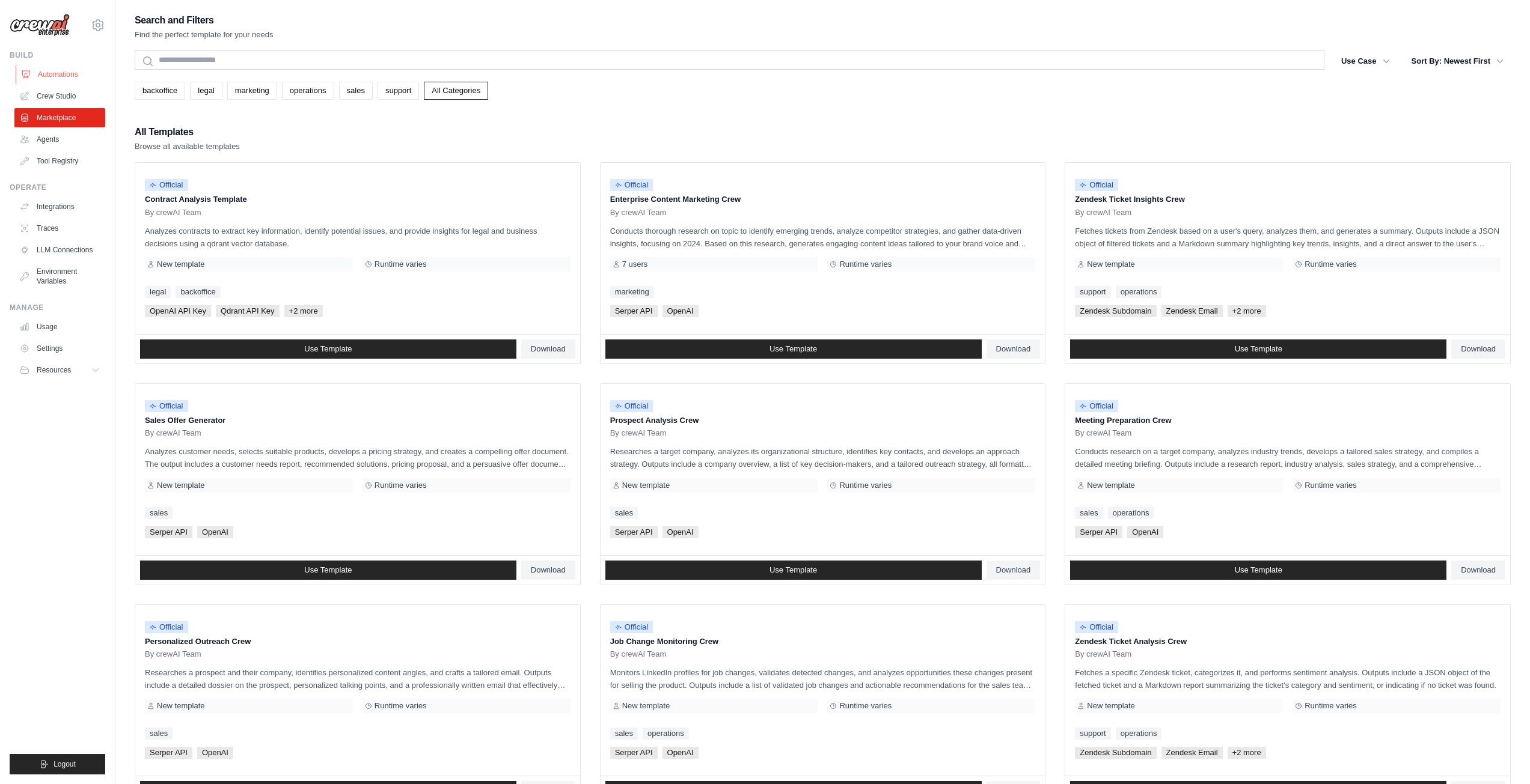
click at [66, 70] on link "Automations" at bounding box center [61, 74] width 91 height 19
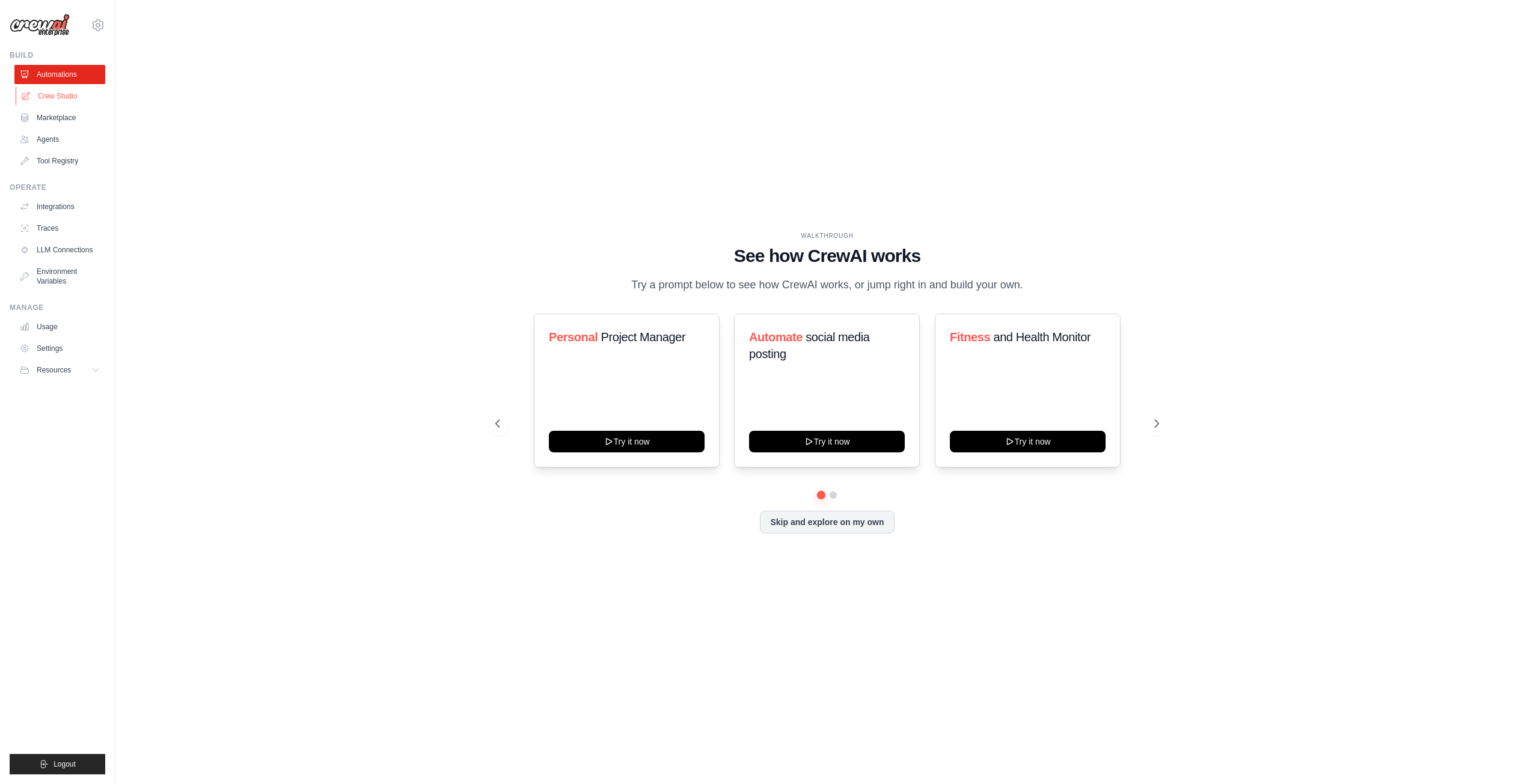
click at [72, 99] on link "Crew Studio" at bounding box center [61, 96] width 91 height 19
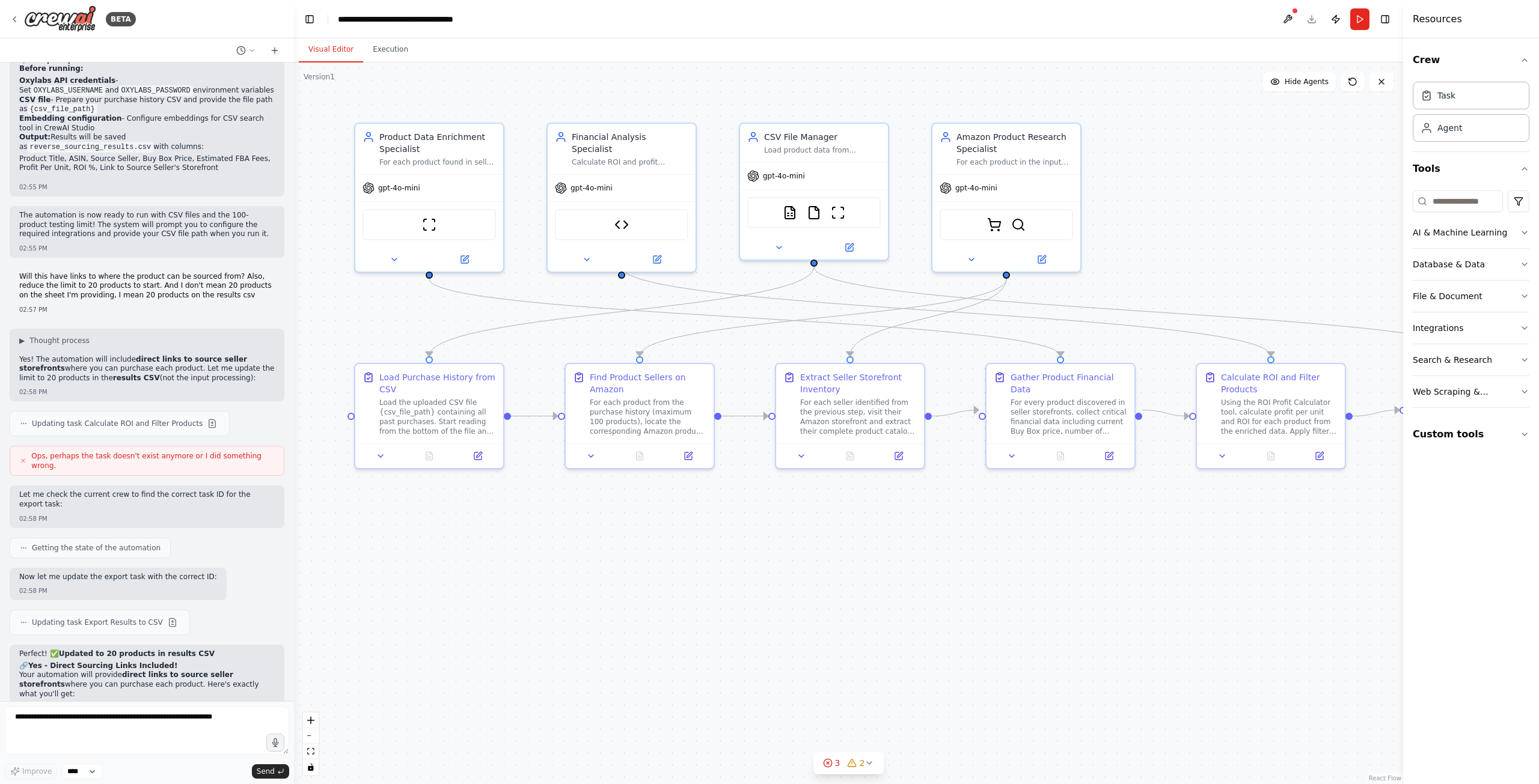
scroll to position [6756, 0]
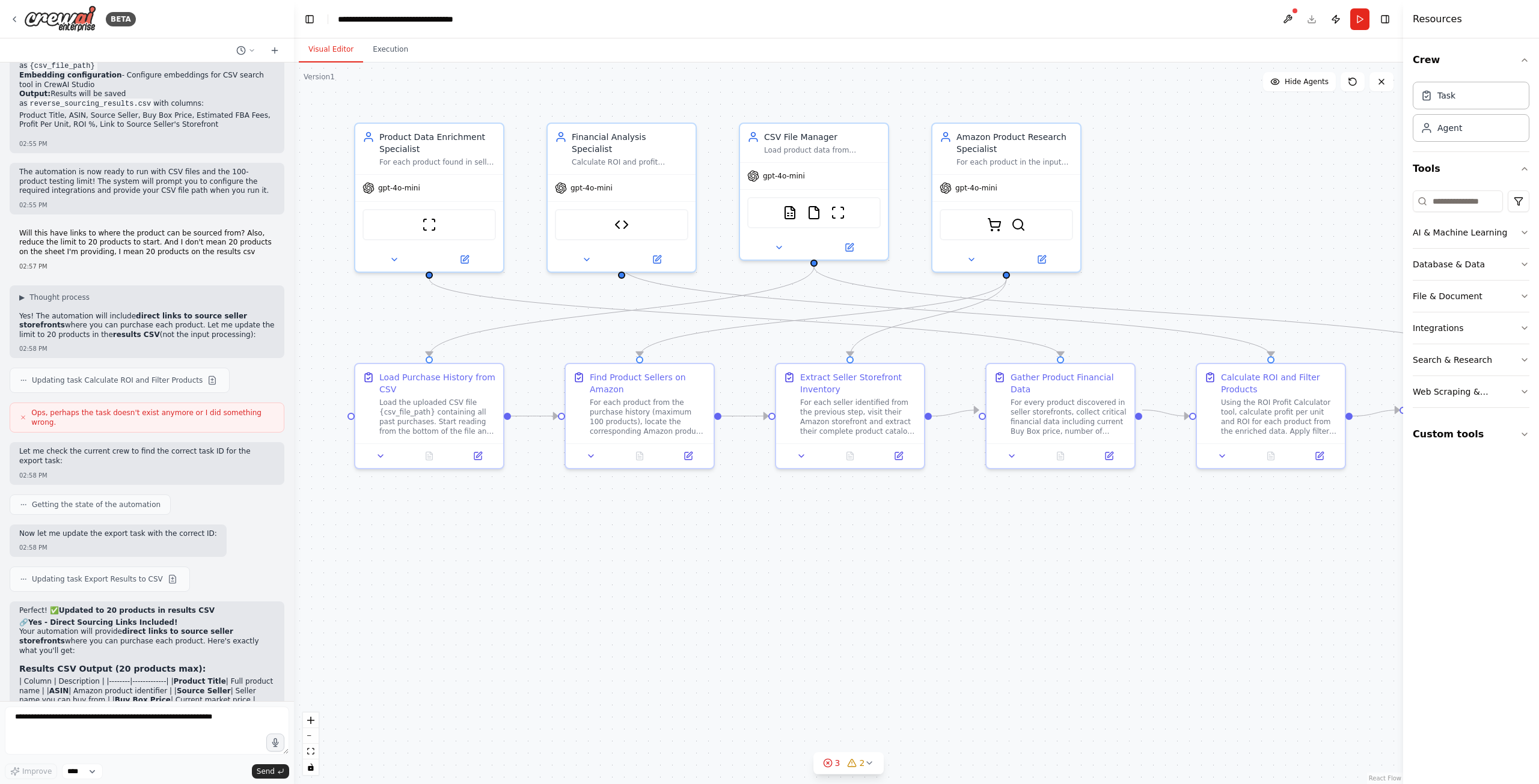
click at [1363, 23] on button "Run" at bounding box center [1360, 19] width 19 height 22
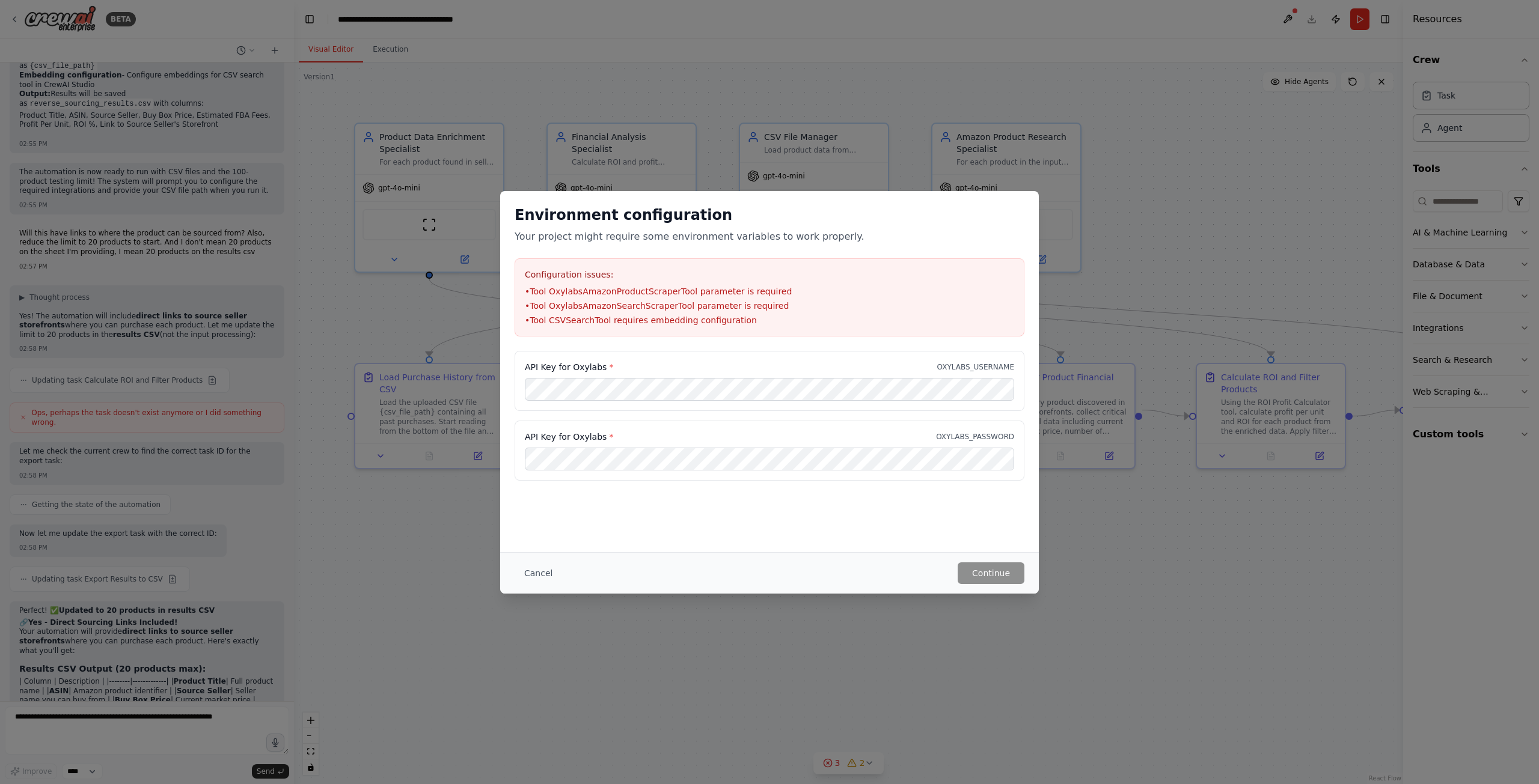
click at [999, 365] on p "OXYLABS_USERNAME" at bounding box center [975, 367] width 77 height 10
copy p "OXYLABS_USERNAME"
click at [956, 435] on p "OXYLABS_PASSWORD" at bounding box center [975, 436] width 79 height 10
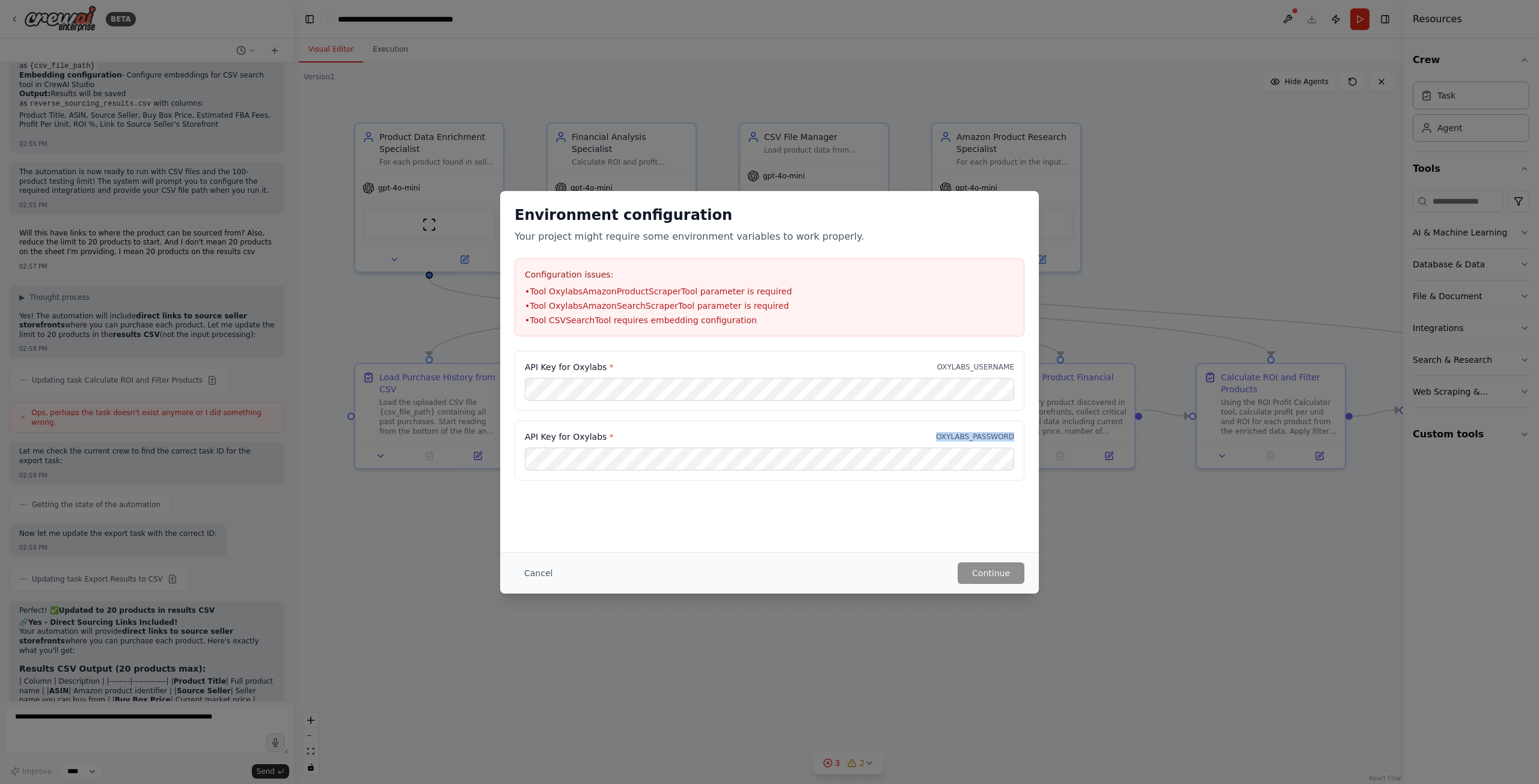
copy p "OXYLABS_PASSWORD"
click at [533, 571] on button "Cancel" at bounding box center [538, 573] width 47 height 22
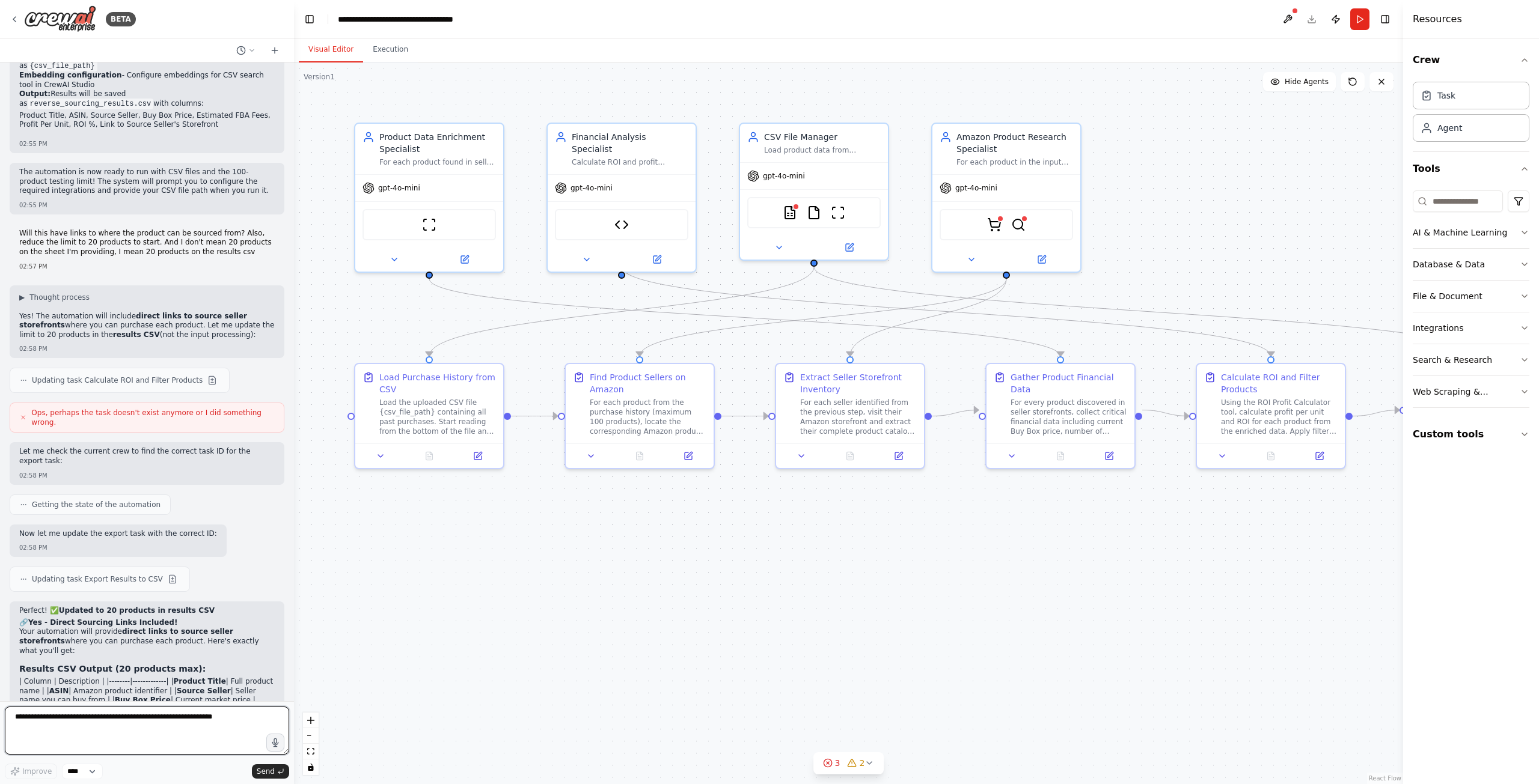
click at [147, 733] on textarea at bounding box center [147, 730] width 284 height 48
type textarea "**********"
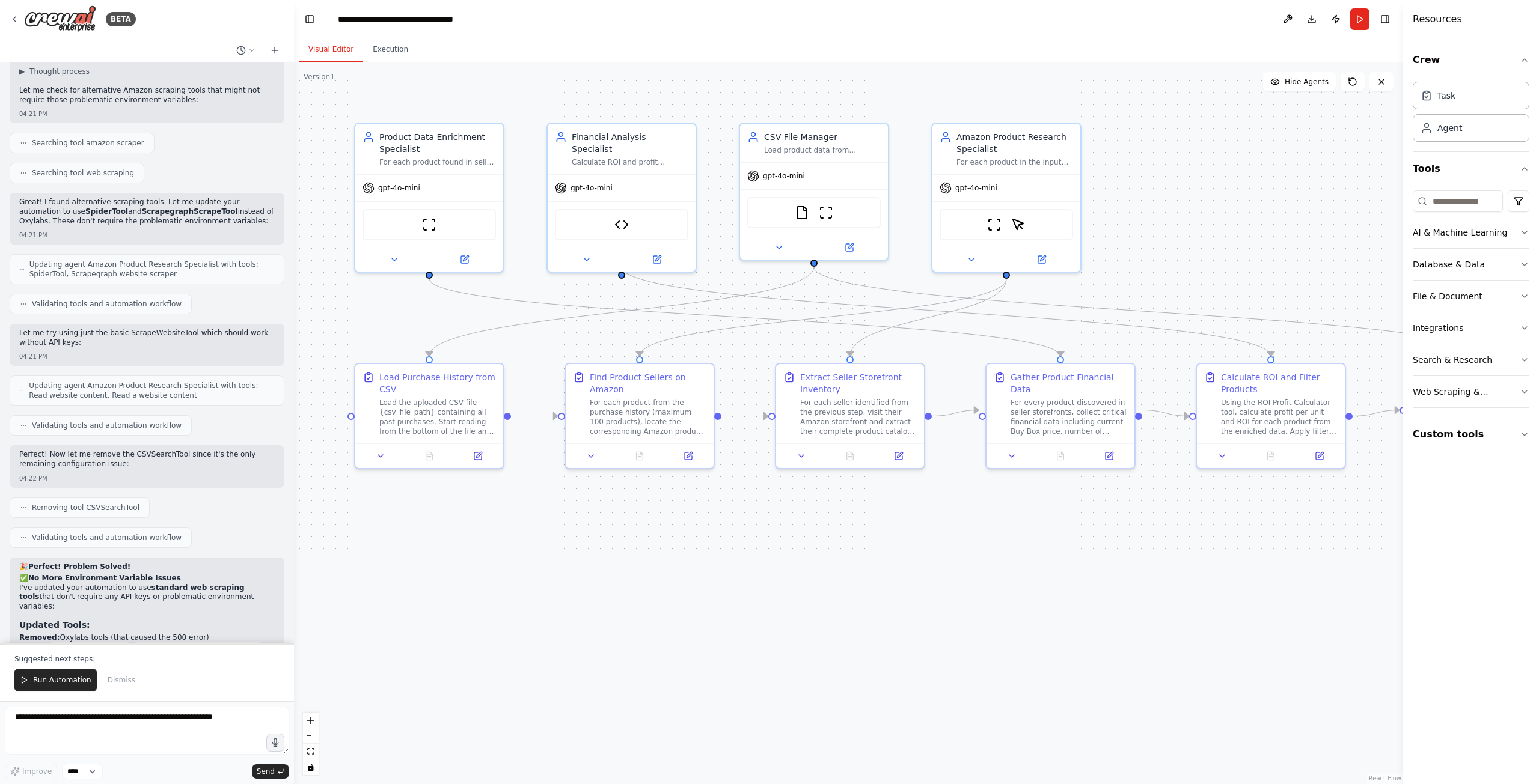
scroll to position [7732, 0]
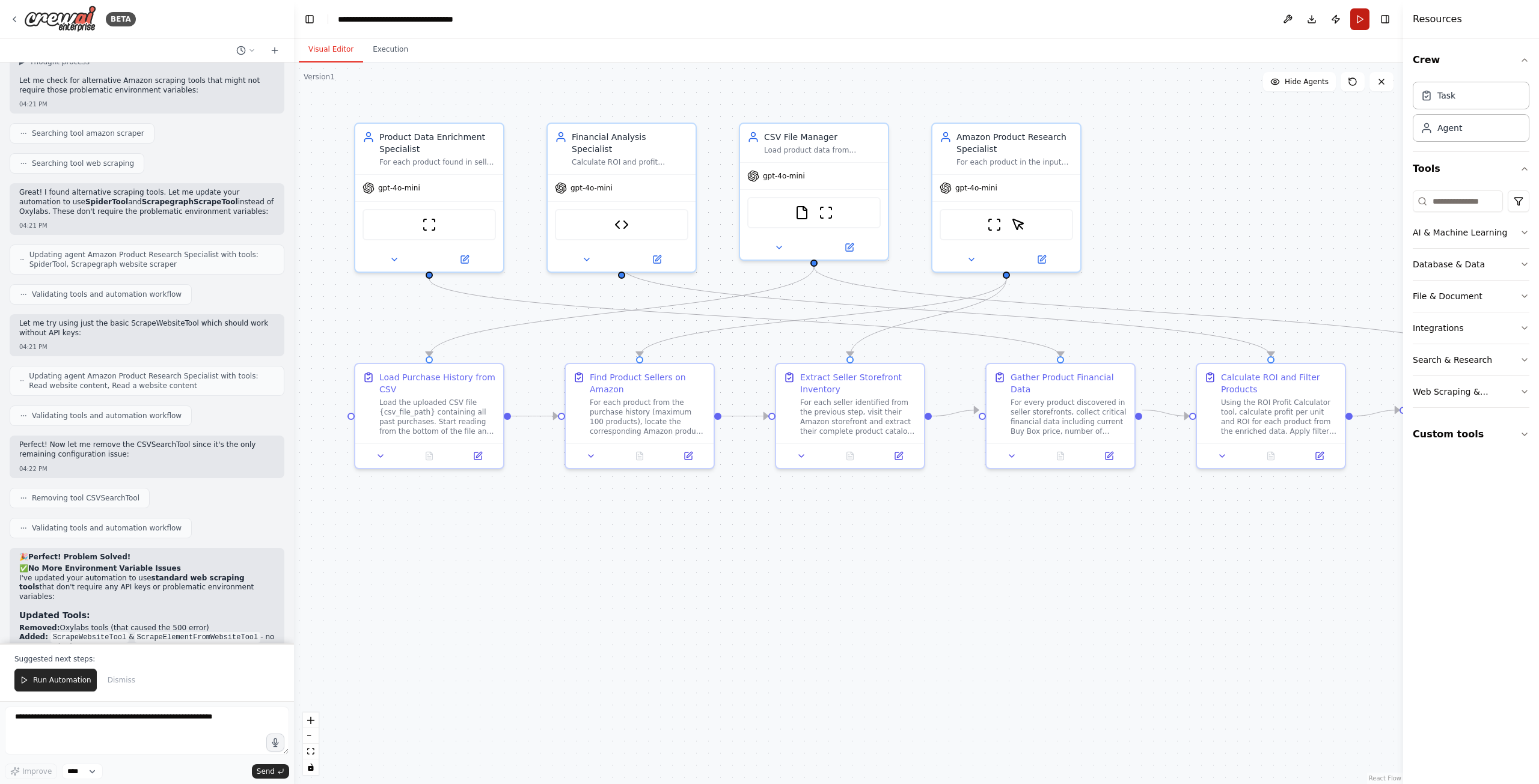
click at [1365, 22] on button "Run" at bounding box center [1360, 19] width 19 height 22
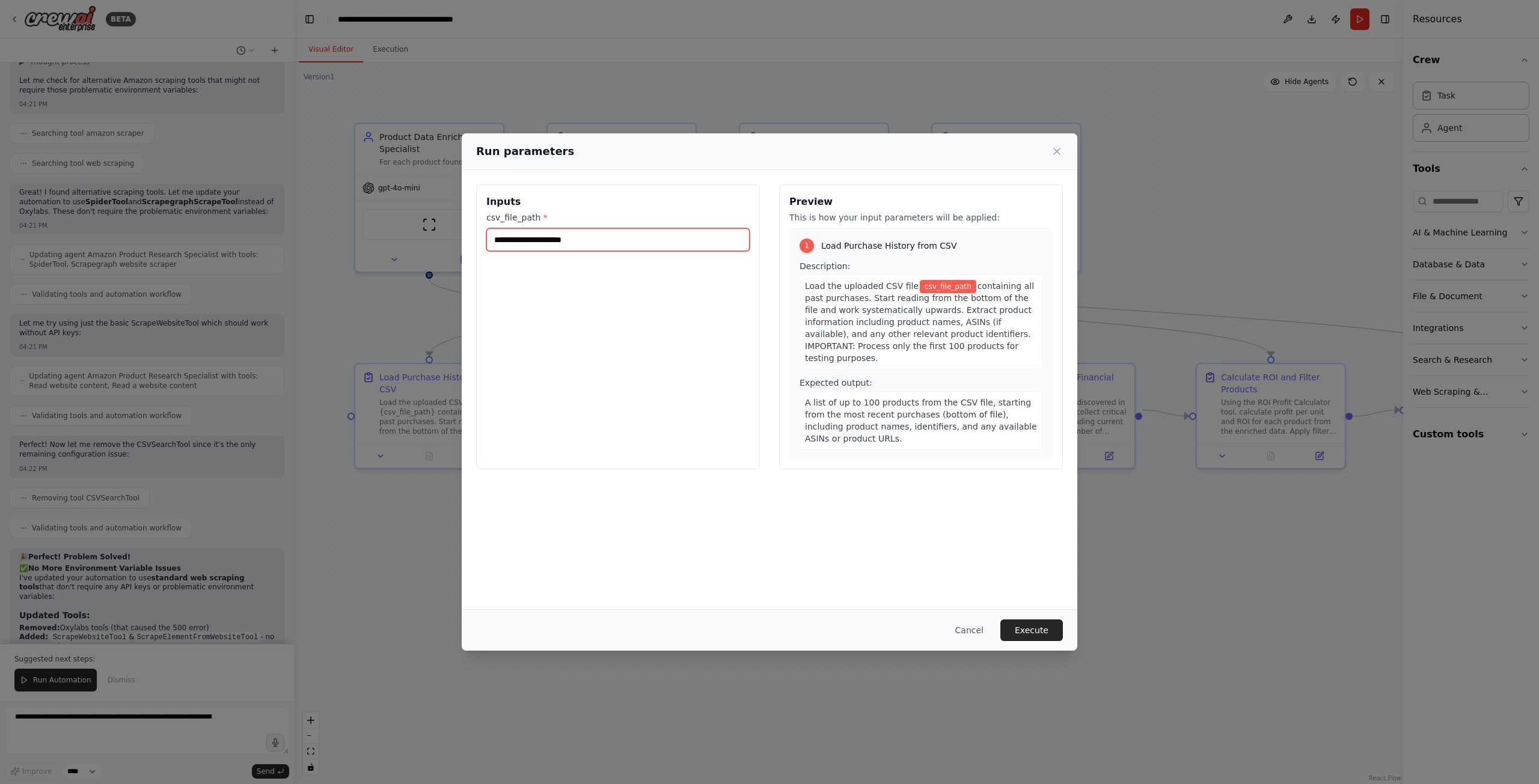
click at [578, 238] on input "csv_file_path *" at bounding box center [618, 240] width 263 height 23
click at [948, 503] on div "Inputs csv_file_path * Preview This is how your input parameters will be applie…" at bounding box center [770, 390] width 616 height 440
drag, startPoint x: 585, startPoint y: 229, endPoint x: 586, endPoint y: 237, distance: 8.1
click at [586, 237] on input "csv_file_path *" at bounding box center [618, 240] width 263 height 23
paste input "**********"
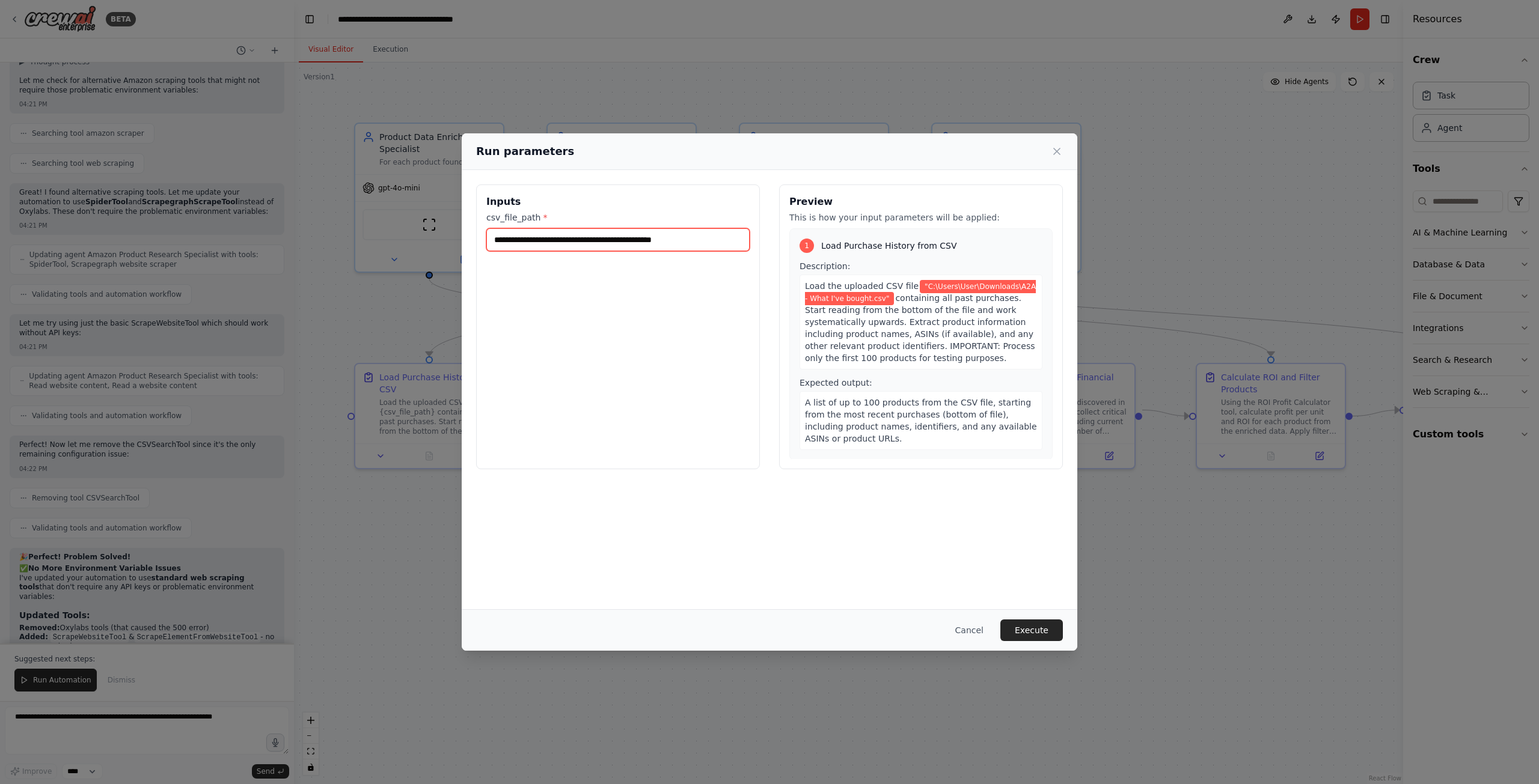
type input "**********"
click at [794, 575] on div "**********" at bounding box center [770, 390] width 616 height 440
click at [1016, 630] on button "Execute" at bounding box center [1032, 630] width 63 height 22
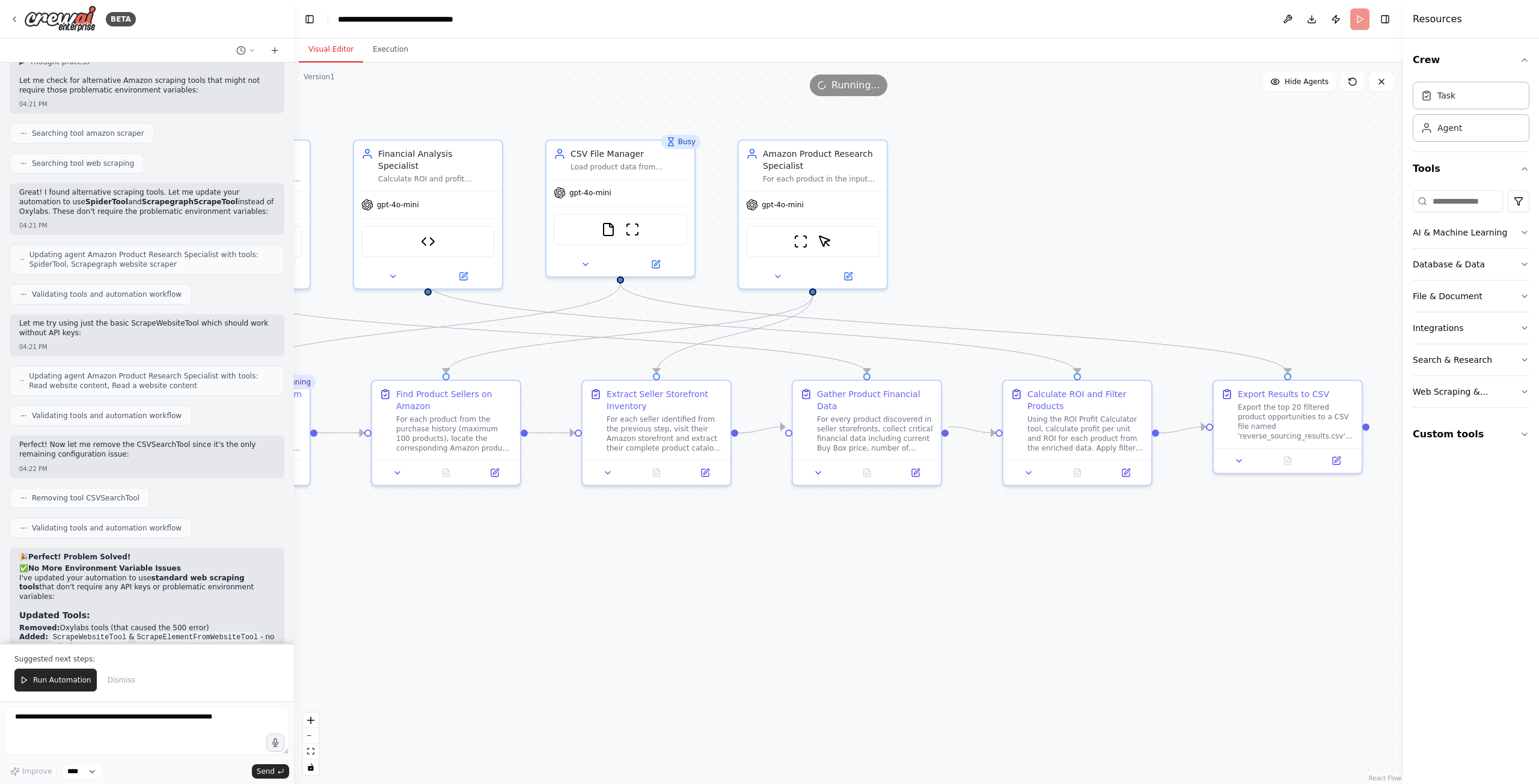
drag, startPoint x: 1180, startPoint y: 549, endPoint x: 987, endPoint y: 566, distance: 193.7
click at [987, 566] on div ".deletable-edge-delete-btn { width: 20px; height: 20px; border: 0px solid #ffff…" at bounding box center [848, 424] width 1109 height 722
click at [187, 721] on textarea at bounding box center [147, 730] width 284 height 48
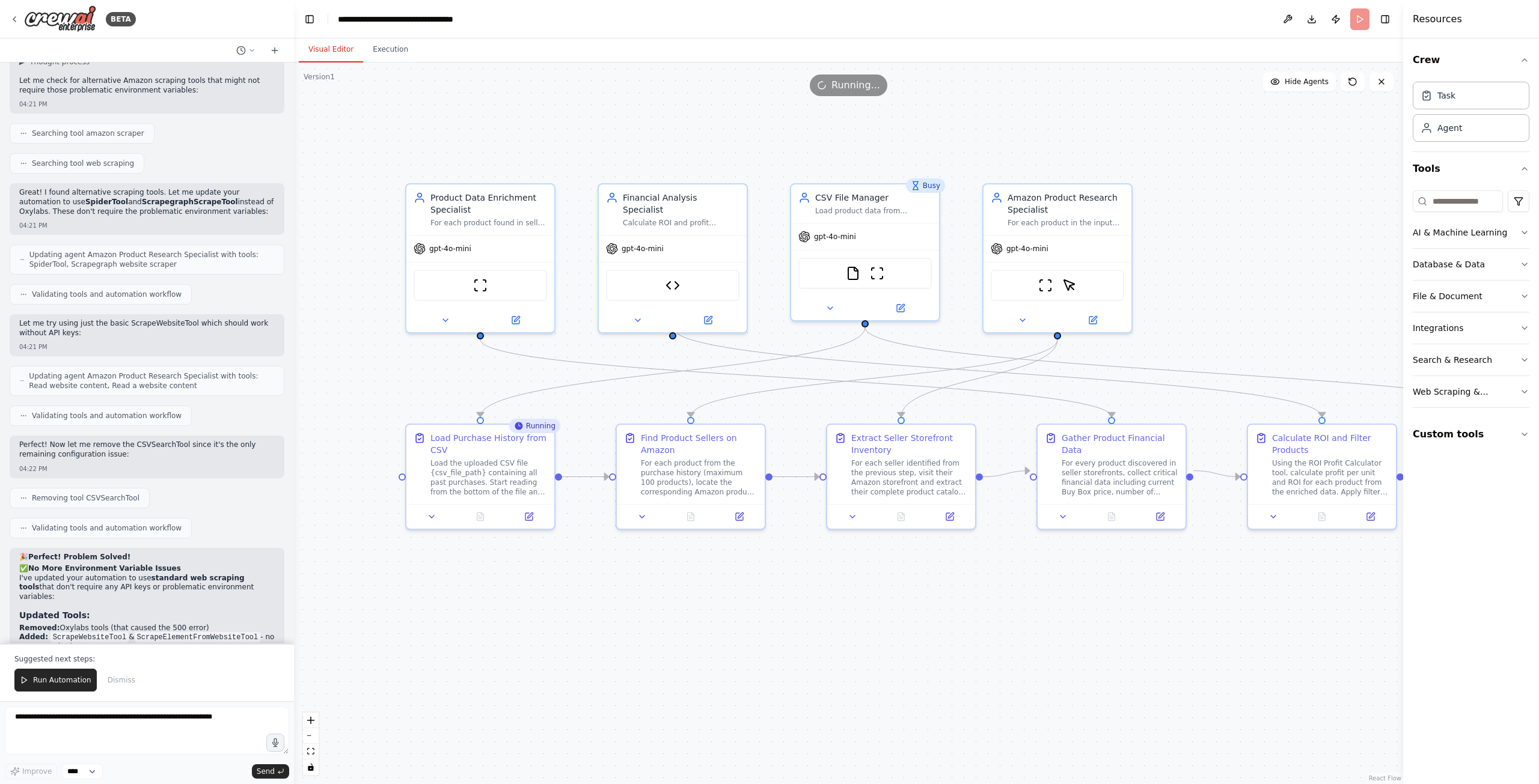
drag, startPoint x: 587, startPoint y: 638, endPoint x: 829, endPoint y: 683, distance: 246.1
click at [829, 683] on div ".deletable-edge-delete-btn { width: 20px; height: 20px; border: 0px solid #ffff…" at bounding box center [848, 424] width 1109 height 722
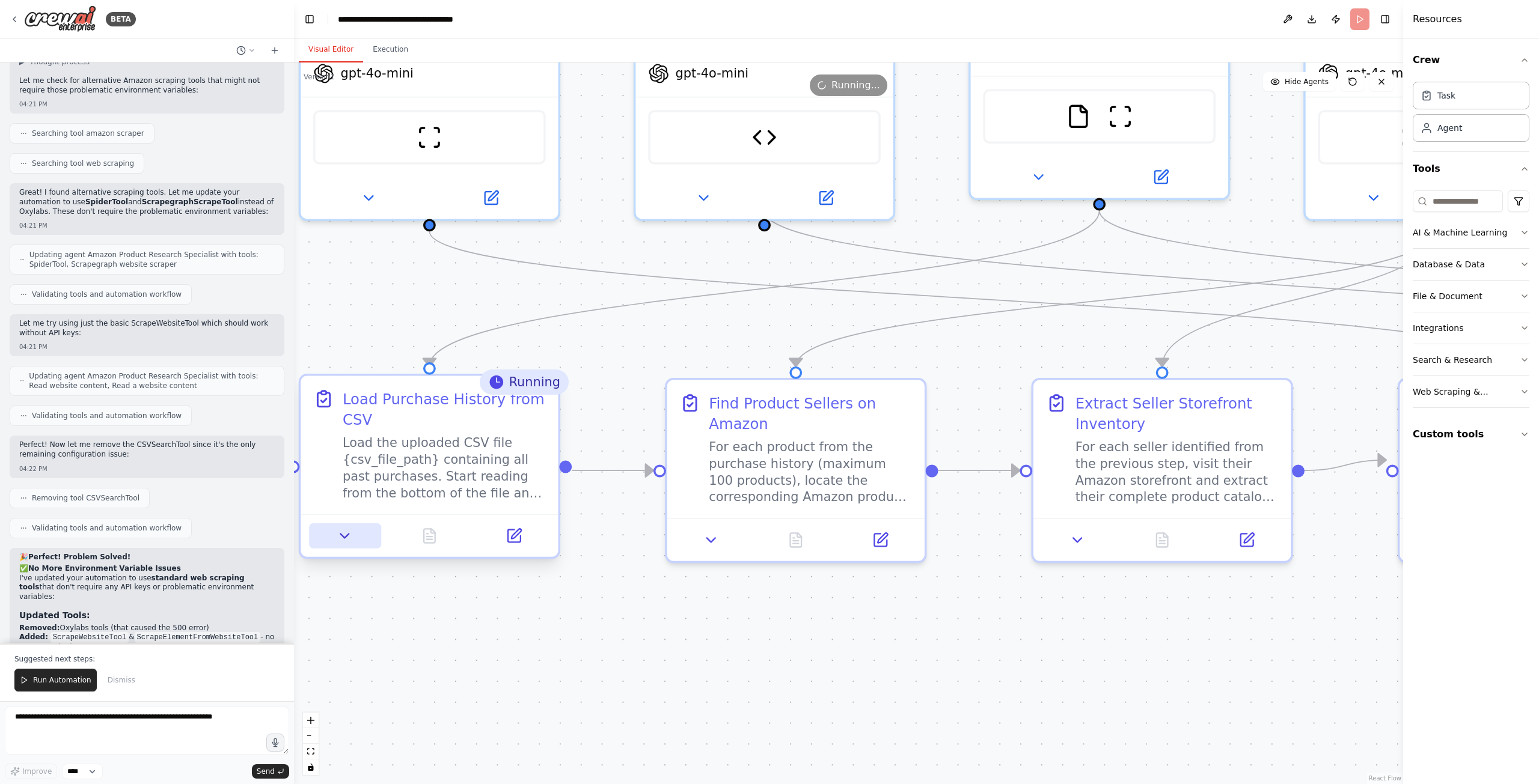
click at [343, 545] on button at bounding box center [345, 535] width 72 height 25
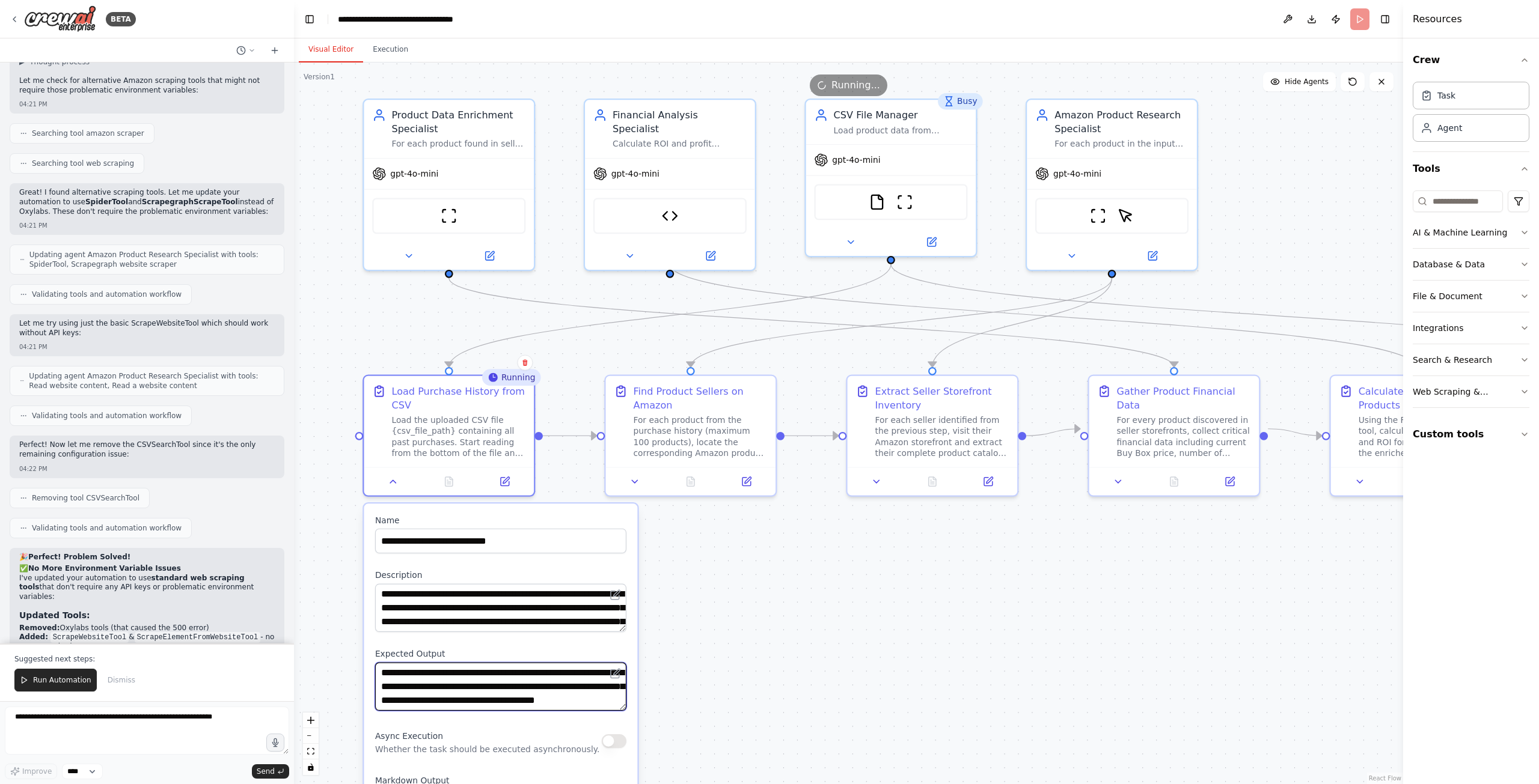
click at [575, 689] on textarea "**********" at bounding box center [501, 686] width 251 height 48
drag, startPoint x: 626, startPoint y: 708, endPoint x: 623, endPoint y: 735, distance: 27.2
click at [623, 735] on textarea "**********" at bounding box center [501, 699] width 251 height 74
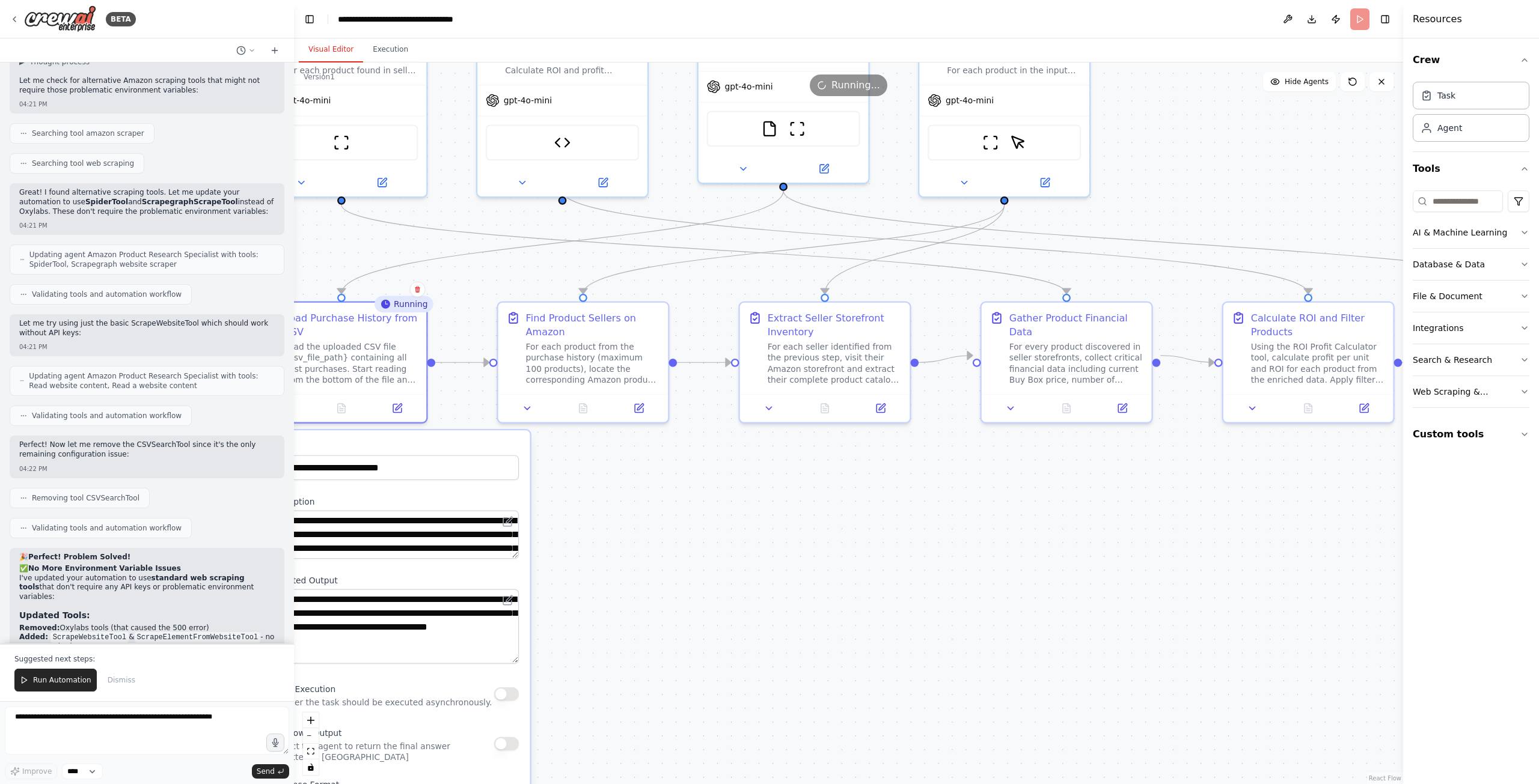
drag, startPoint x: 705, startPoint y: 627, endPoint x: 618, endPoint y: 721, distance: 128.1
click at [618, 721] on div ".deletable-edge-delete-btn { width: 20px; height: 20px; border: 0px solid #ffff…" at bounding box center [848, 424] width 1109 height 722
click at [742, 523] on div ".deletable-edge-delete-btn { width: 20px; height: 20px; border: 0px solid #ffff…" at bounding box center [848, 424] width 1109 height 722
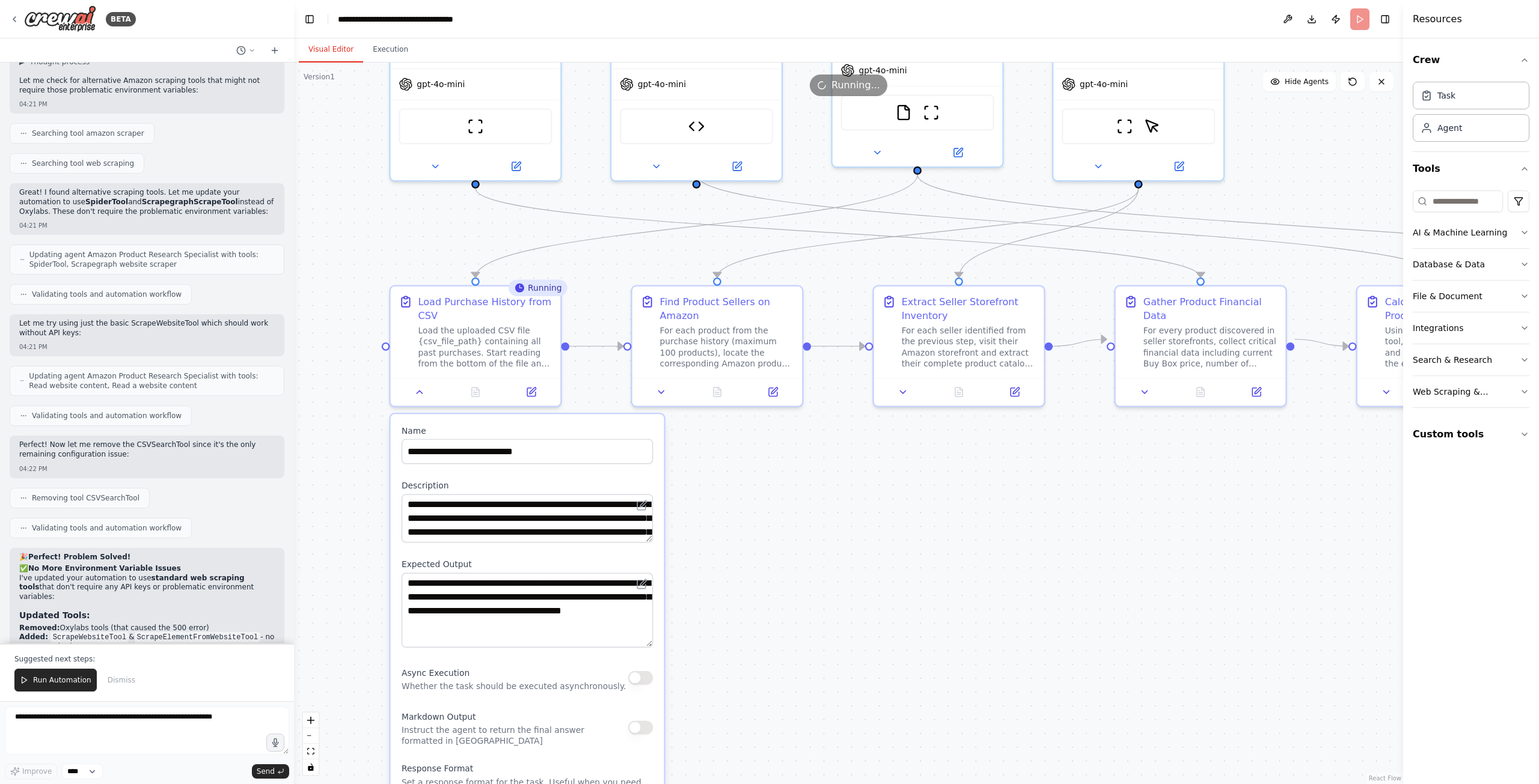
drag, startPoint x: 602, startPoint y: 579, endPoint x: 736, endPoint y: 569, distance: 134.4
click at [736, 569] on div ".deletable-edge-delete-btn { width: 20px; height: 20px; border: 0px solid #ffff…" at bounding box center [848, 424] width 1109 height 722
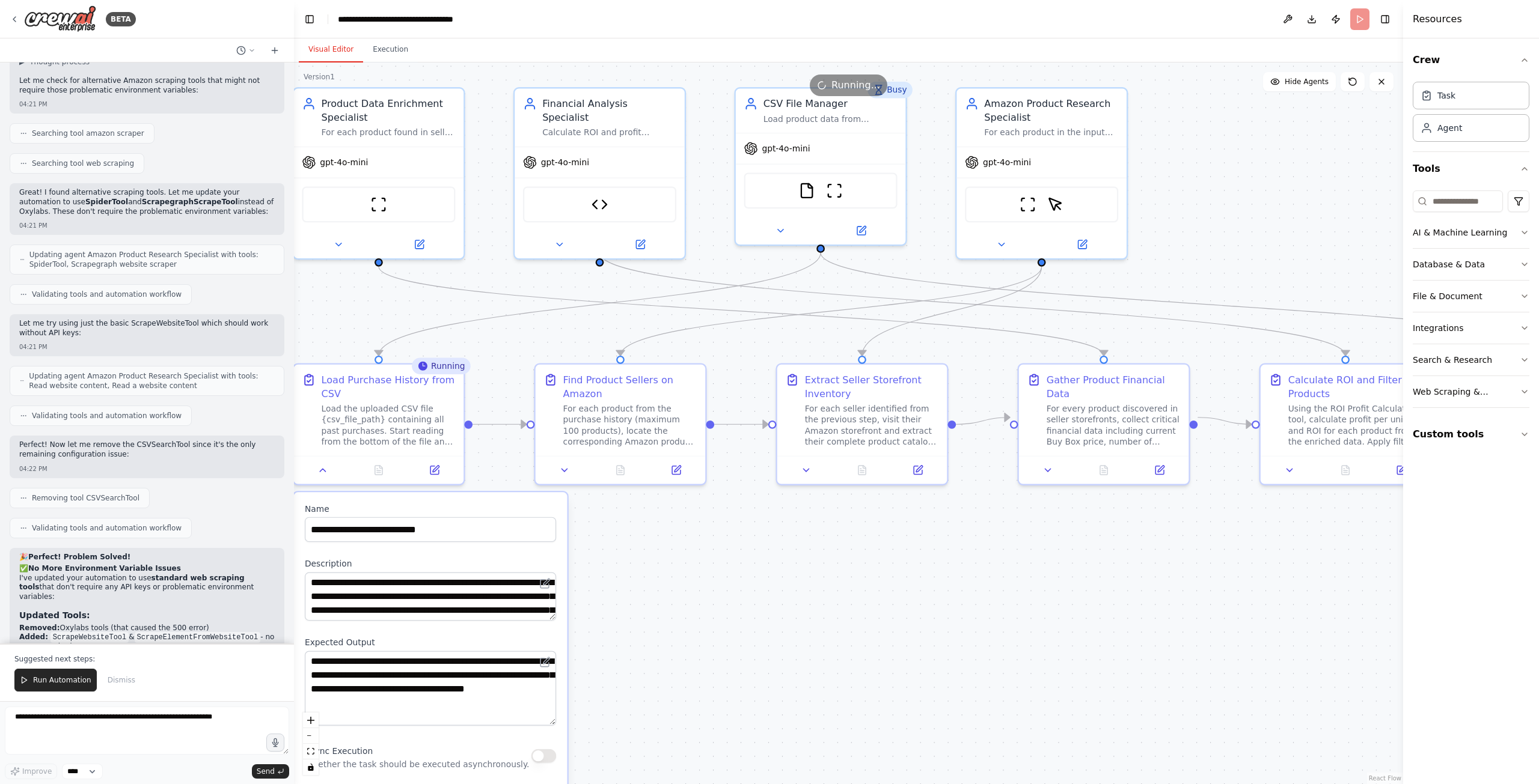
drag, startPoint x: 737, startPoint y: 571, endPoint x: 569, endPoint y: 691, distance: 206.5
click at [558, 701] on div ".deletable-edge-delete-btn { width: 20px; height: 20px; border: 0px solid #ffff…" at bounding box center [848, 424] width 1109 height 722
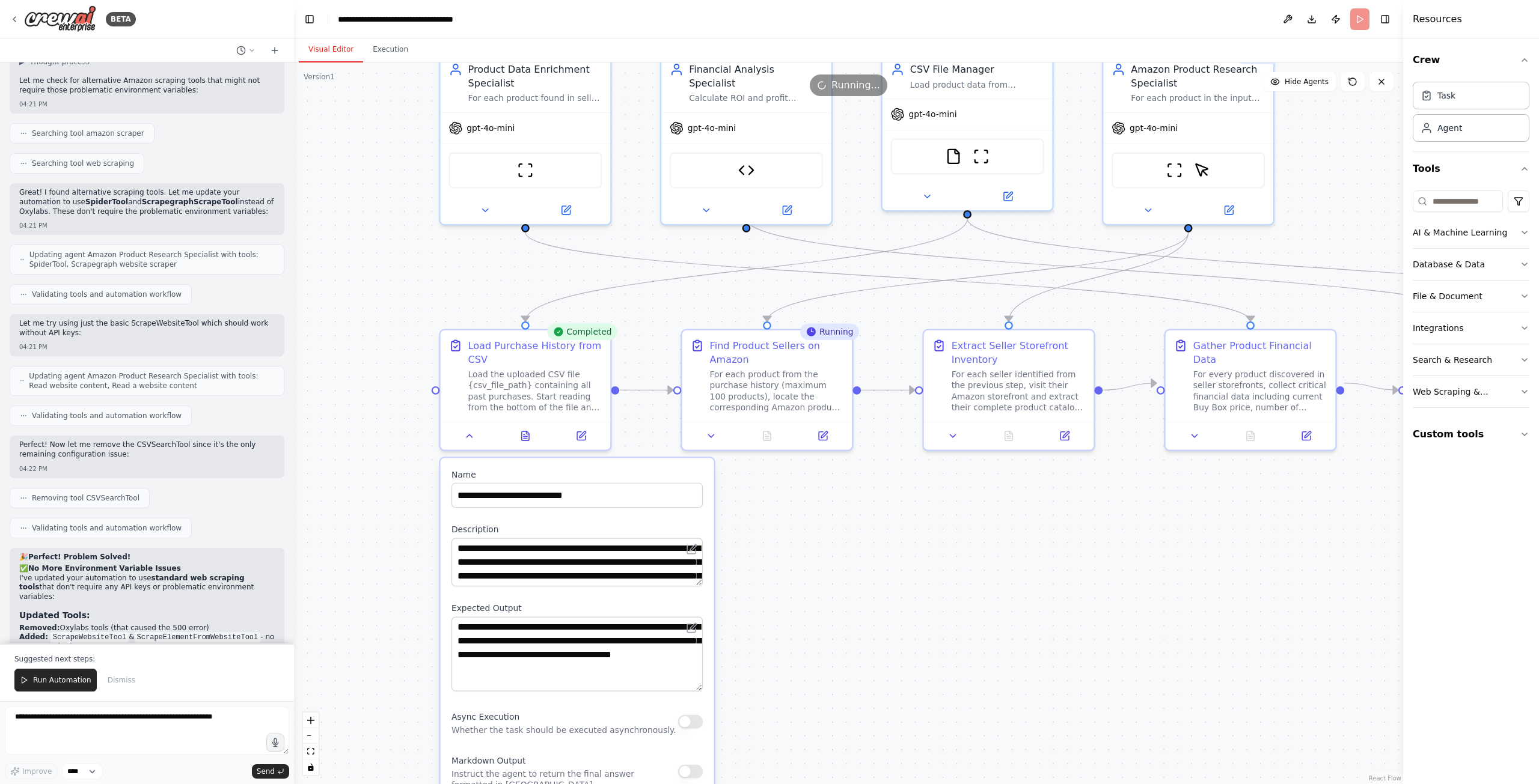
drag, startPoint x: 596, startPoint y: 668, endPoint x: 821, endPoint y: 578, distance: 242.3
click at [821, 578] on div ".deletable-edge-delete-btn { width: 20px; height: 20px; border: 0px solid #ffff…" at bounding box center [848, 424] width 1109 height 722
click at [409, 301] on div ".deletable-edge-delete-btn { width: 20px; height: 20px; border: 0px solid #ffff…" at bounding box center [848, 424] width 1109 height 722
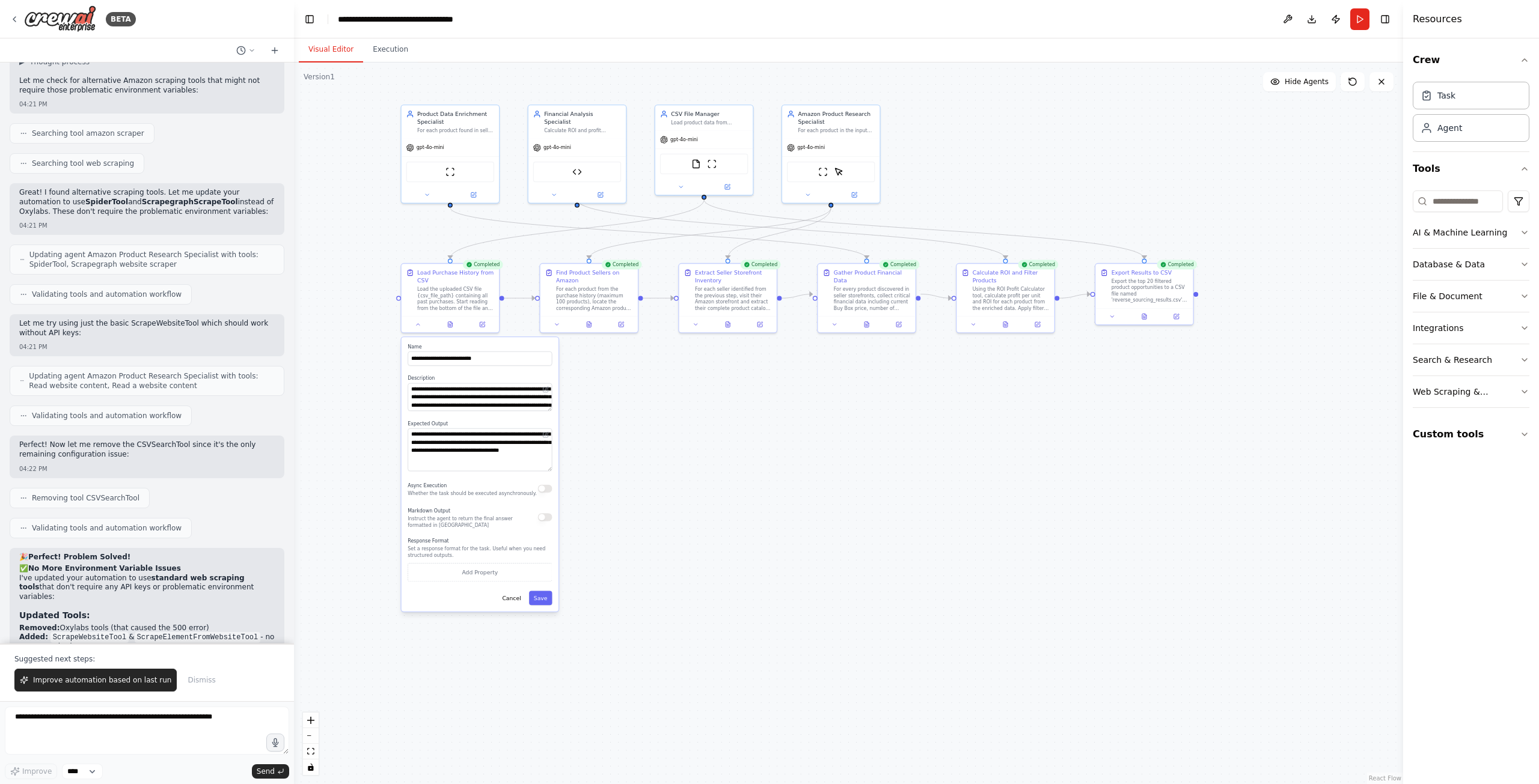
drag, startPoint x: 769, startPoint y: 488, endPoint x: 602, endPoint y: 402, distance: 187.8
click at [602, 402] on div ".deletable-edge-delete-btn { width: 20px; height: 20px; border: 0px solid #ffff…" at bounding box center [848, 424] width 1109 height 722
click at [1159, 291] on div "Export the top 20 filtered product opportunities to a CSV file named 'reverse_s…" at bounding box center [1147, 293] width 77 height 25
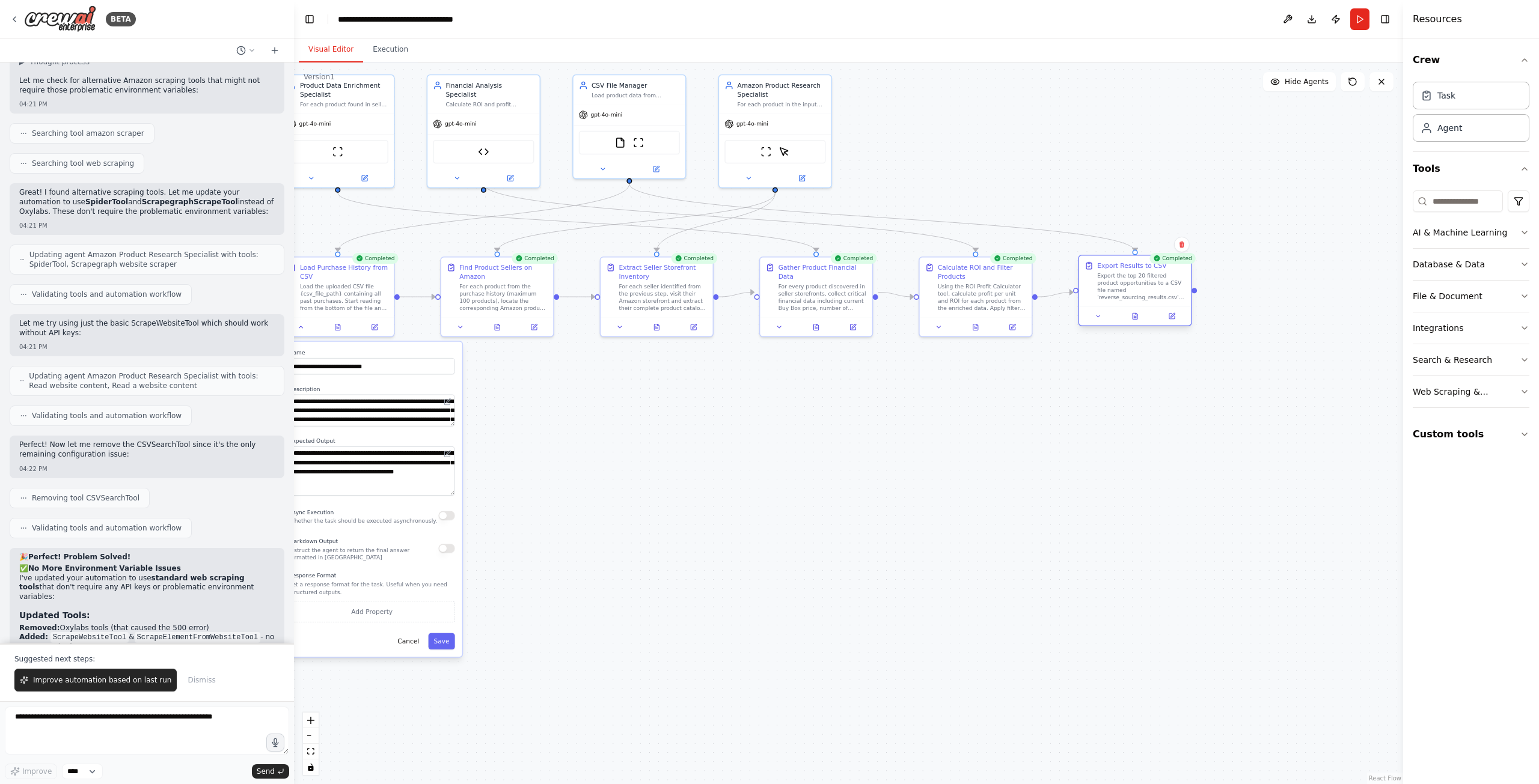
click at [1134, 282] on div "Export the top 20 filtered product opportunities to a CSV file named 'reverse_s…" at bounding box center [1141, 287] width 88 height 30
click at [1097, 318] on icon at bounding box center [1098, 316] width 7 height 7
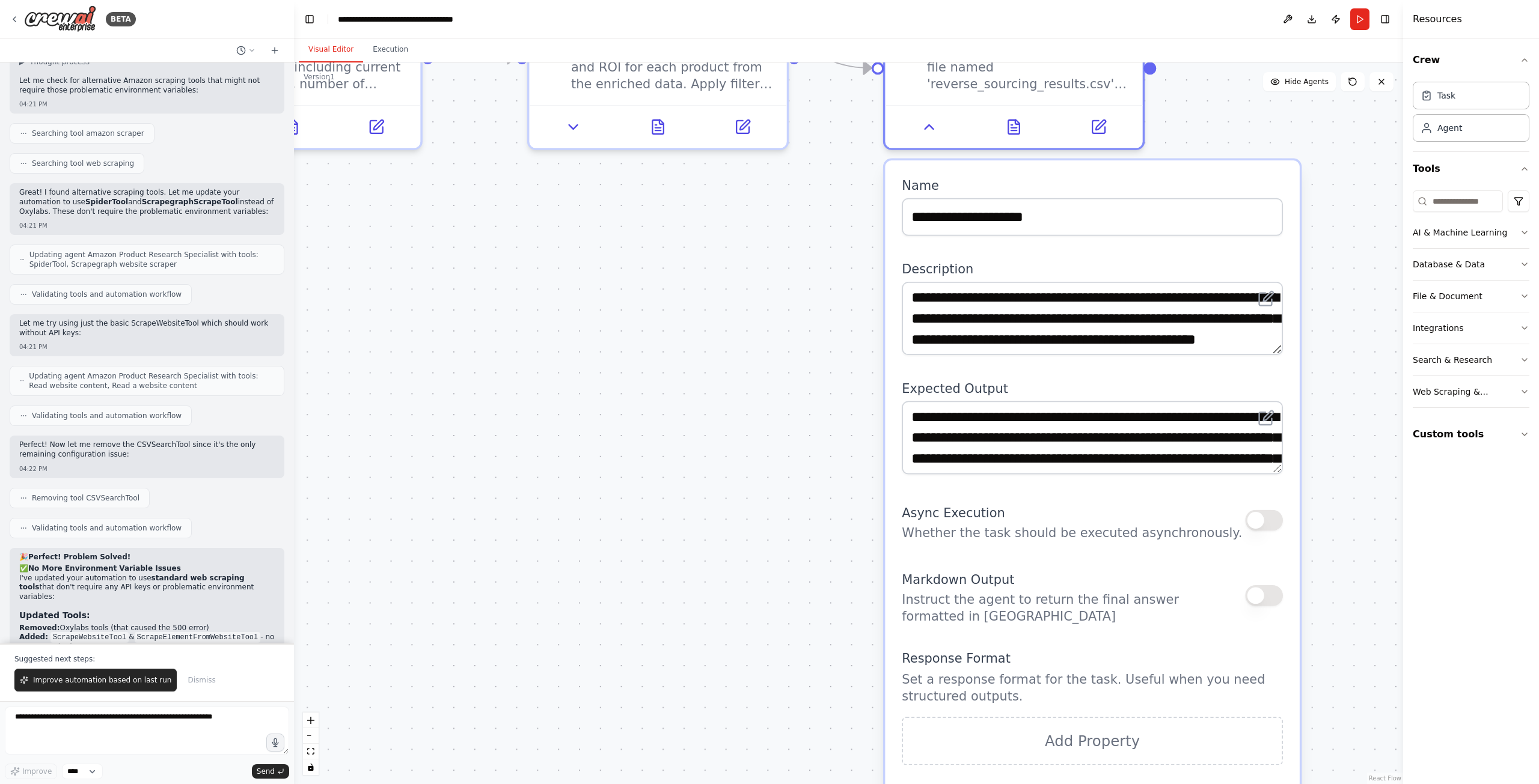
drag, startPoint x: 1295, startPoint y: 449, endPoint x: 1283, endPoint y: 468, distance: 22.5
click at [1283, 468] on div "**********" at bounding box center [1091, 502] width 414 height 685
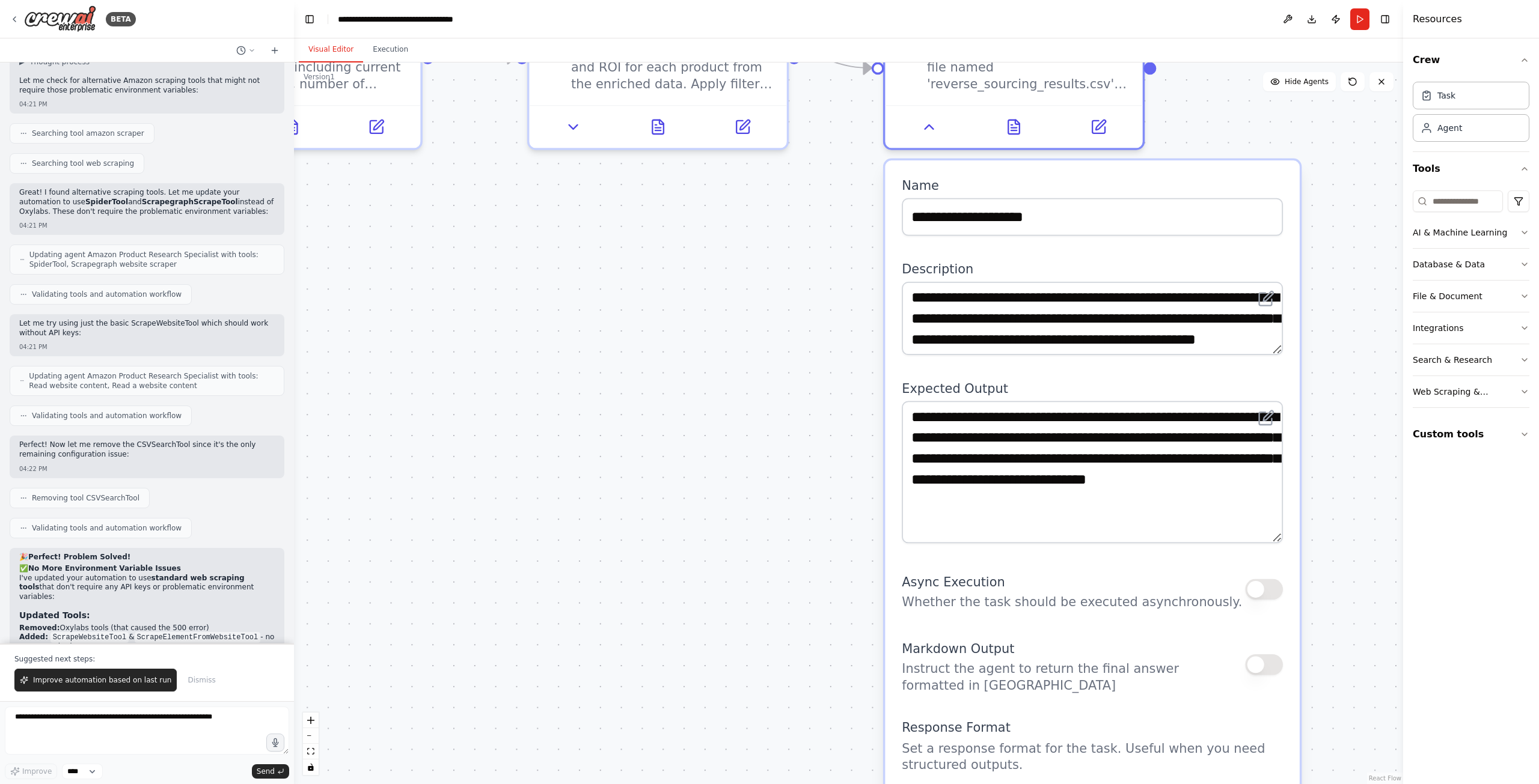
drag, startPoint x: 1277, startPoint y: 469, endPoint x: 1270, endPoint y: 538, distance: 69.4
click at [1270, 538] on textarea "**********" at bounding box center [1092, 472] width 381 height 142
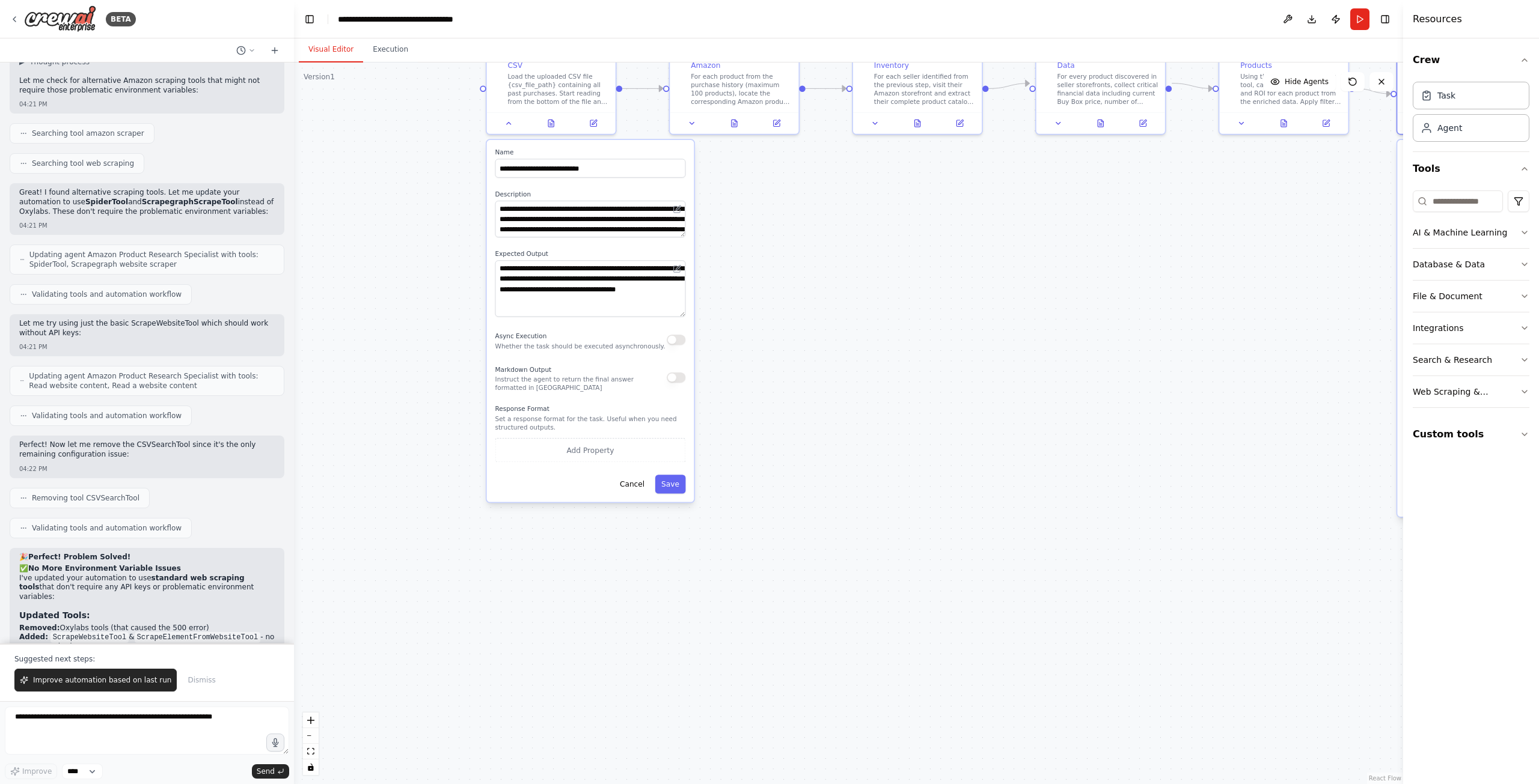
drag, startPoint x: 701, startPoint y: 664, endPoint x: 1135, endPoint y: 426, distance: 495.0
click at [1135, 426] on div ".deletable-edge-delete-btn { width: 20px; height: 20px; border: 0px solid #ffff…" at bounding box center [848, 424] width 1109 height 722
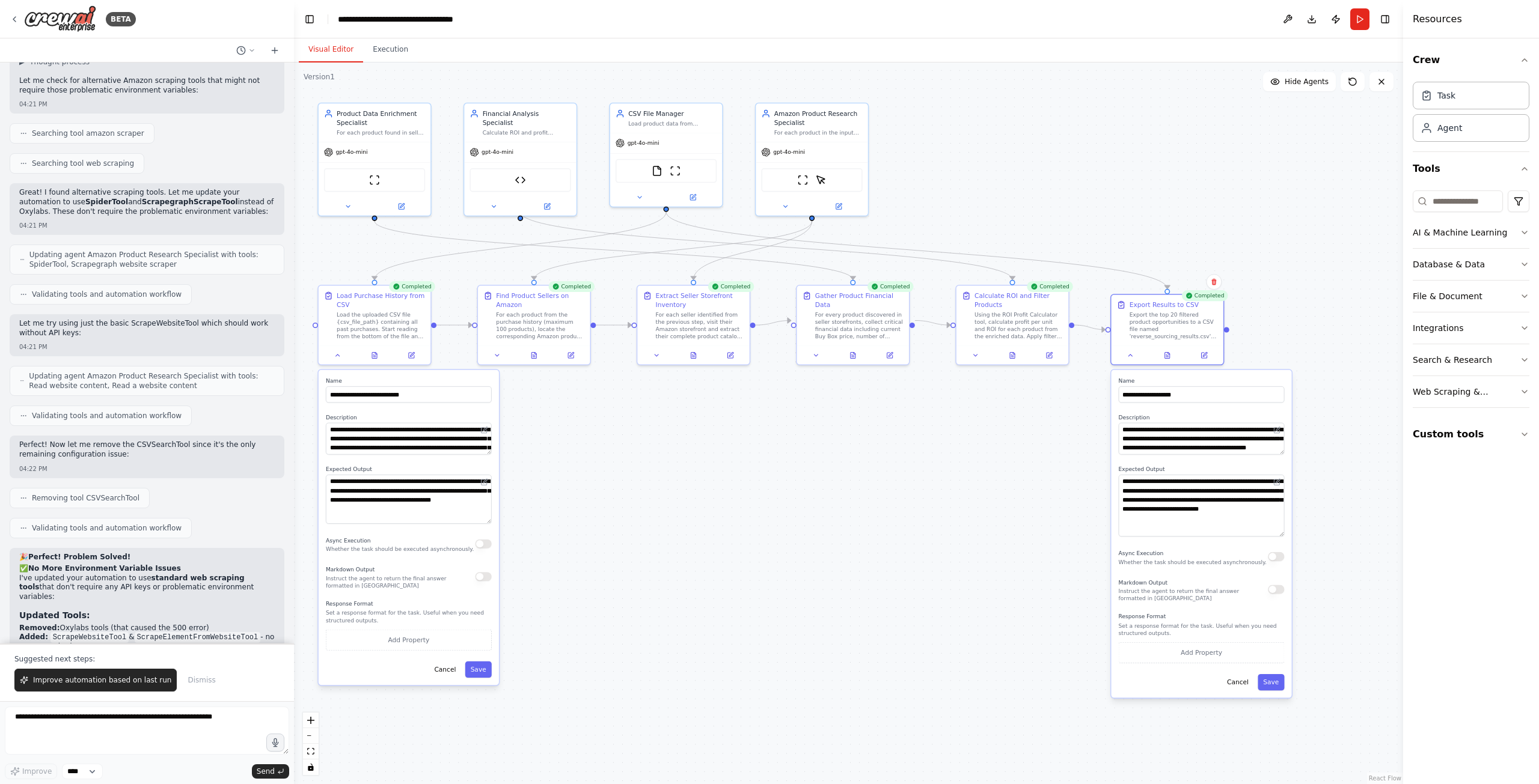
drag, startPoint x: 1256, startPoint y: 279, endPoint x: 995, endPoint y: 486, distance: 333.1
click at [995, 486] on div ".deletable-edge-delete-btn { width: 20px; height: 20px; border: 0px solid #ffff…" at bounding box center [848, 424] width 1109 height 722
click at [171, 714] on textarea at bounding box center [147, 730] width 284 height 48
type textarea "**********"
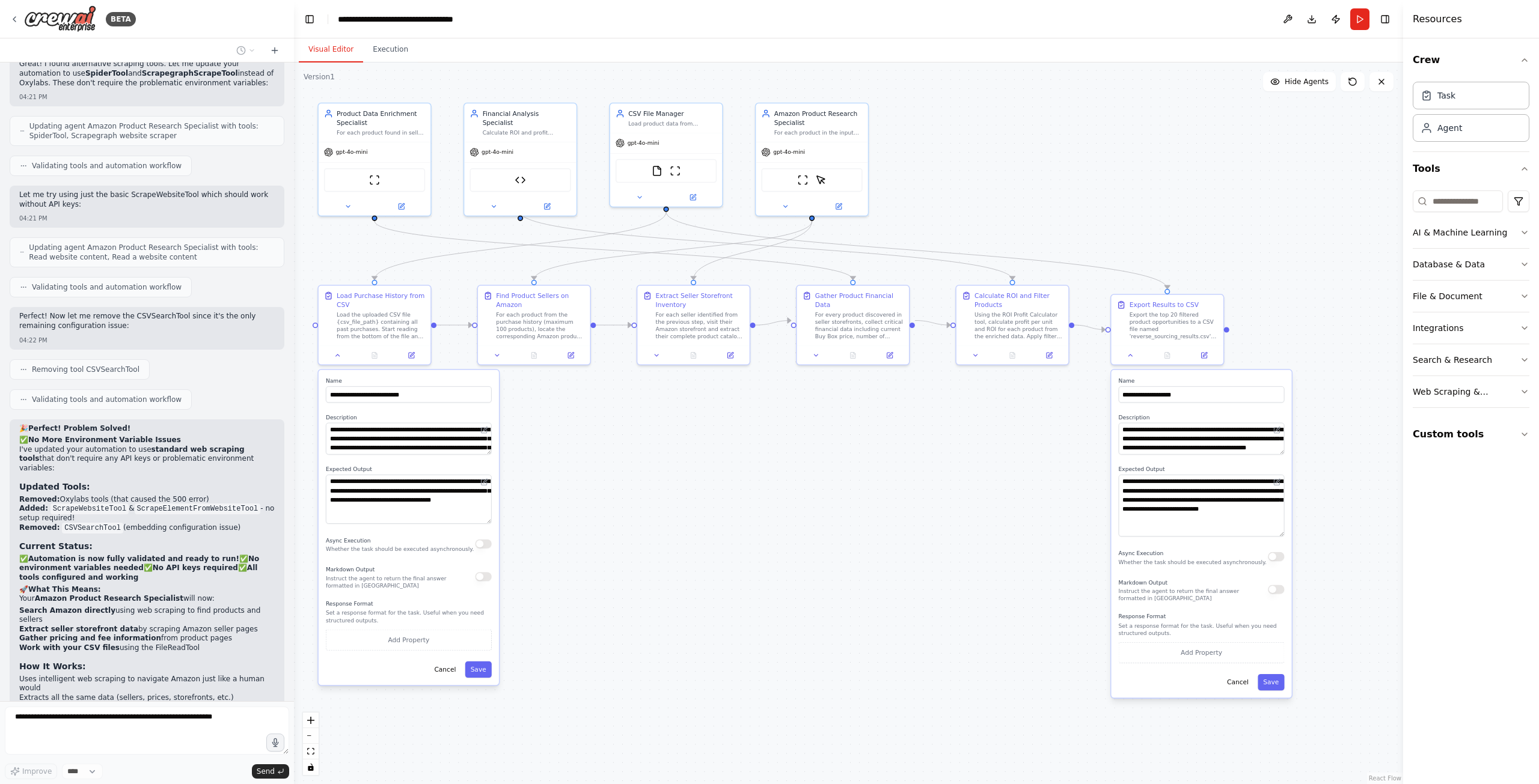
scroll to position [7872, 0]
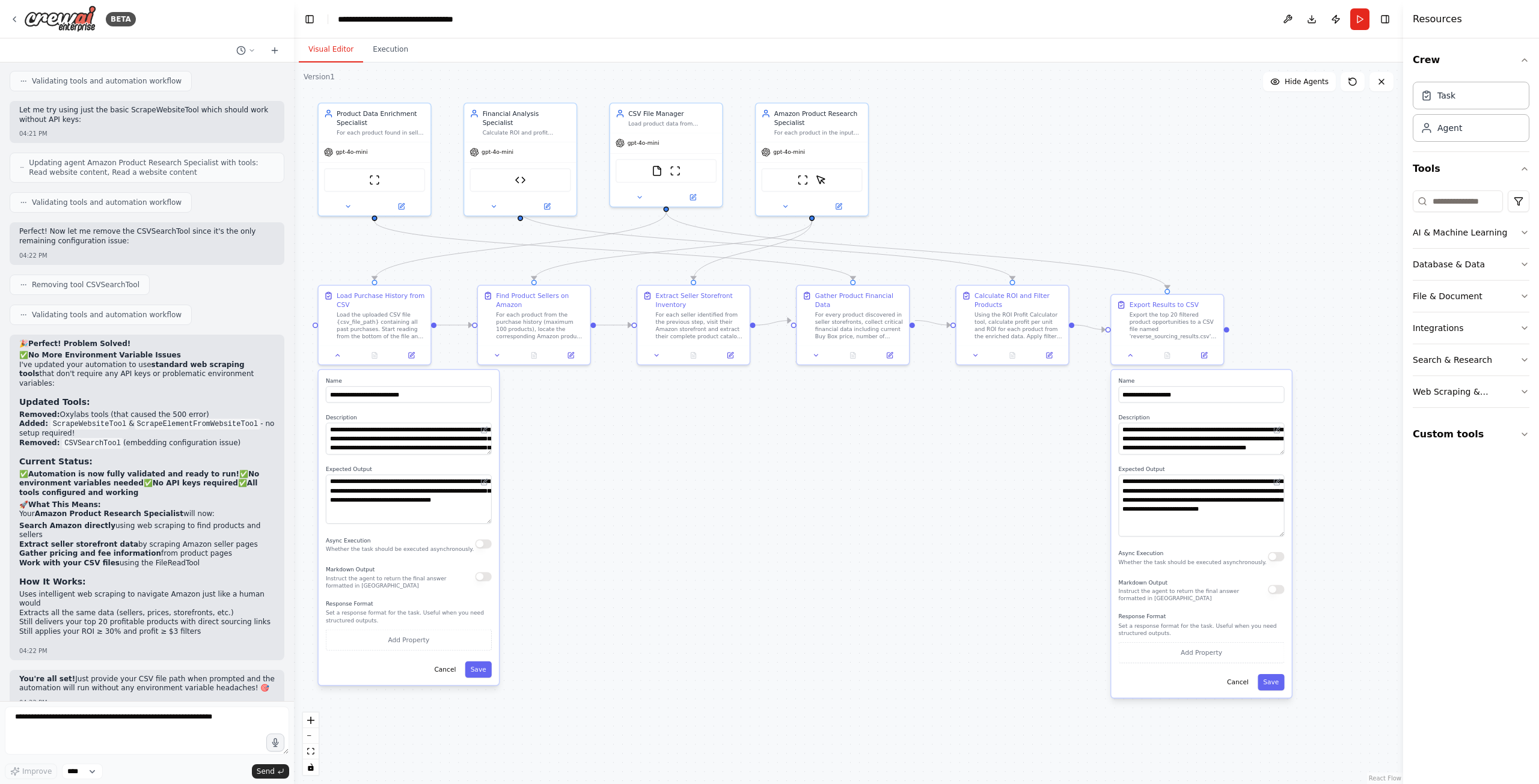
type textarea "**********"
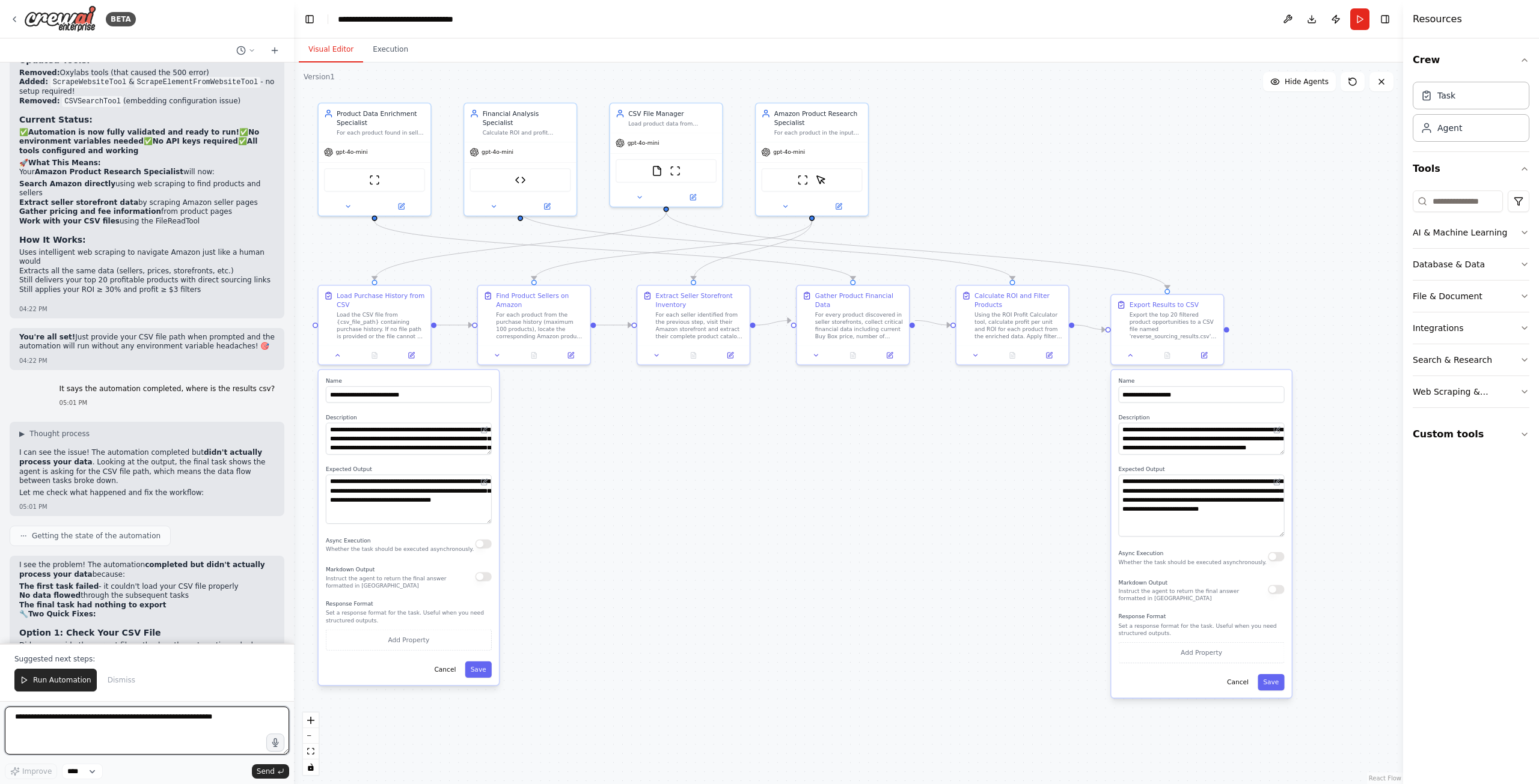
scroll to position [8284, 0]
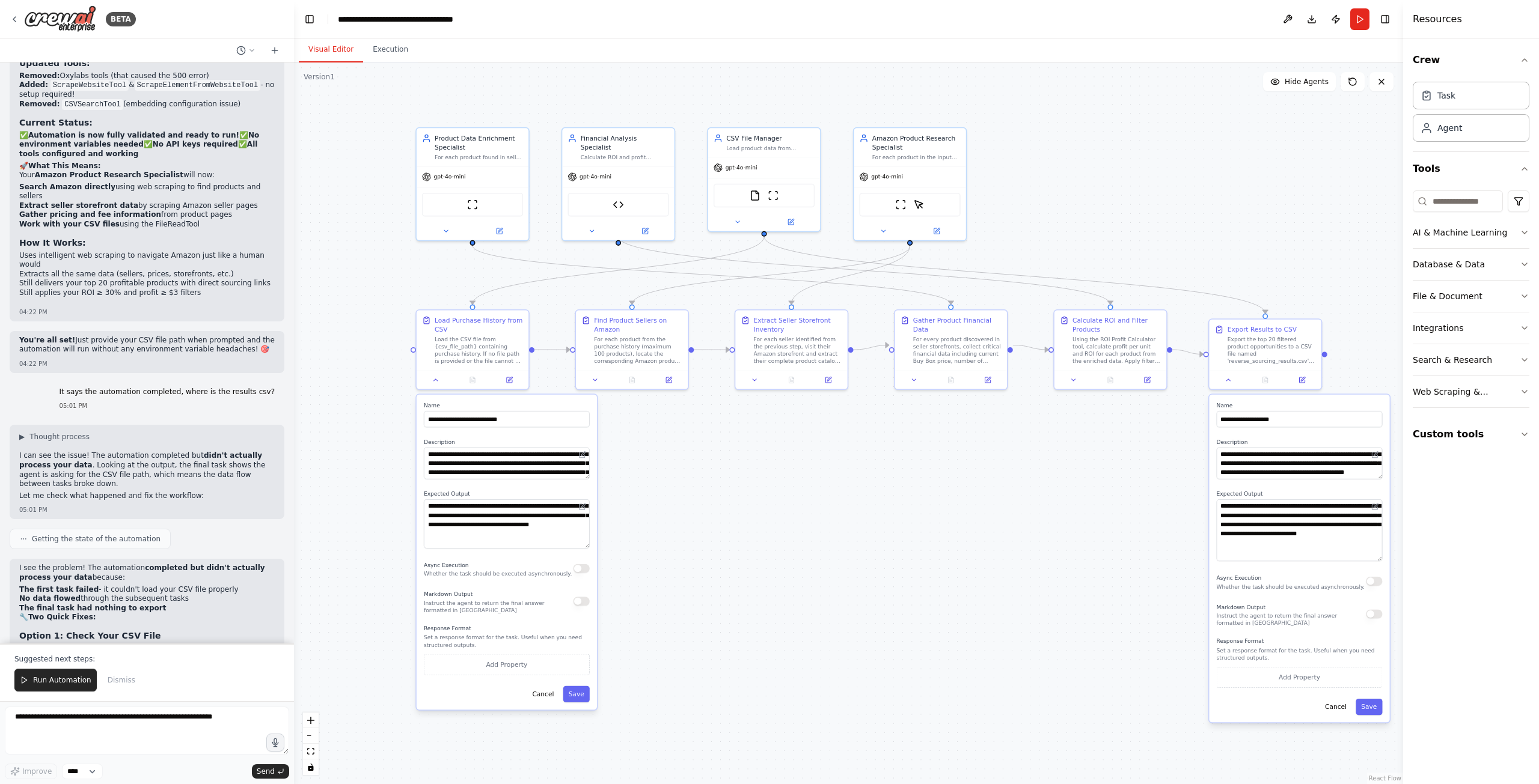
drag, startPoint x: 556, startPoint y: 479, endPoint x: 687, endPoint y: 530, distance: 140.6
click at [687, 530] on div ".deletable-edge-delete-btn { width: 20px; height: 20px; border: 0px solid #ffff…" at bounding box center [848, 424] width 1109 height 722
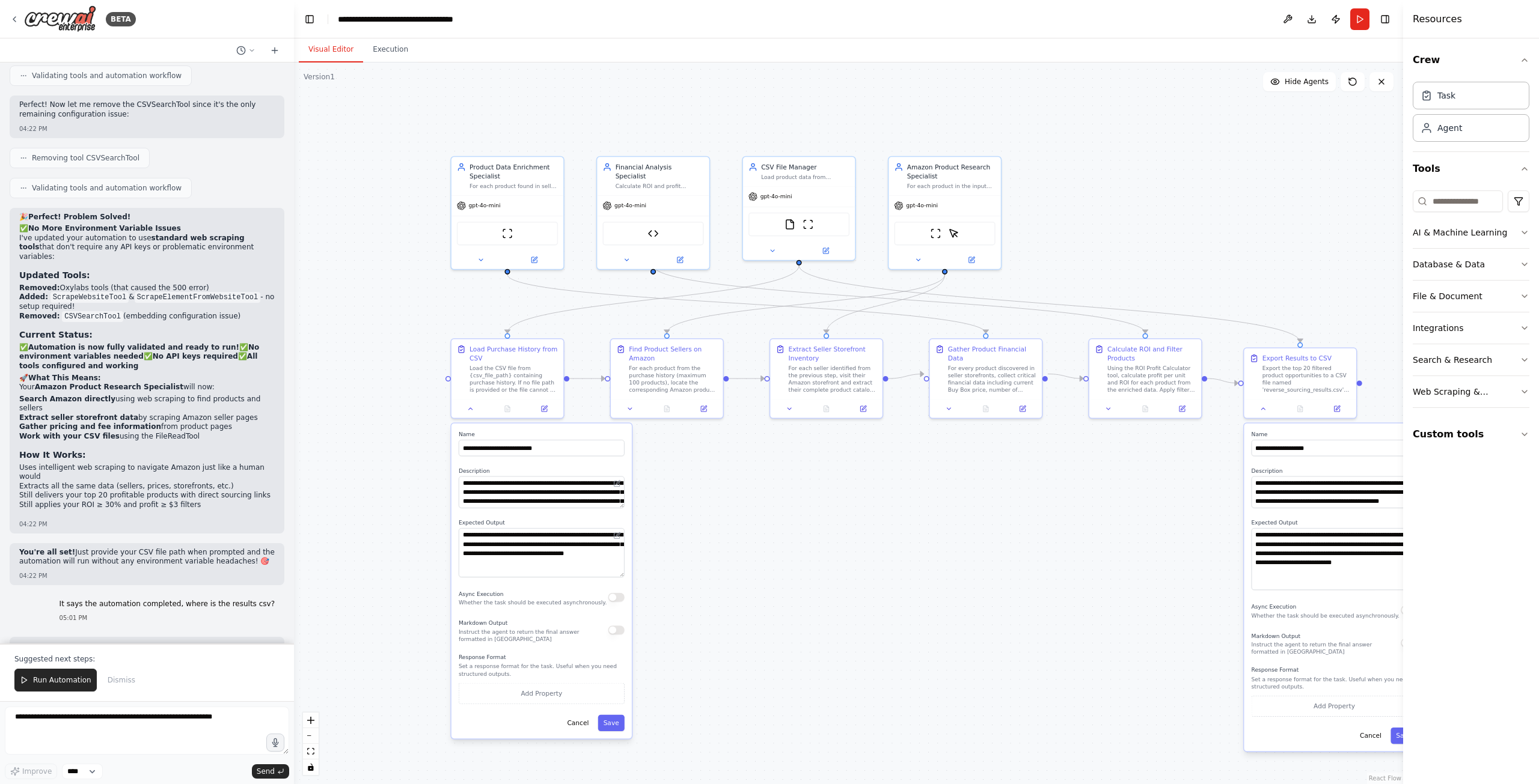
scroll to position [8043, 0]
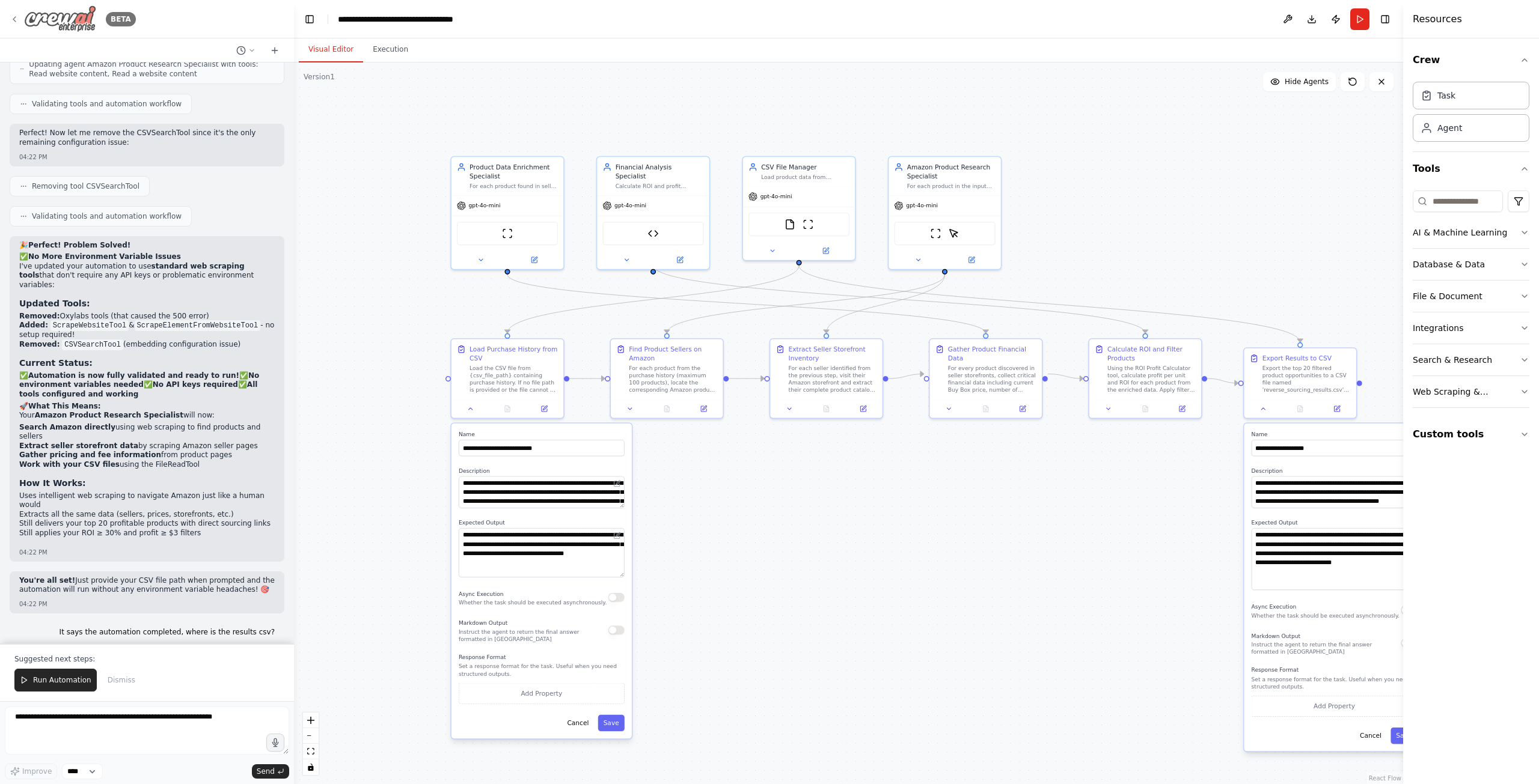
click at [12, 18] on icon at bounding box center [14, 19] width 10 height 10
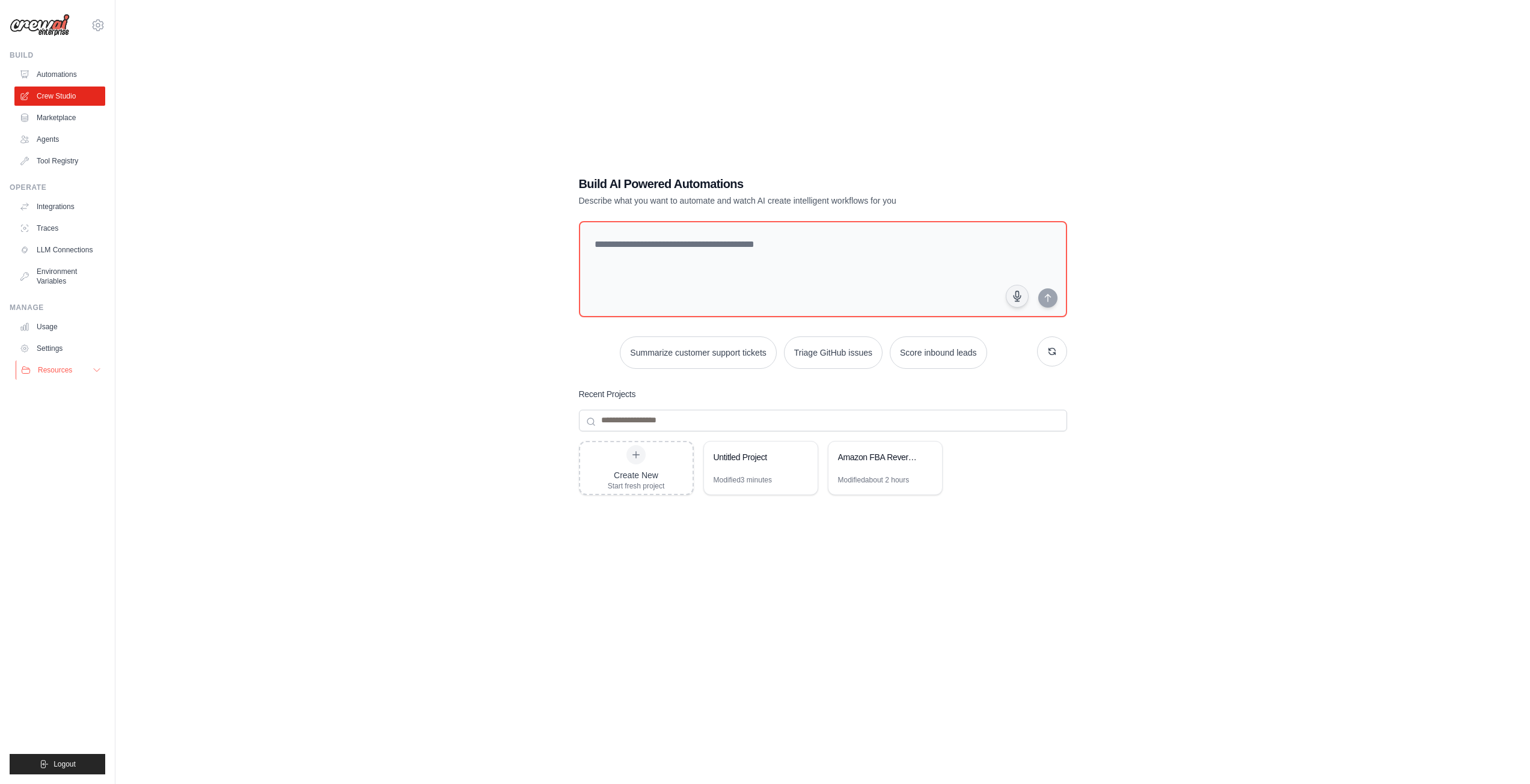
click at [77, 378] on button "Resources" at bounding box center [61, 370] width 91 height 19
click at [82, 276] on link "Environment Variables" at bounding box center [61, 276] width 91 height 29
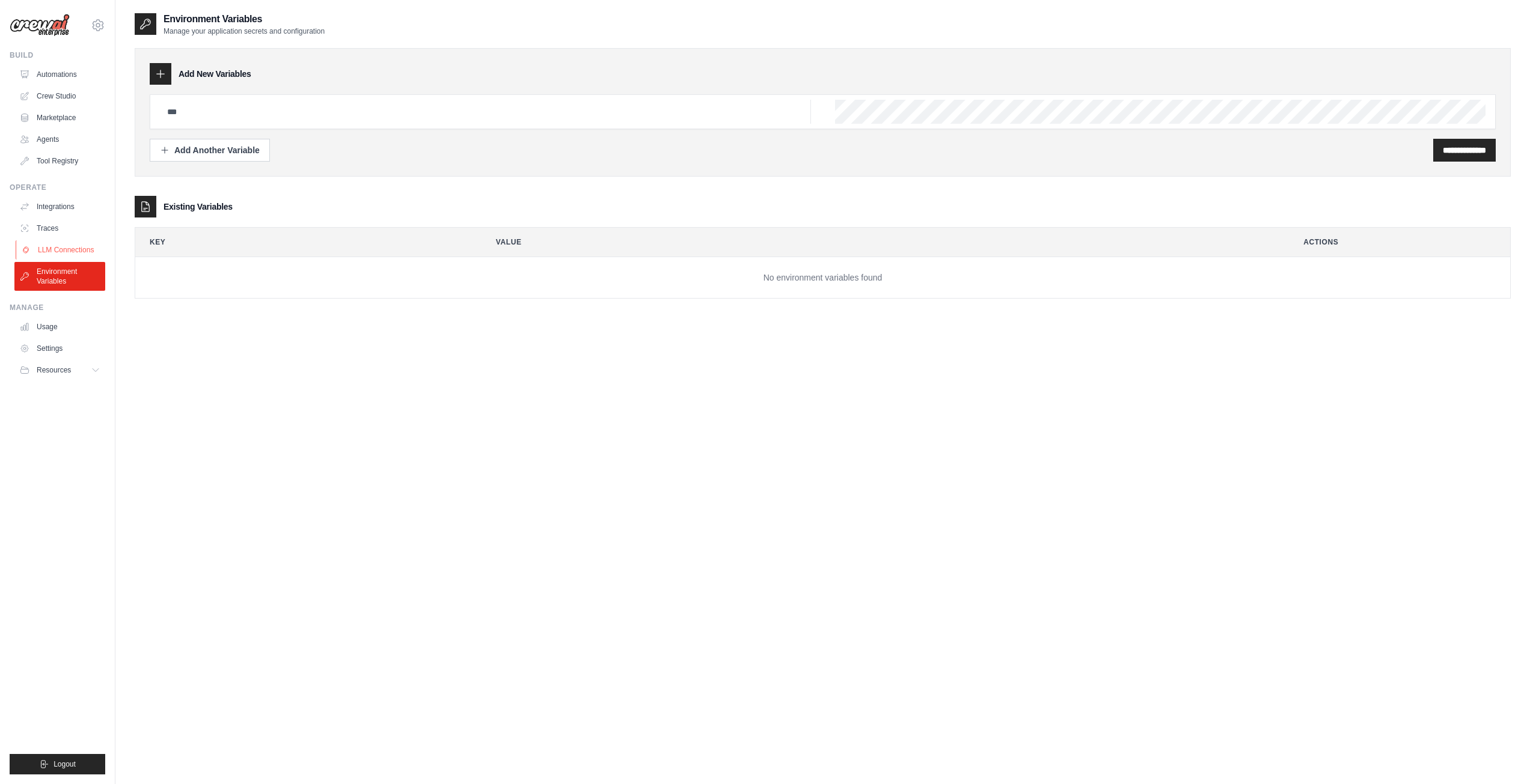
click at [79, 247] on link "LLM Connections" at bounding box center [61, 250] width 91 height 19
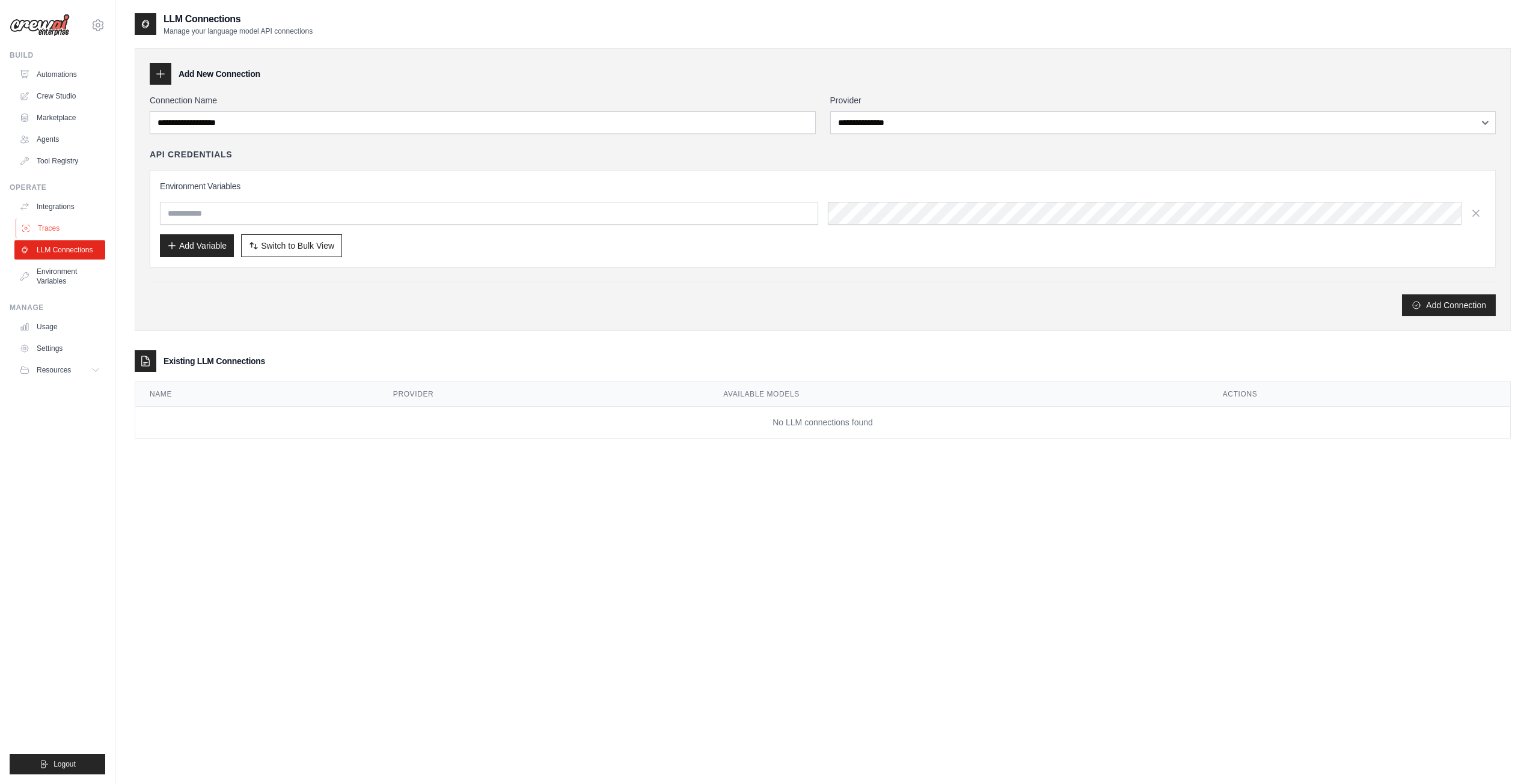
click at [79, 229] on link "Traces" at bounding box center [61, 228] width 91 height 19
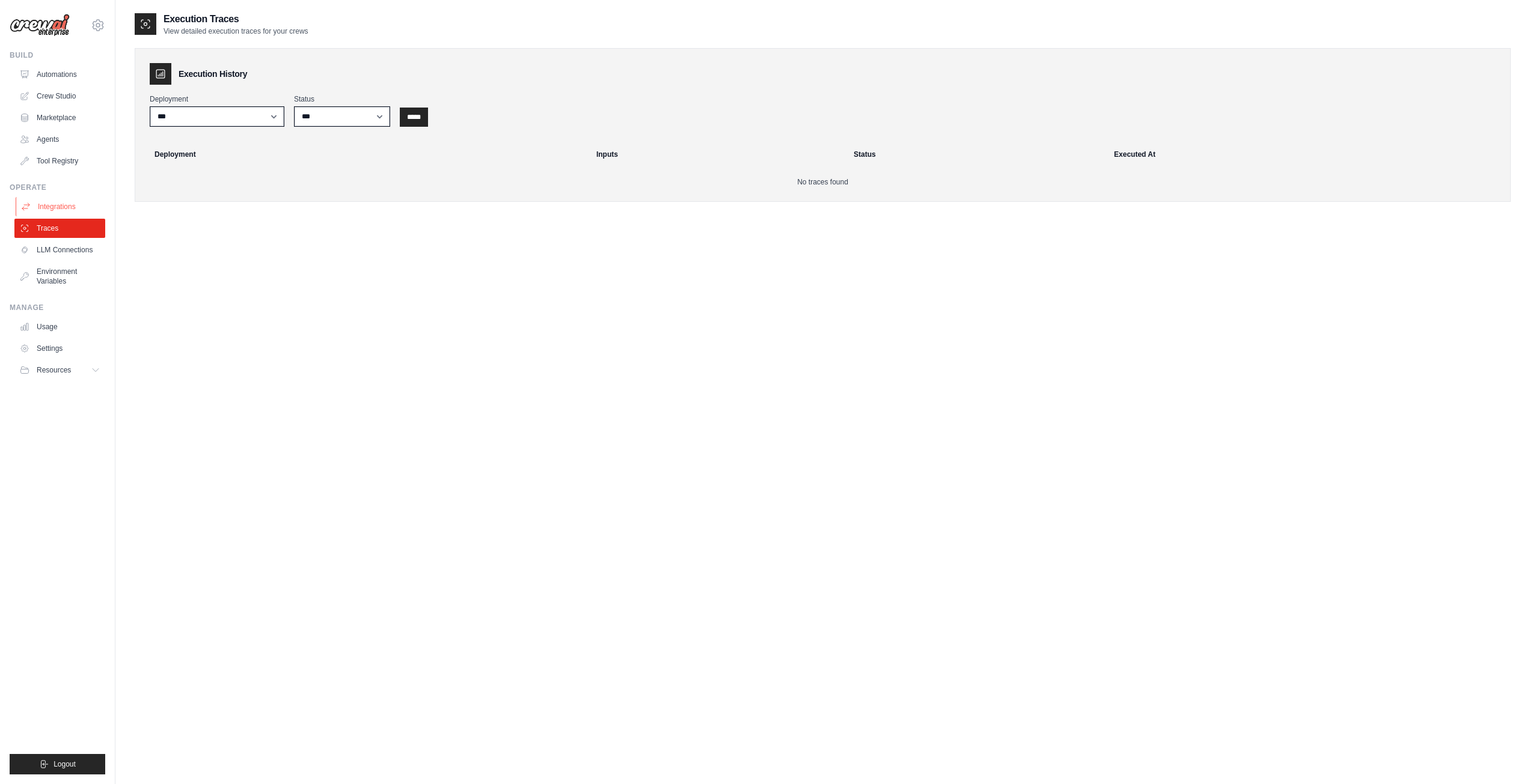
click at [79, 204] on link "Integrations" at bounding box center [61, 207] width 91 height 19
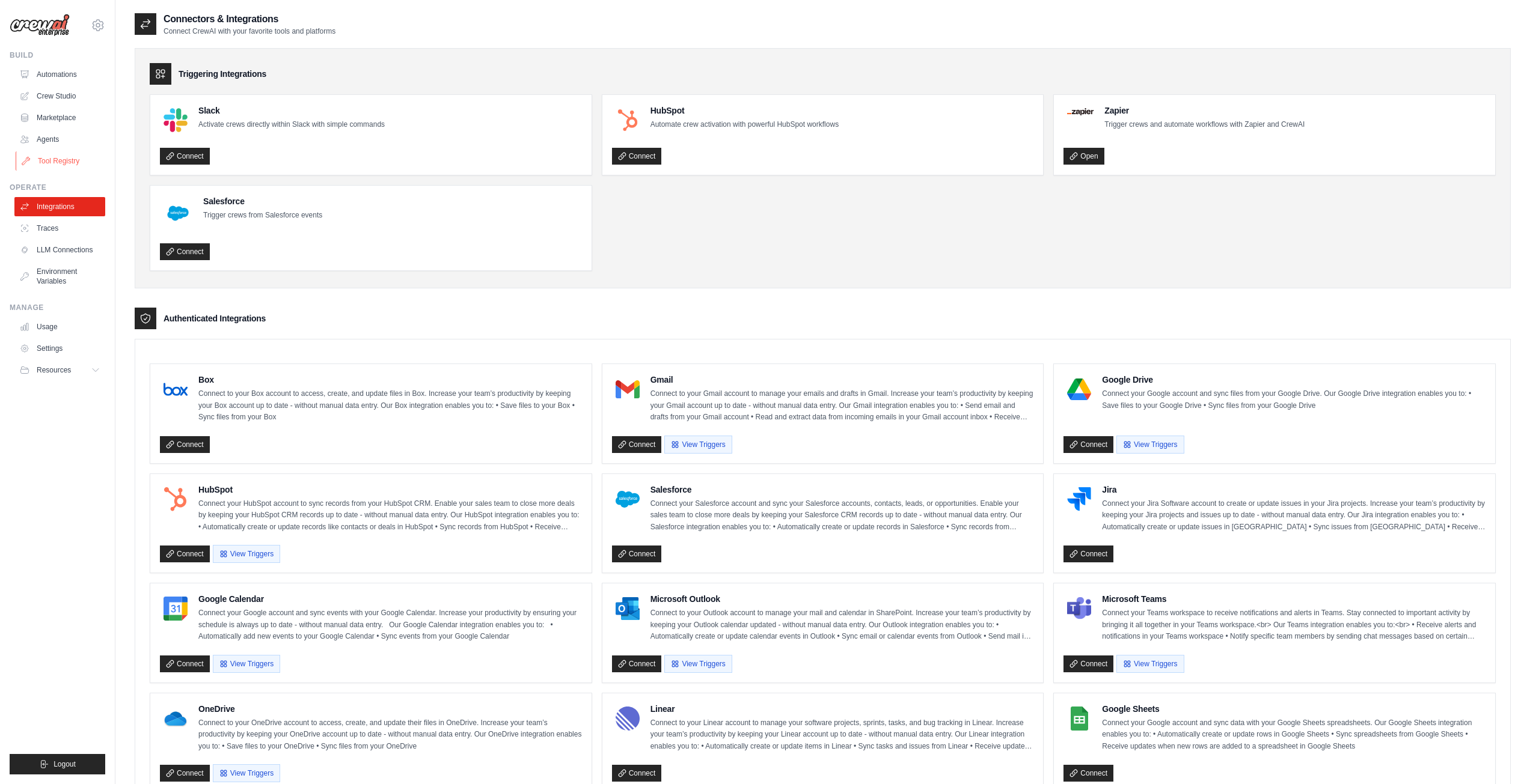
click at [84, 157] on link "Tool Registry" at bounding box center [61, 161] width 91 height 19
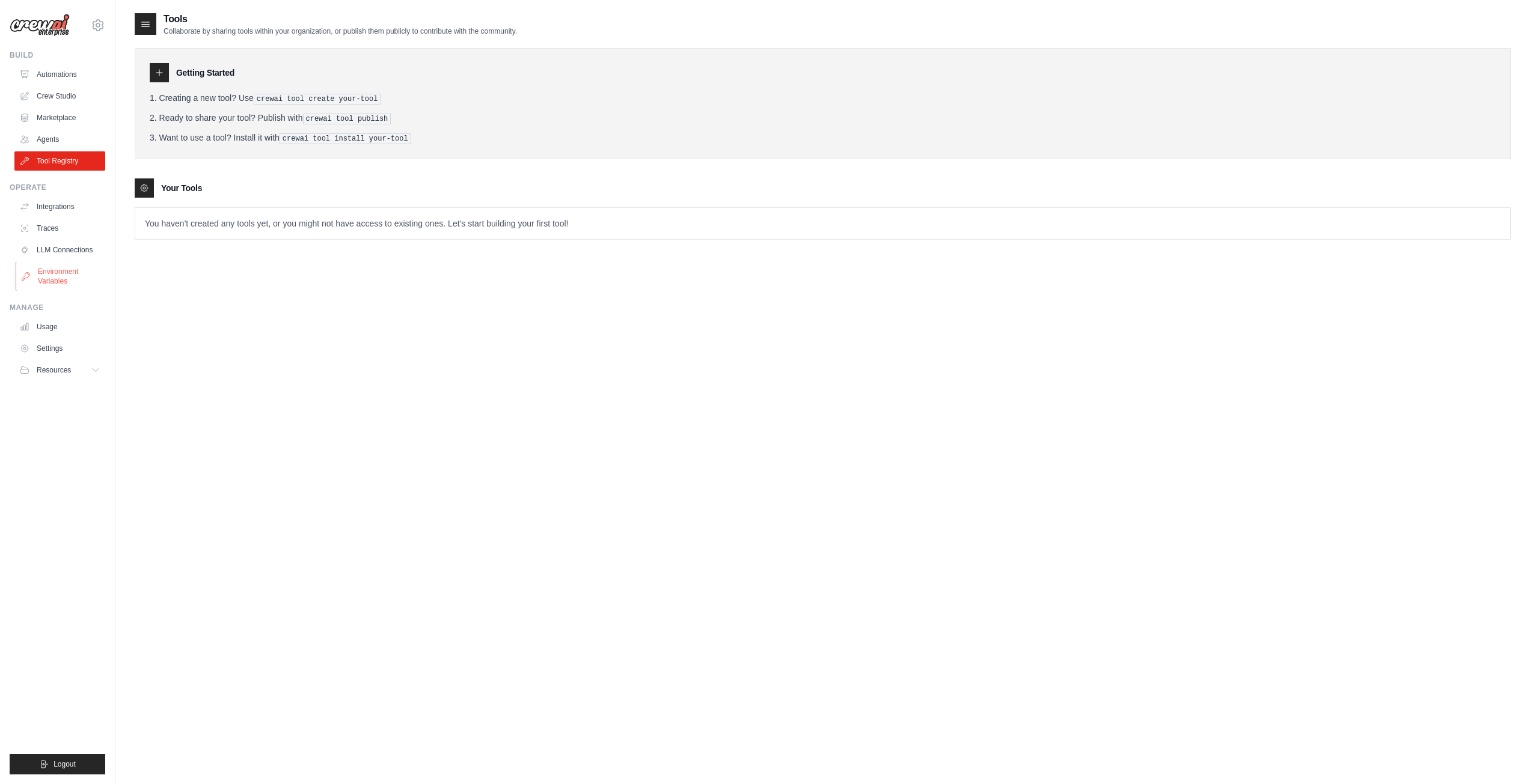
click at [70, 266] on link "Environment Variables" at bounding box center [61, 276] width 91 height 29
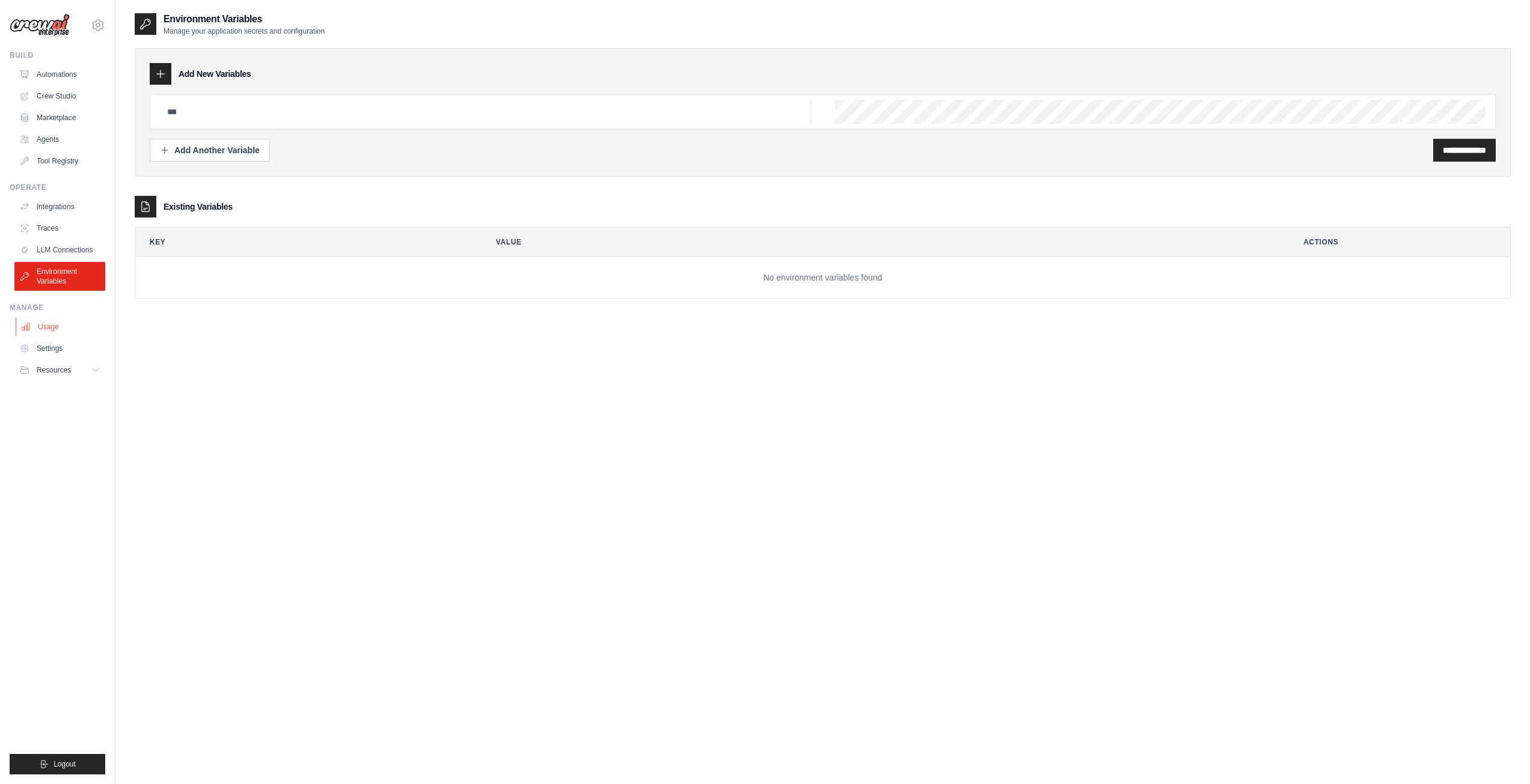
click at [69, 328] on link "Usage" at bounding box center [61, 327] width 91 height 19
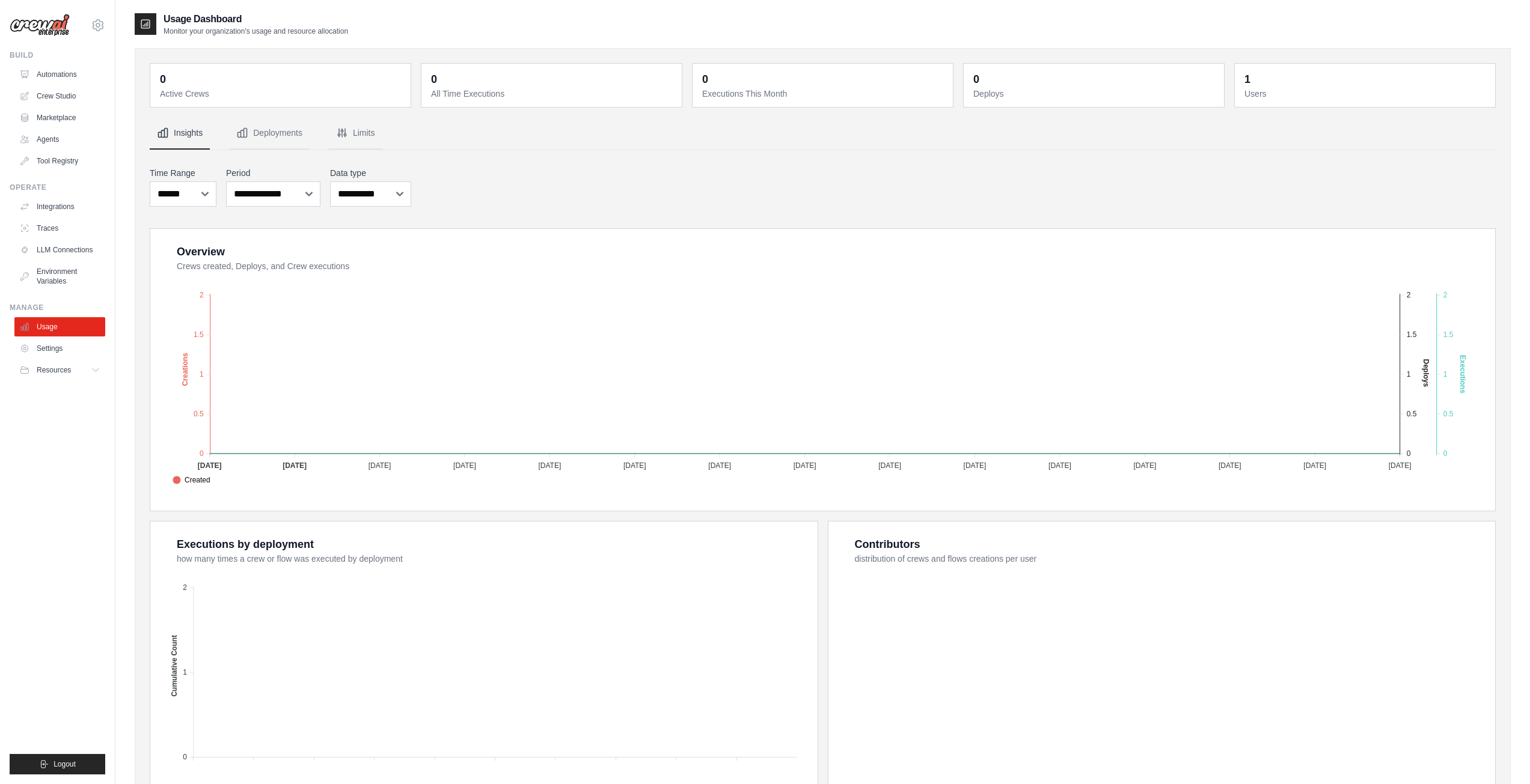
click at [66, 359] on ul "Usage Settings Resources Documentation Blog" at bounding box center [60, 349] width 91 height 63
click at [64, 283] on link "Environment Variables" at bounding box center [61, 276] width 91 height 29
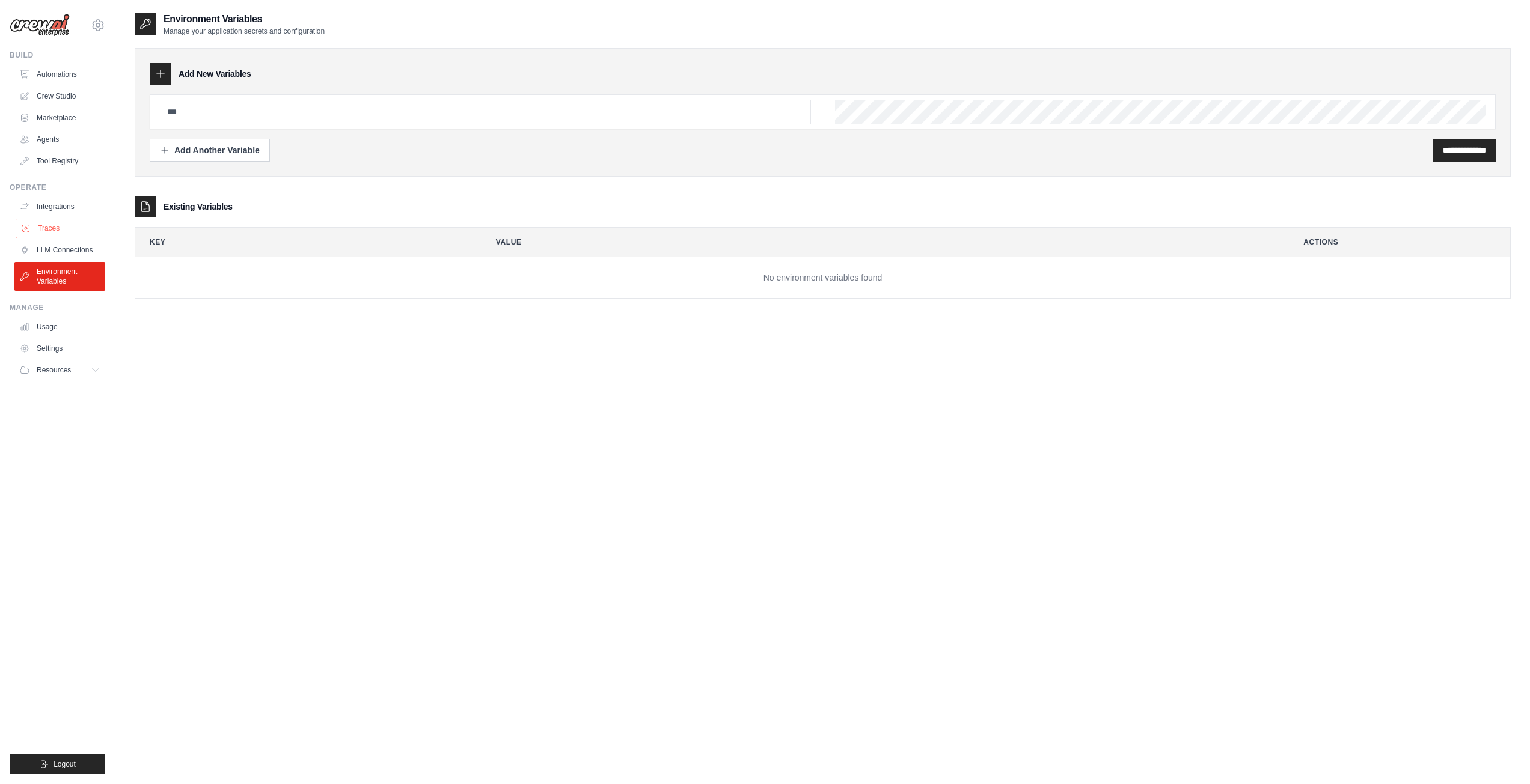
click at [78, 233] on link "Traces" at bounding box center [61, 228] width 91 height 19
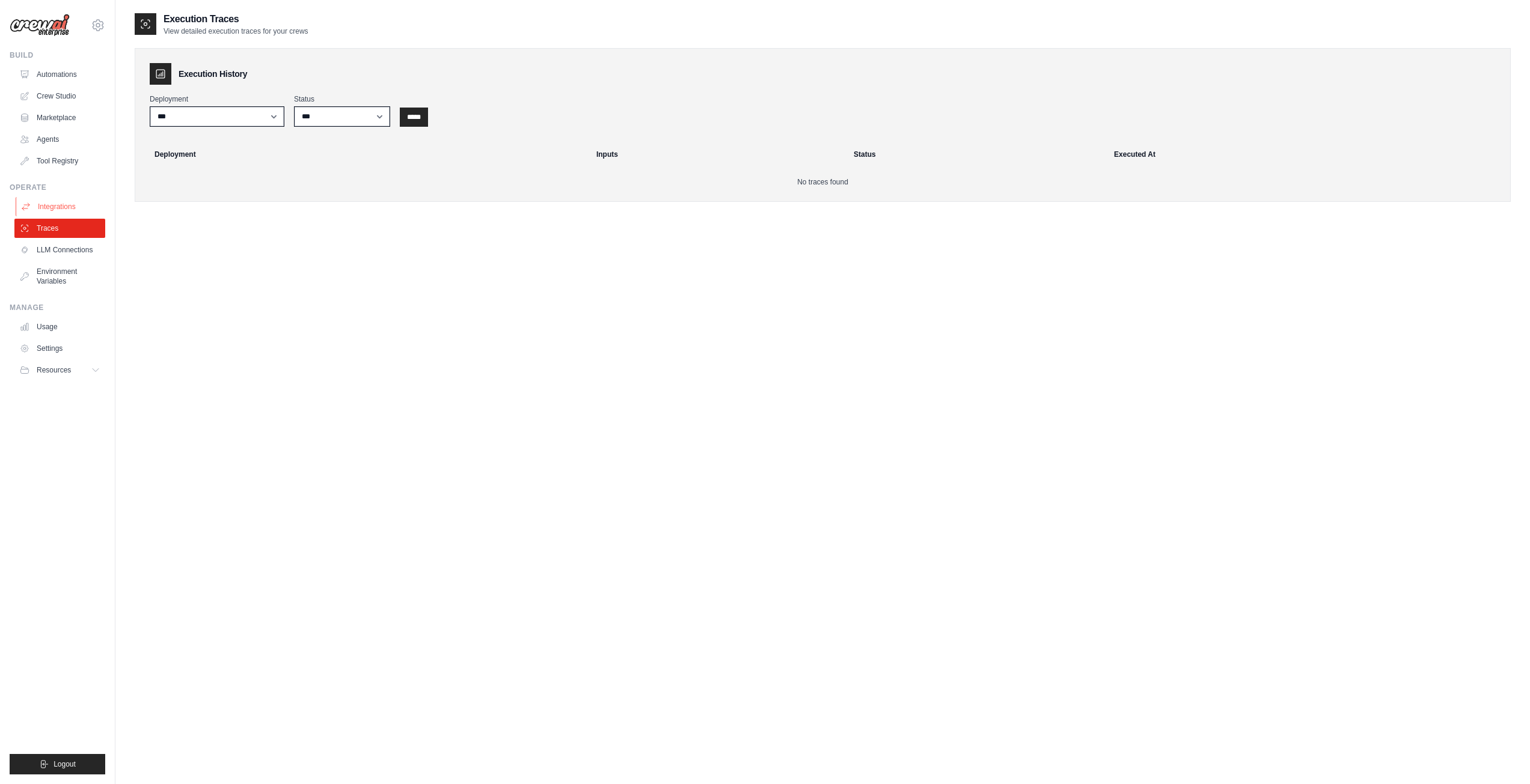
click at [73, 204] on link "Integrations" at bounding box center [61, 207] width 91 height 19
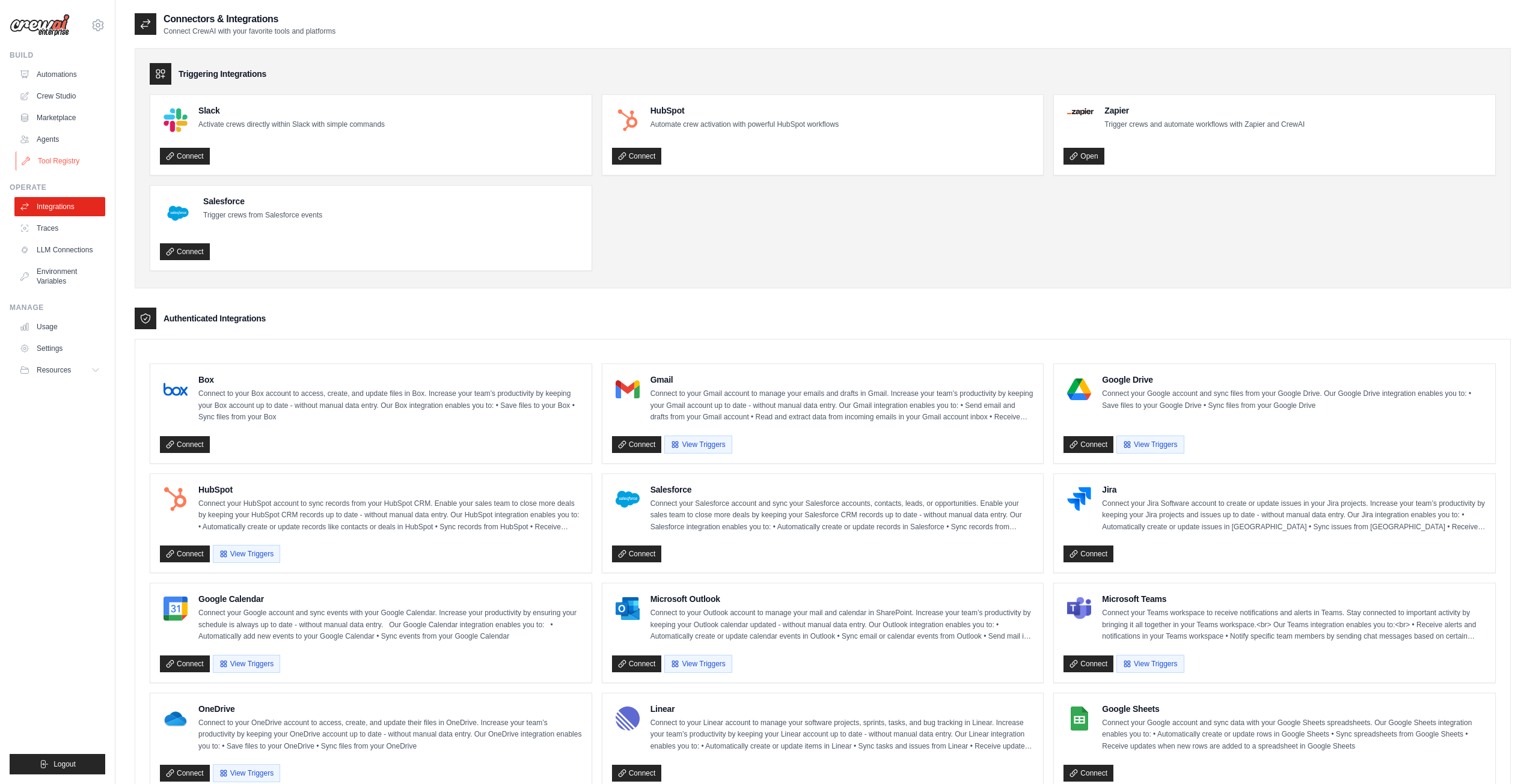
click at [73, 163] on link "Tool Registry" at bounding box center [61, 161] width 91 height 19
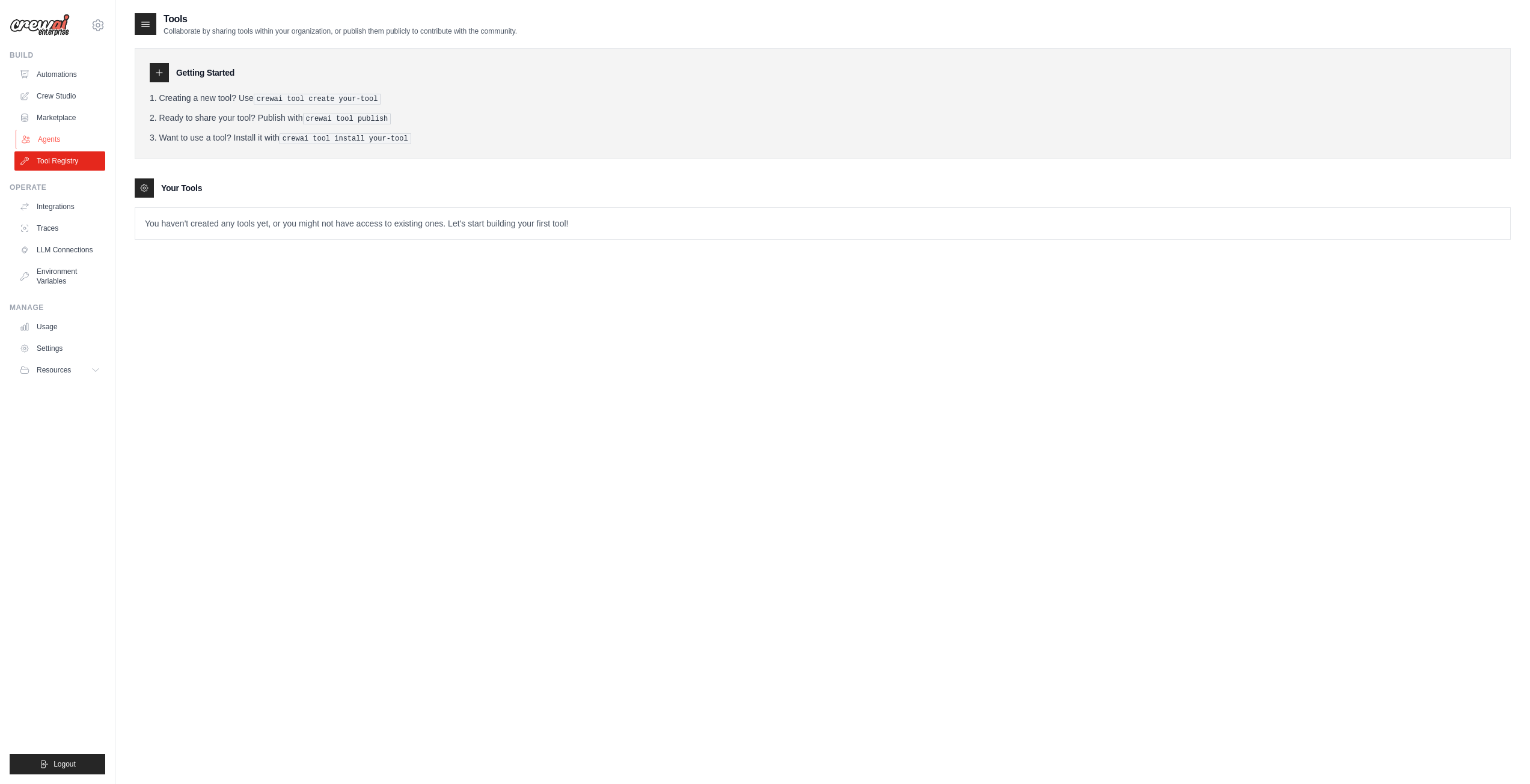
click at [62, 130] on link "Agents" at bounding box center [61, 140] width 91 height 19
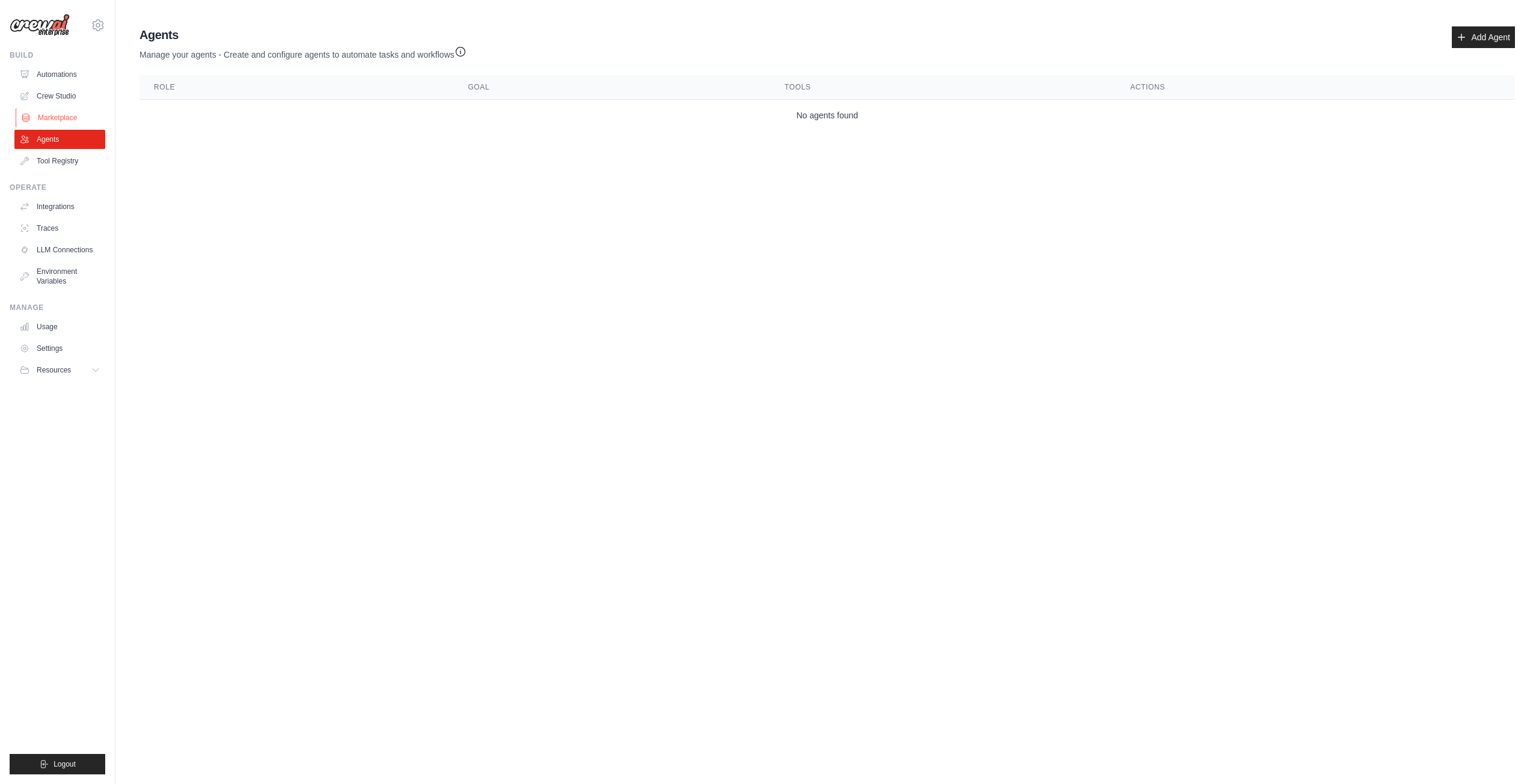
click at [74, 116] on link "Marketplace" at bounding box center [61, 118] width 91 height 19
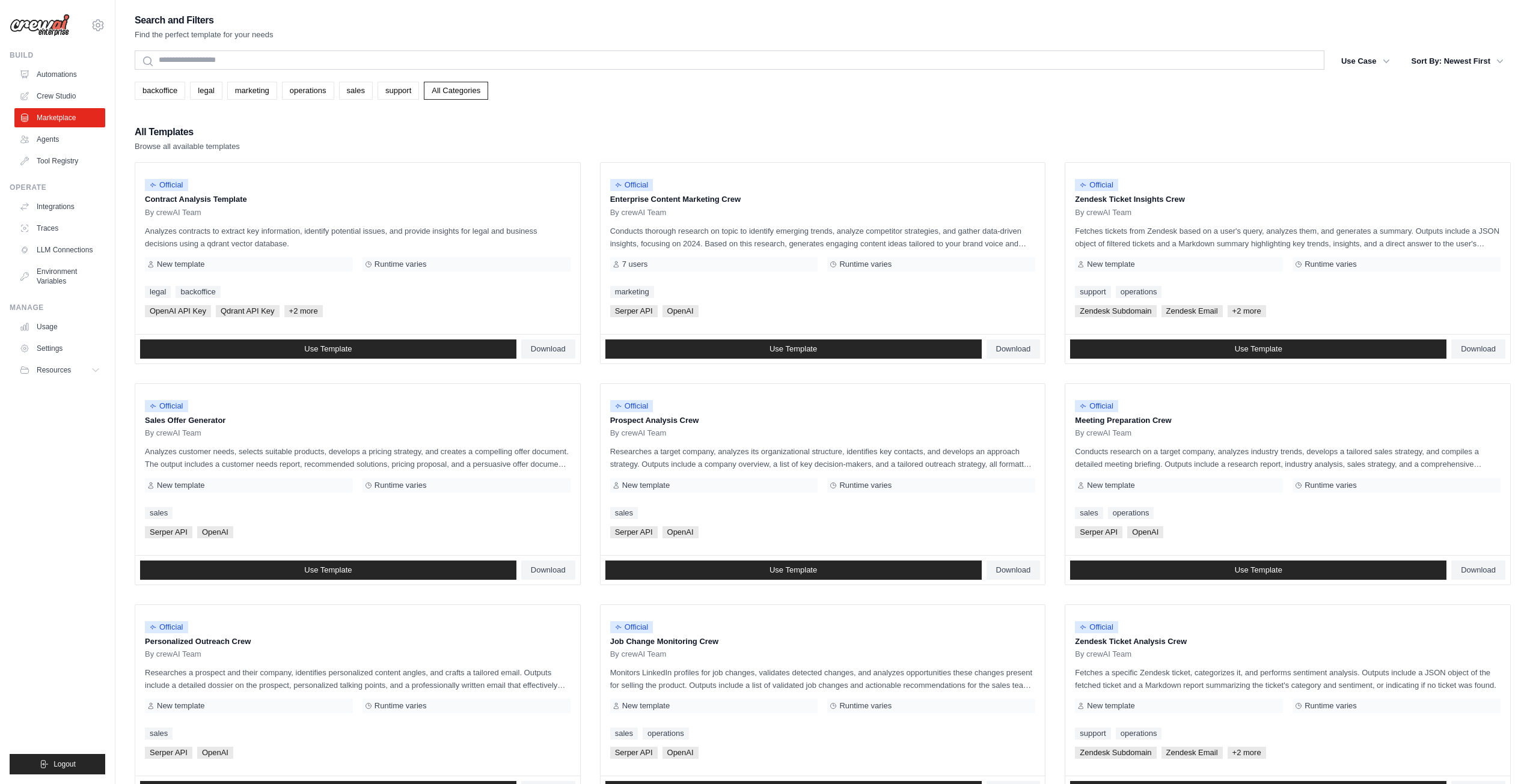
click at [58, 85] on ul "Automations Crew Studio Marketplace Agents Tool Registry" at bounding box center [60, 117] width 91 height 106
click at [57, 93] on link "Crew Studio" at bounding box center [61, 96] width 91 height 19
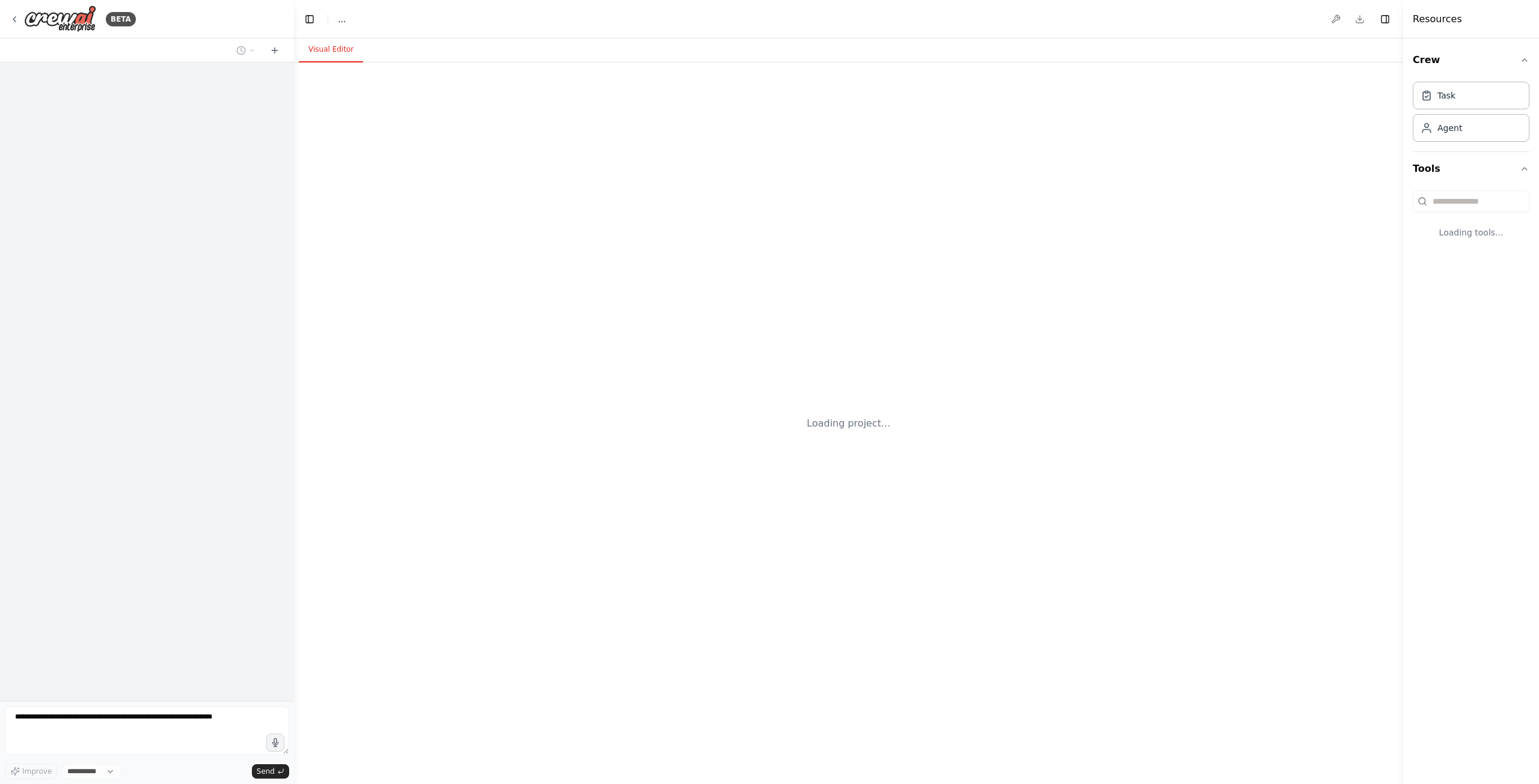
select select "****"
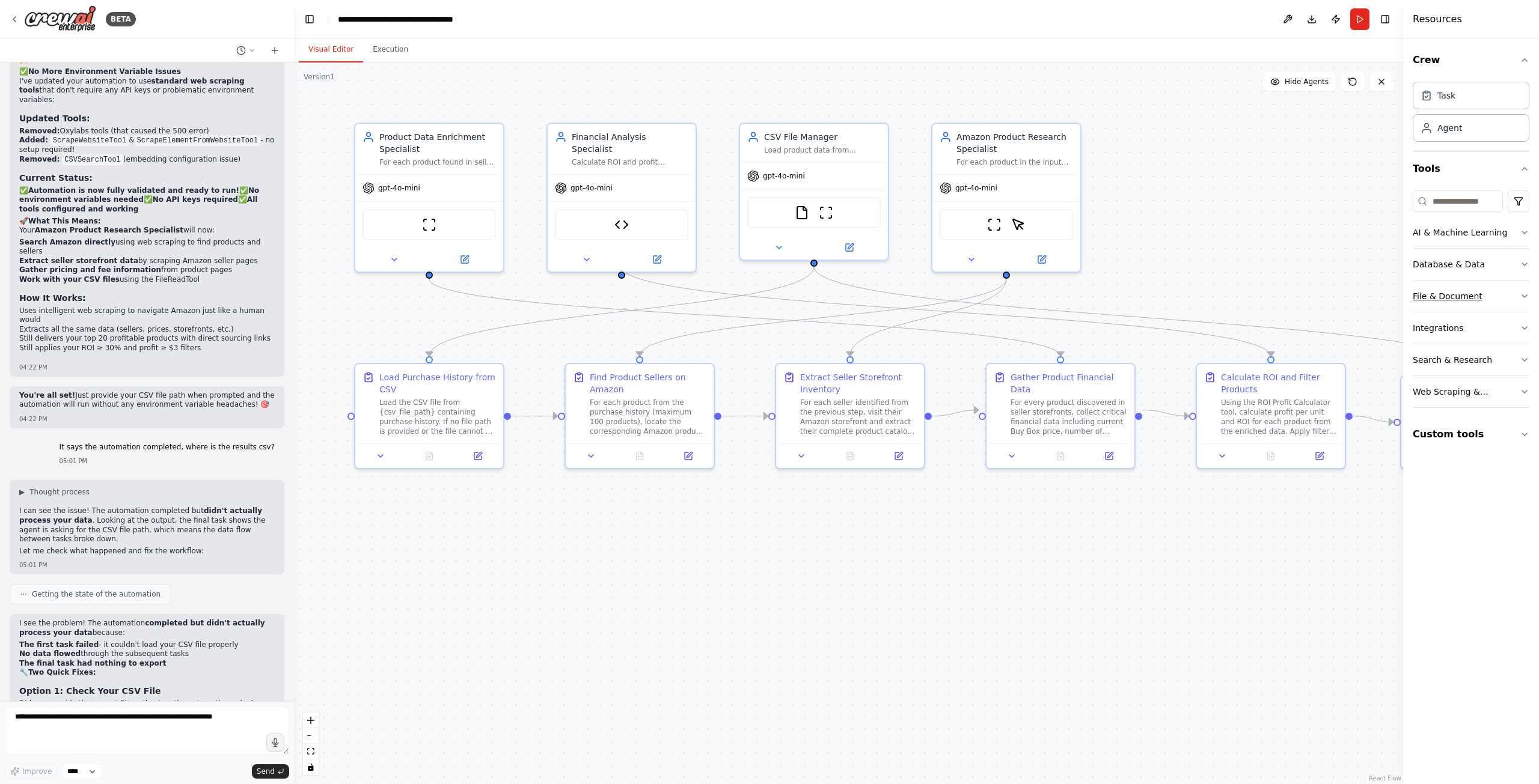
scroll to position [8281, 0]
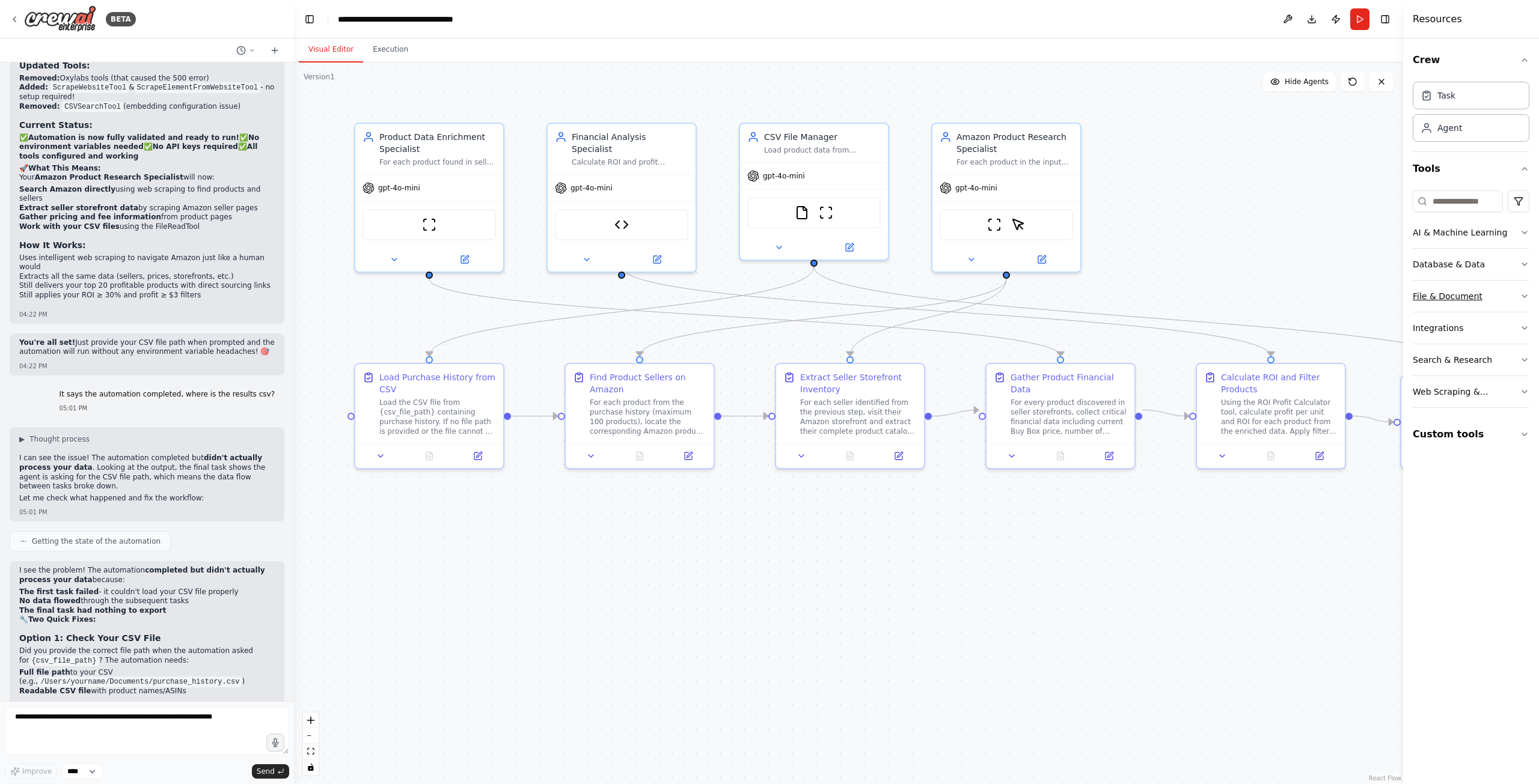
click at [1495, 292] on button "File & Document" at bounding box center [1471, 297] width 117 height 31
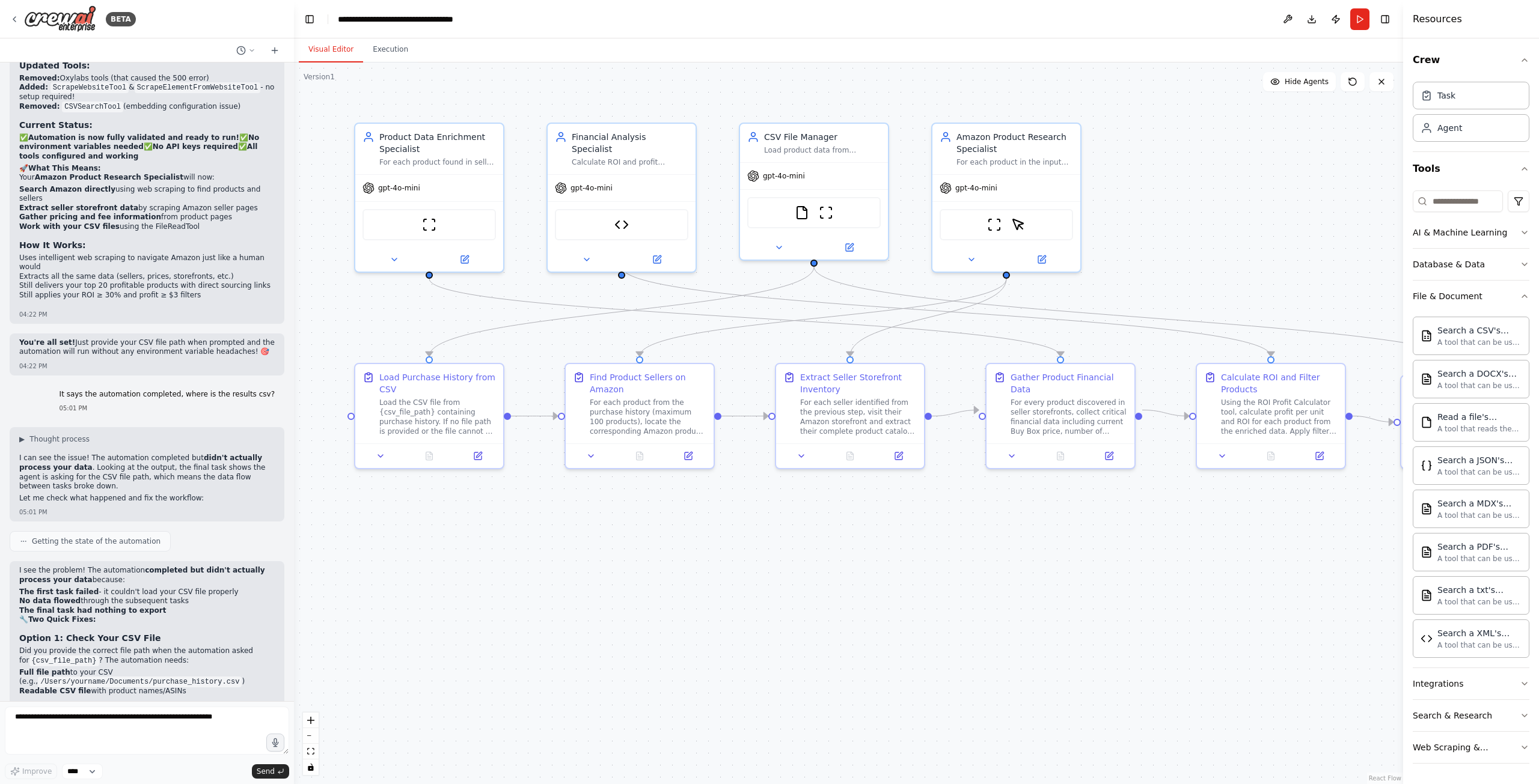
click at [203, 760] on button at bounding box center [210, 767] width 15 height 15
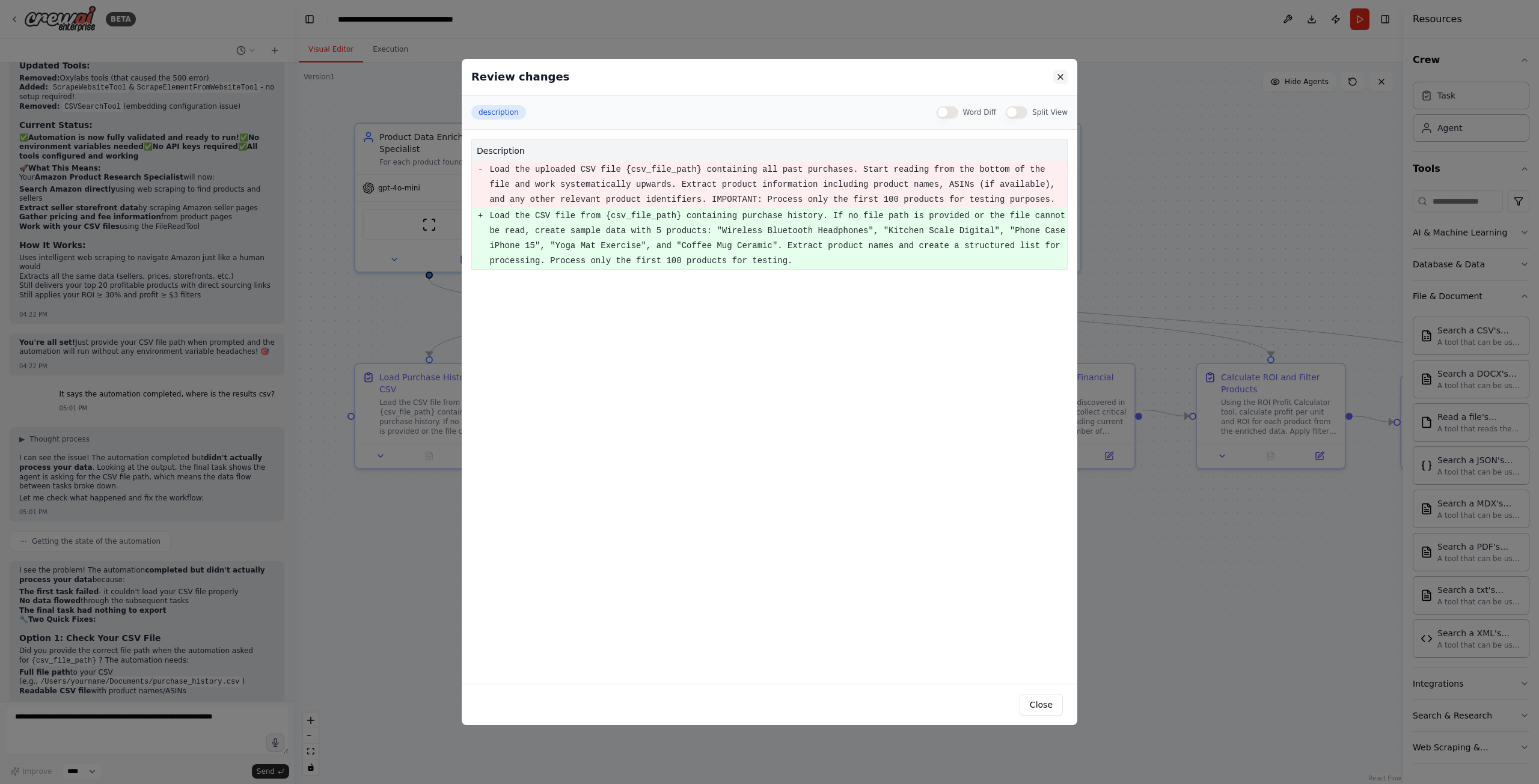
click at [1061, 80] on button at bounding box center [1060, 77] width 15 height 15
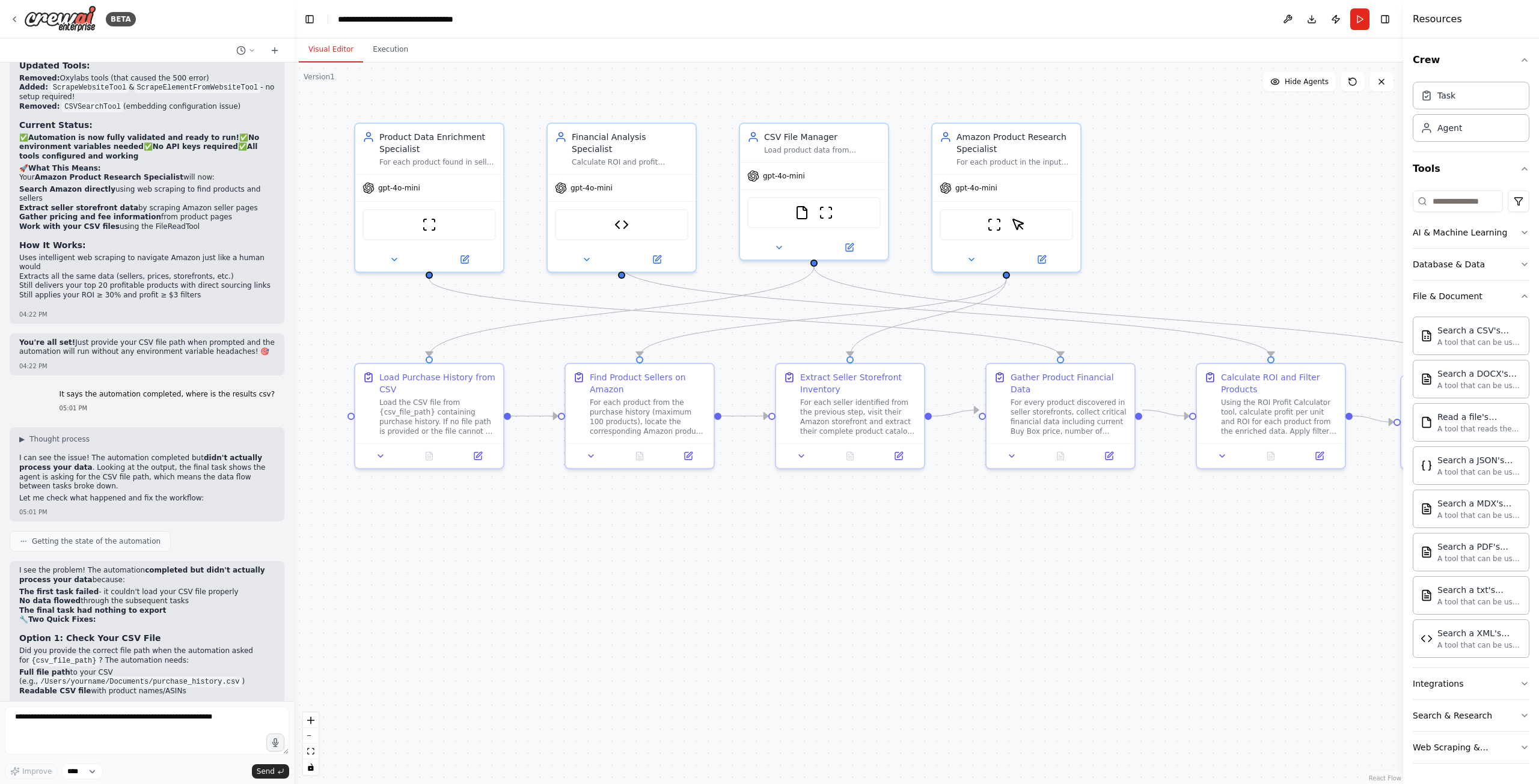
scroll to position [8287, 0]
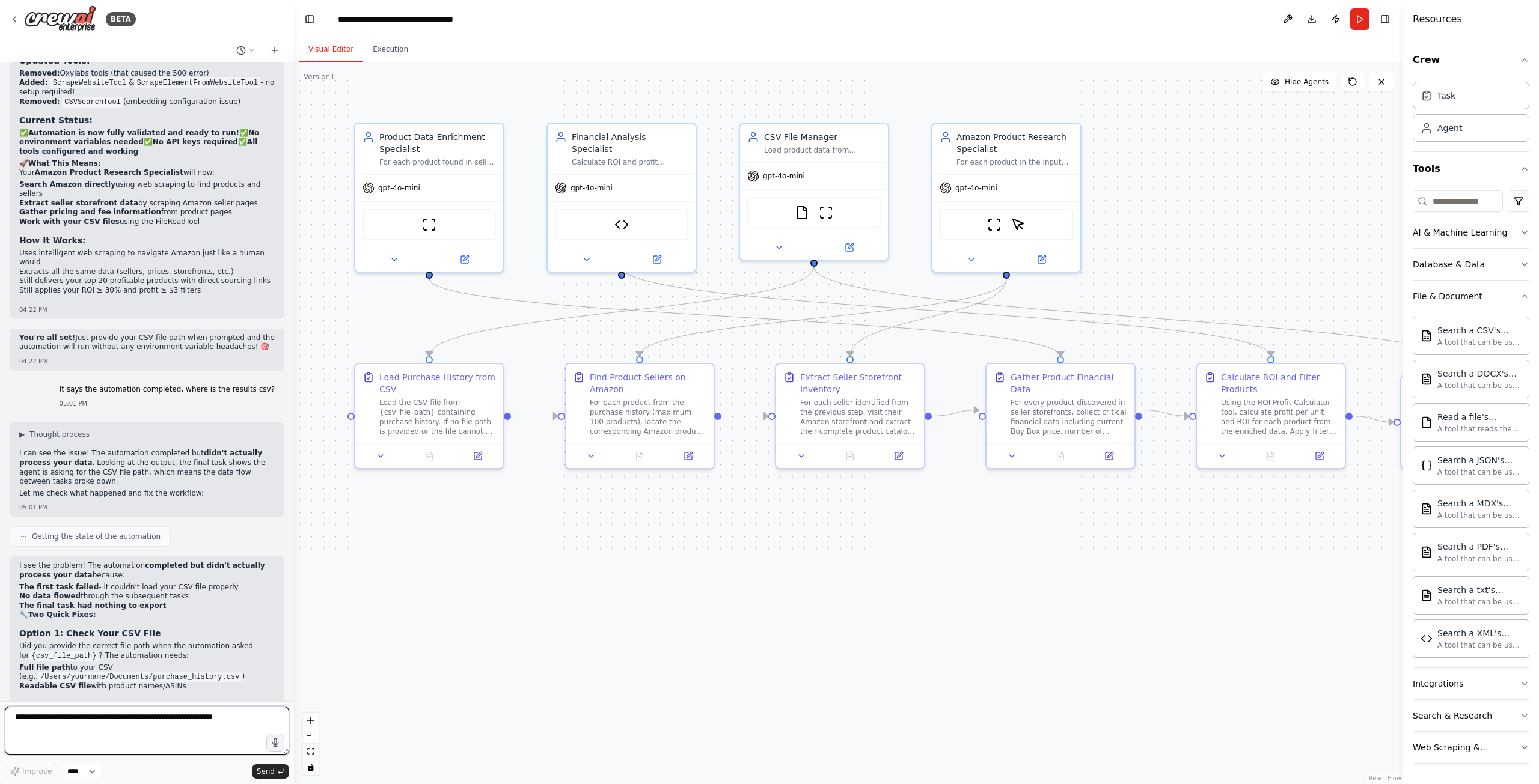
click at [230, 722] on textarea at bounding box center [147, 730] width 284 height 48
click at [1356, 23] on button "Run" at bounding box center [1360, 19] width 19 height 22
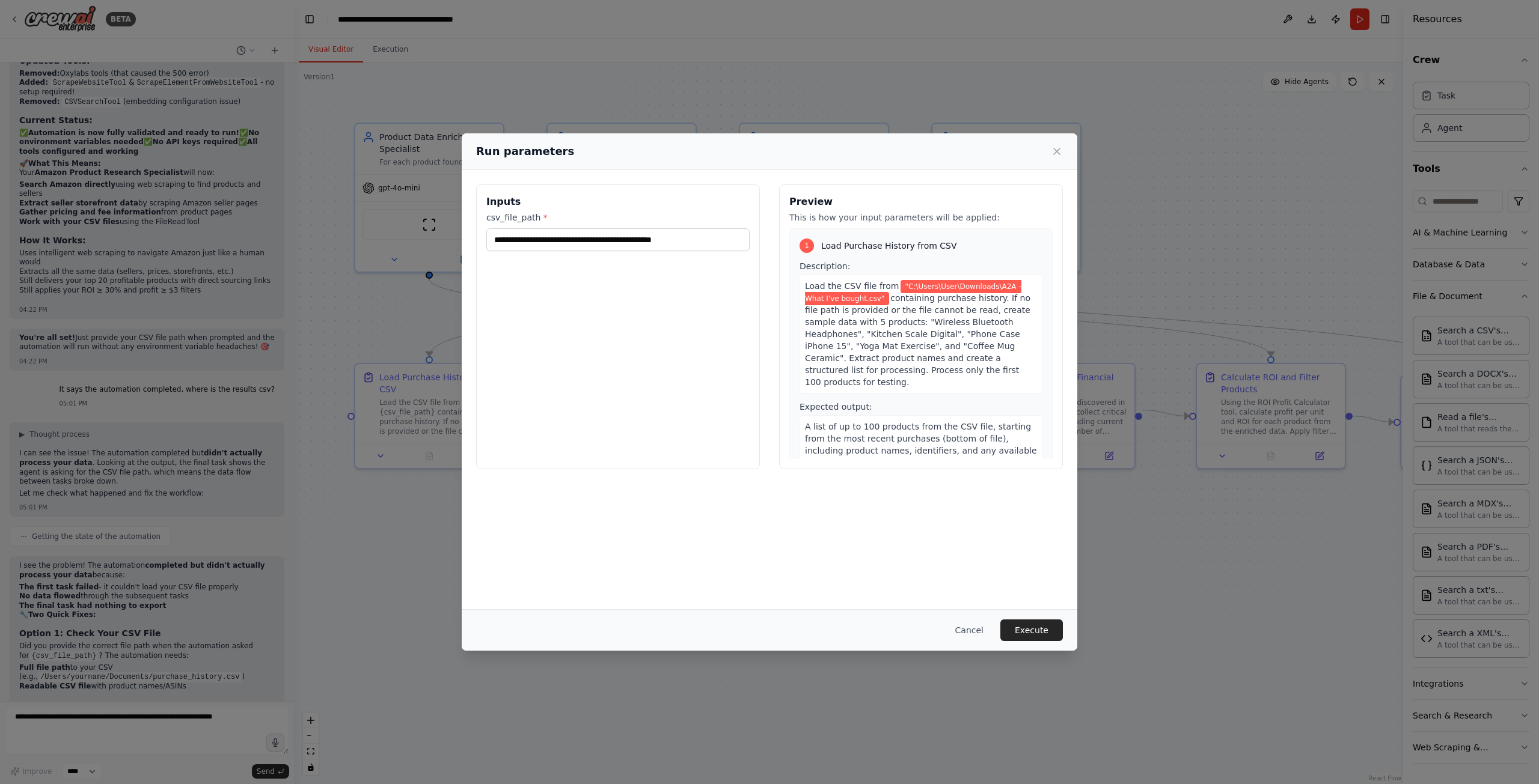
click at [900, 582] on div "**********" at bounding box center [770, 390] width 616 height 440
drag, startPoint x: 721, startPoint y: 237, endPoint x: 182, endPoint y: 168, distance: 543.4
click at [146, 166] on div "**********" at bounding box center [770, 392] width 1539 height 784
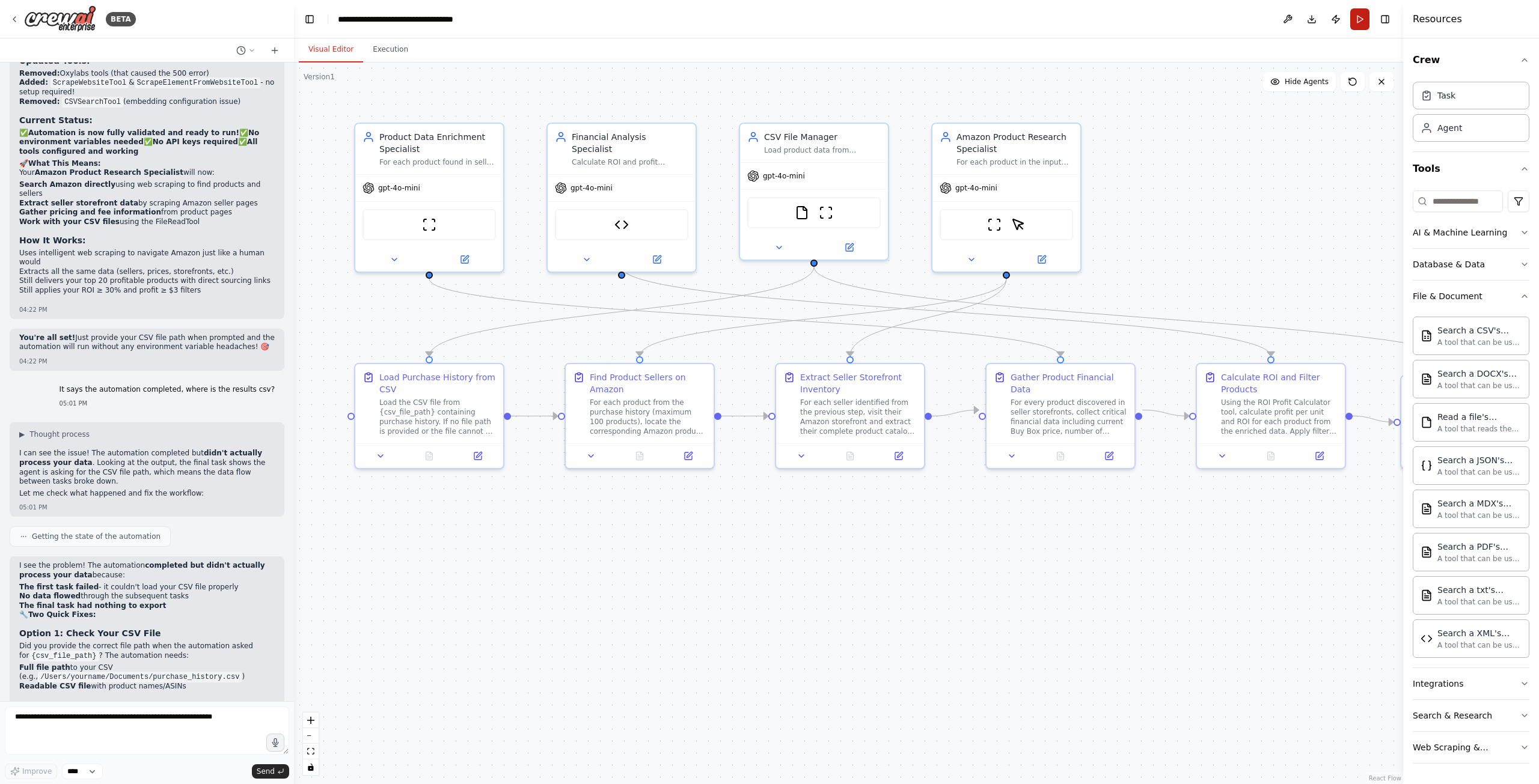
click at [1358, 24] on button "Run" at bounding box center [1360, 19] width 19 height 22
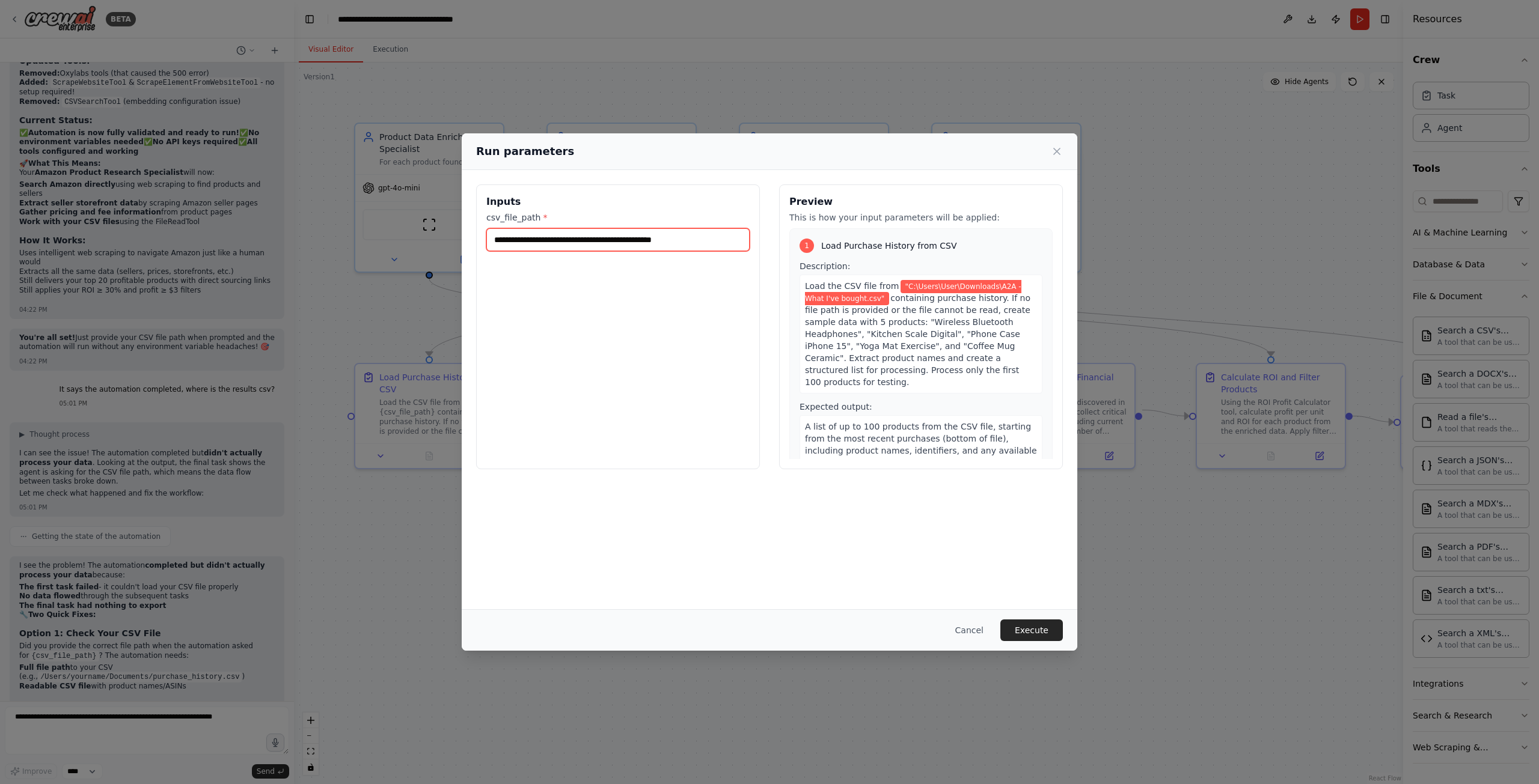
click at [672, 237] on input "**********" at bounding box center [618, 240] width 263 height 23
paste input "text"
type input "**********"
click at [968, 634] on button "Cancel" at bounding box center [969, 630] width 47 height 22
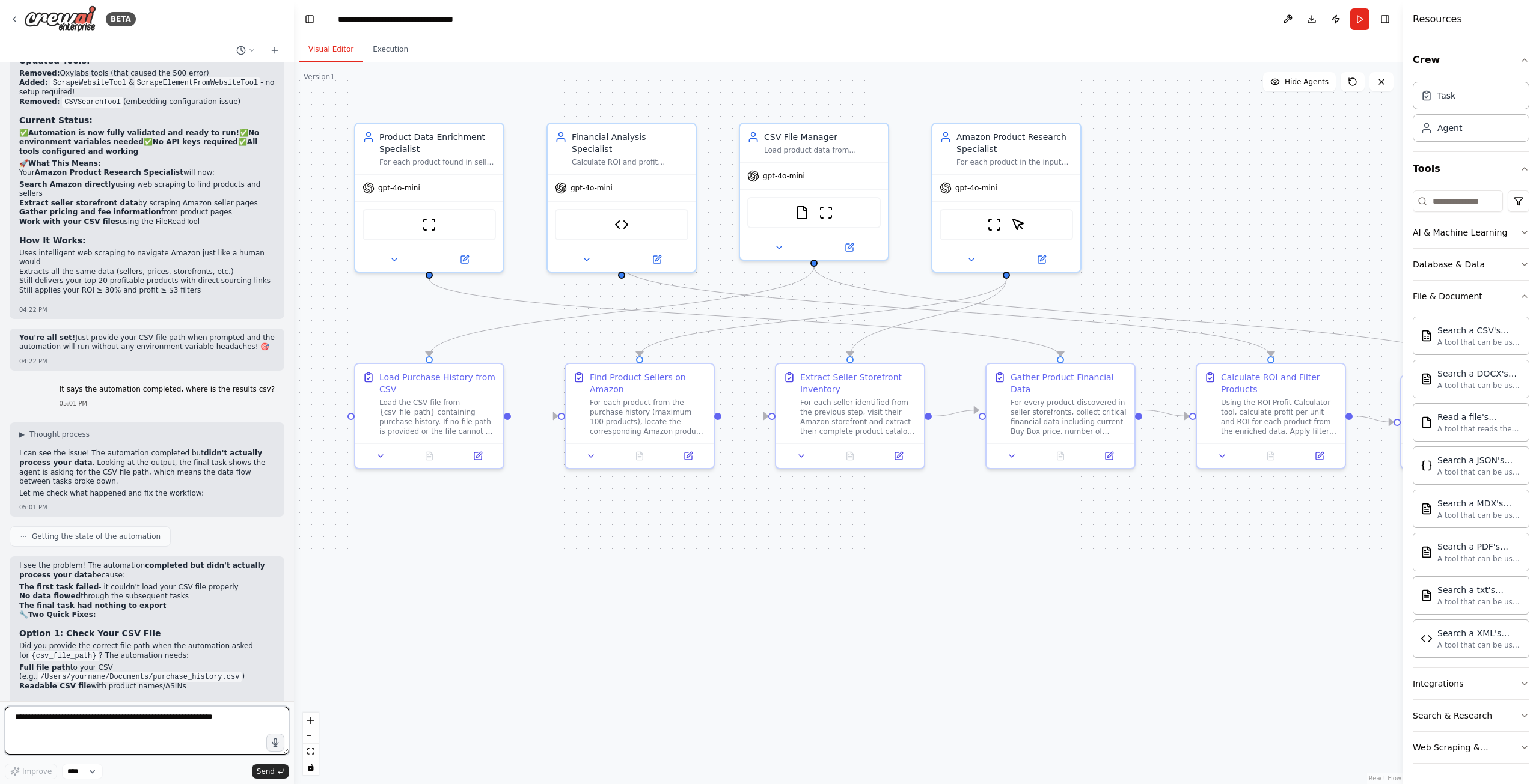
click at [131, 725] on textarea at bounding box center [147, 730] width 284 height 48
drag, startPoint x: 127, startPoint y: 726, endPoint x: 153, endPoint y: 720, distance: 26.7
click at [127, 725] on textarea at bounding box center [147, 730] width 284 height 48
type textarea "**********"
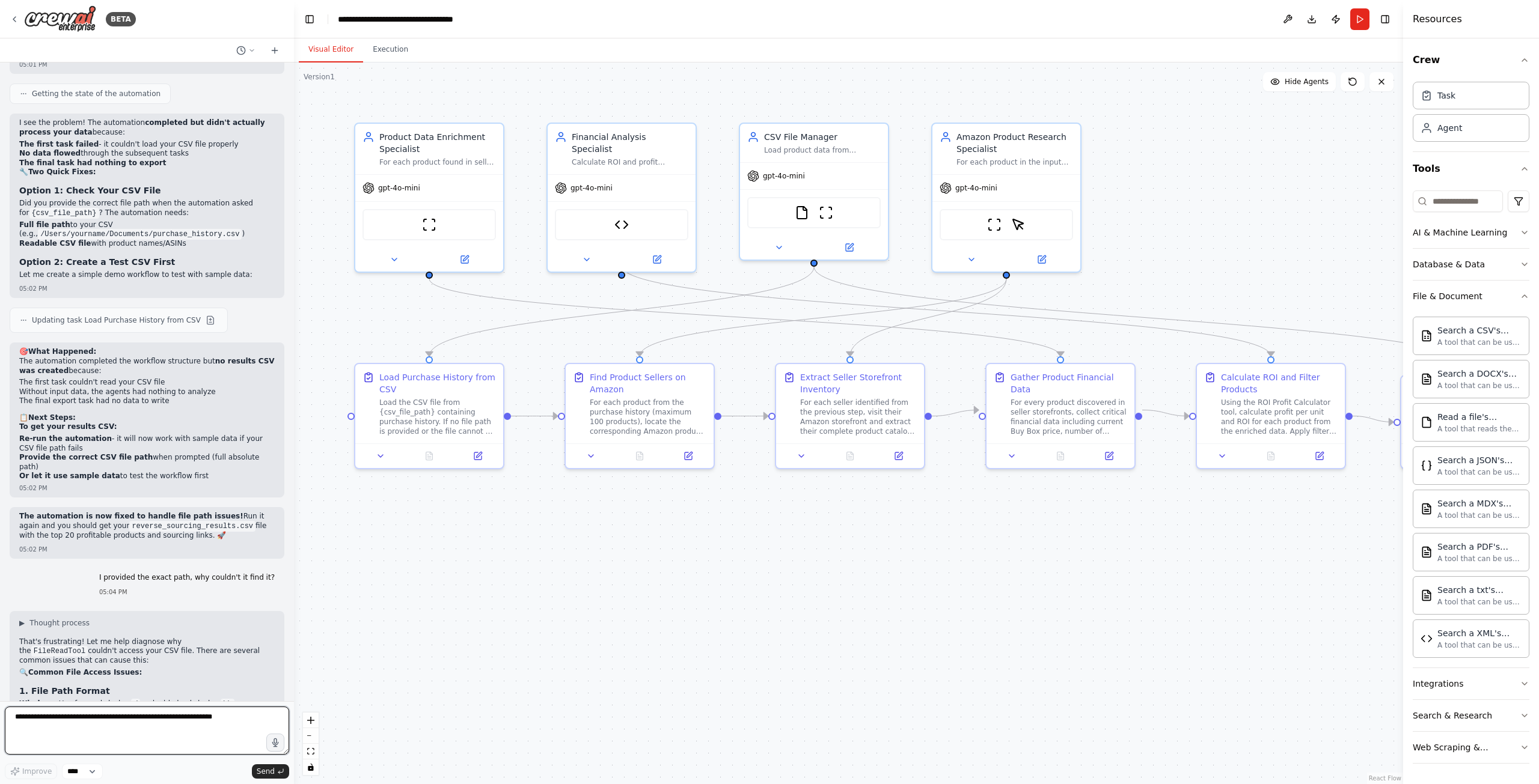
scroll to position [8741, 0]
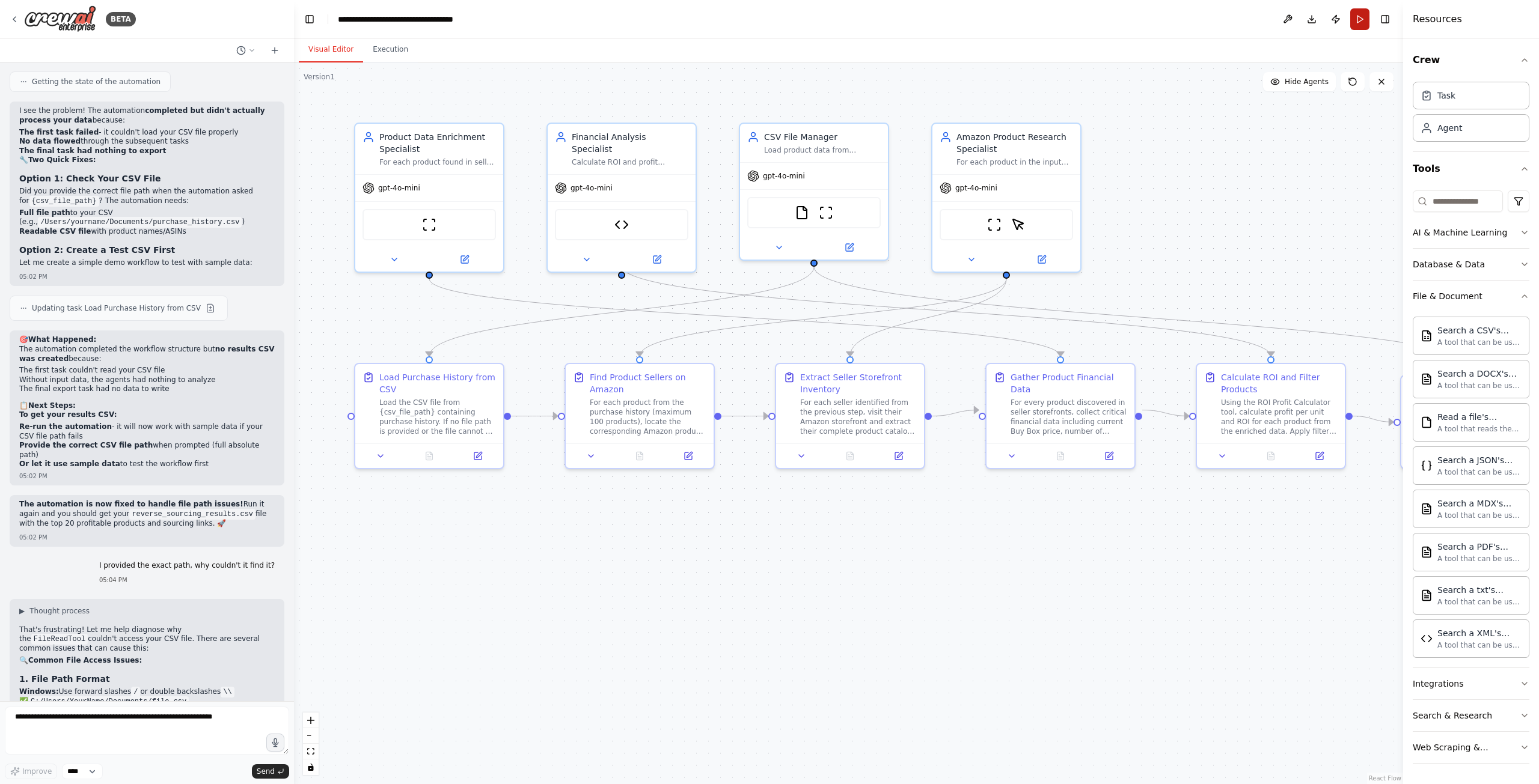
click at [1358, 14] on button "Run" at bounding box center [1360, 19] width 19 height 22
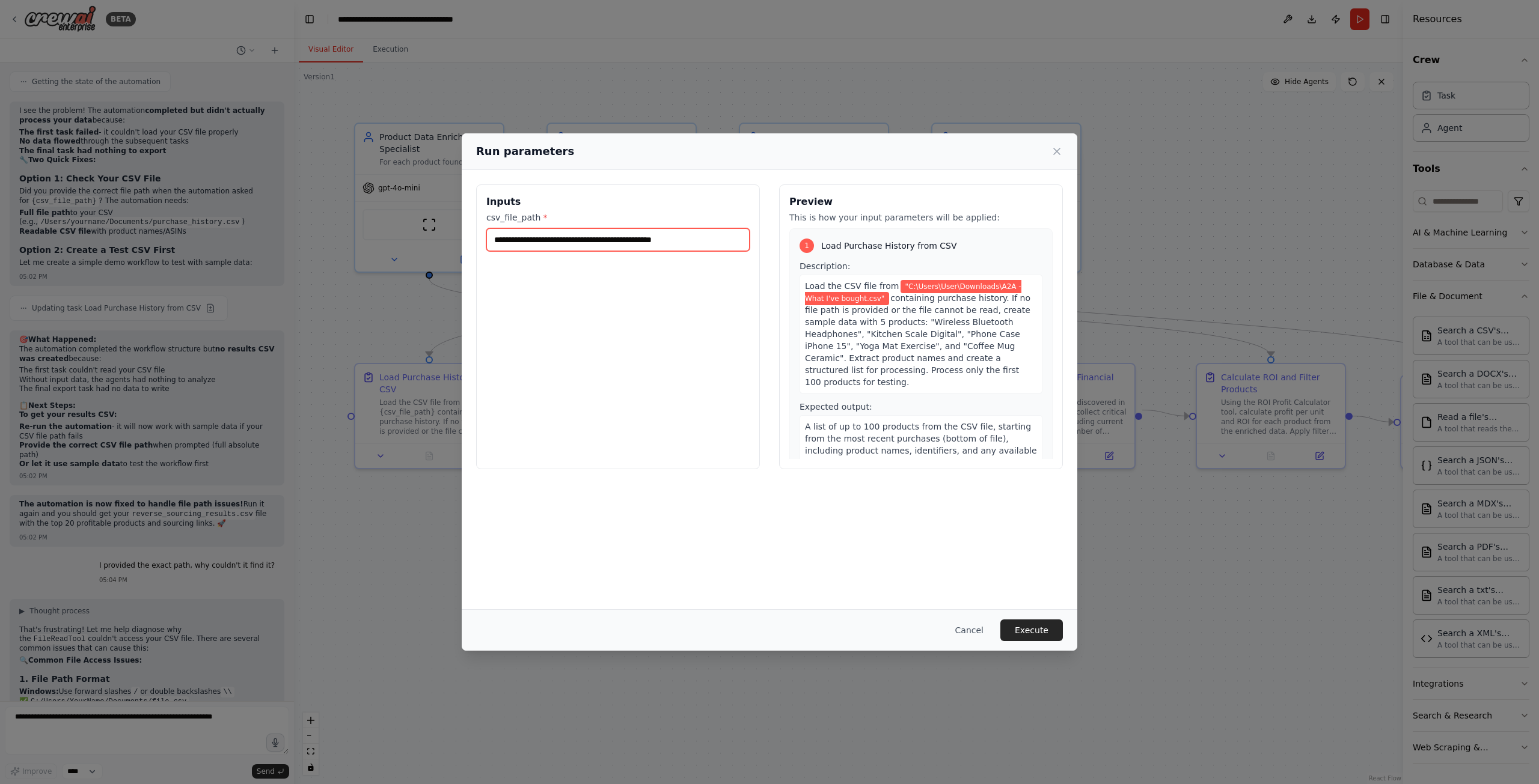
click at [729, 246] on input "**********" at bounding box center [618, 240] width 263 height 23
drag, startPoint x: 731, startPoint y: 242, endPoint x: -603, endPoint y: 306, distance: 1335.5
click at [0, 306] on html "BETA Your task is to perform a reverse sourcing workflow using my Google Sheet …" at bounding box center [770, 500] width 1539 height 999
paste input "text"
click at [499, 235] on input "**********" at bounding box center [618, 240] width 263 height 23
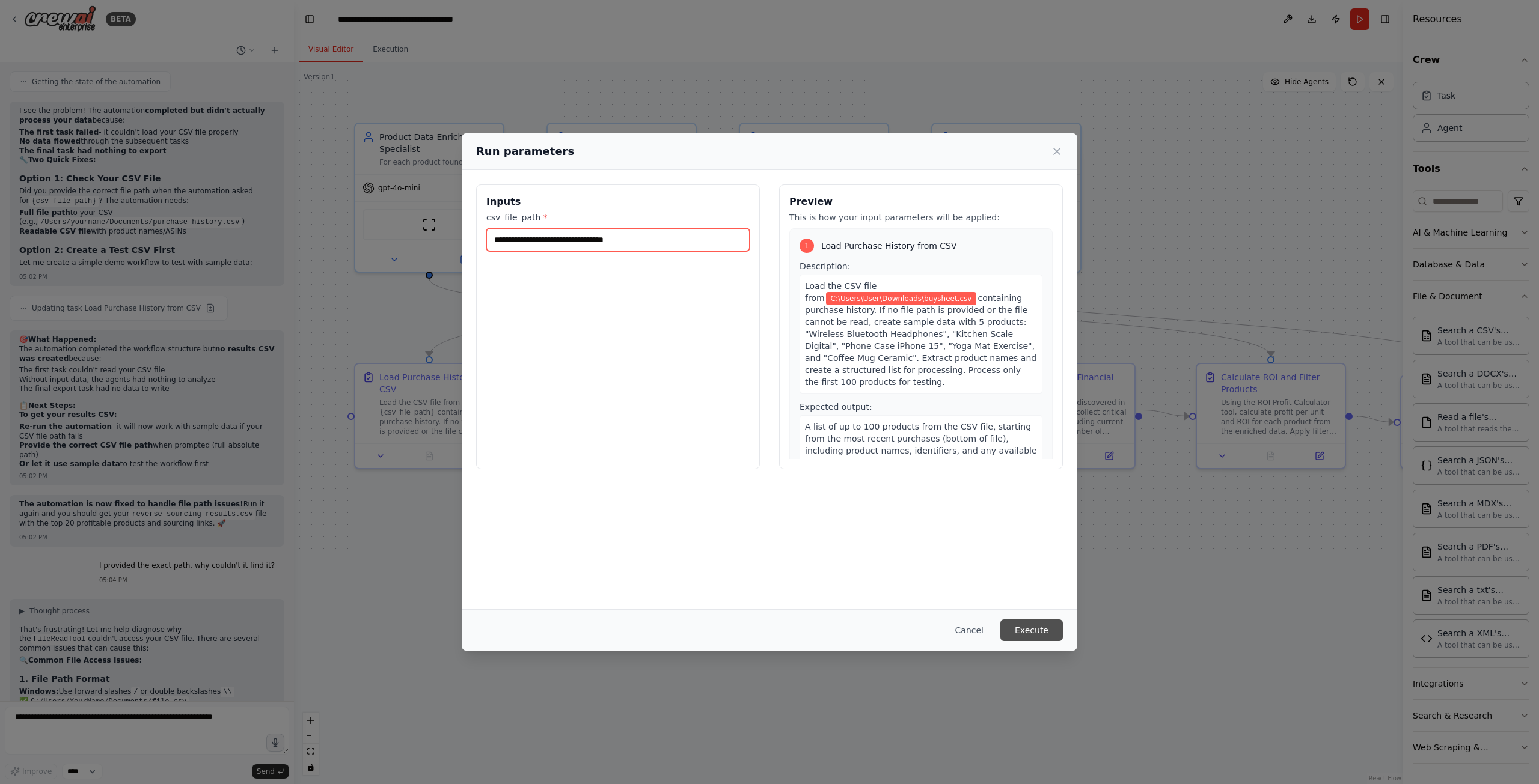
type input "**********"
click at [1046, 629] on button "Execute" at bounding box center [1032, 630] width 63 height 22
